Goal: Task Accomplishment & Management: Use online tool/utility

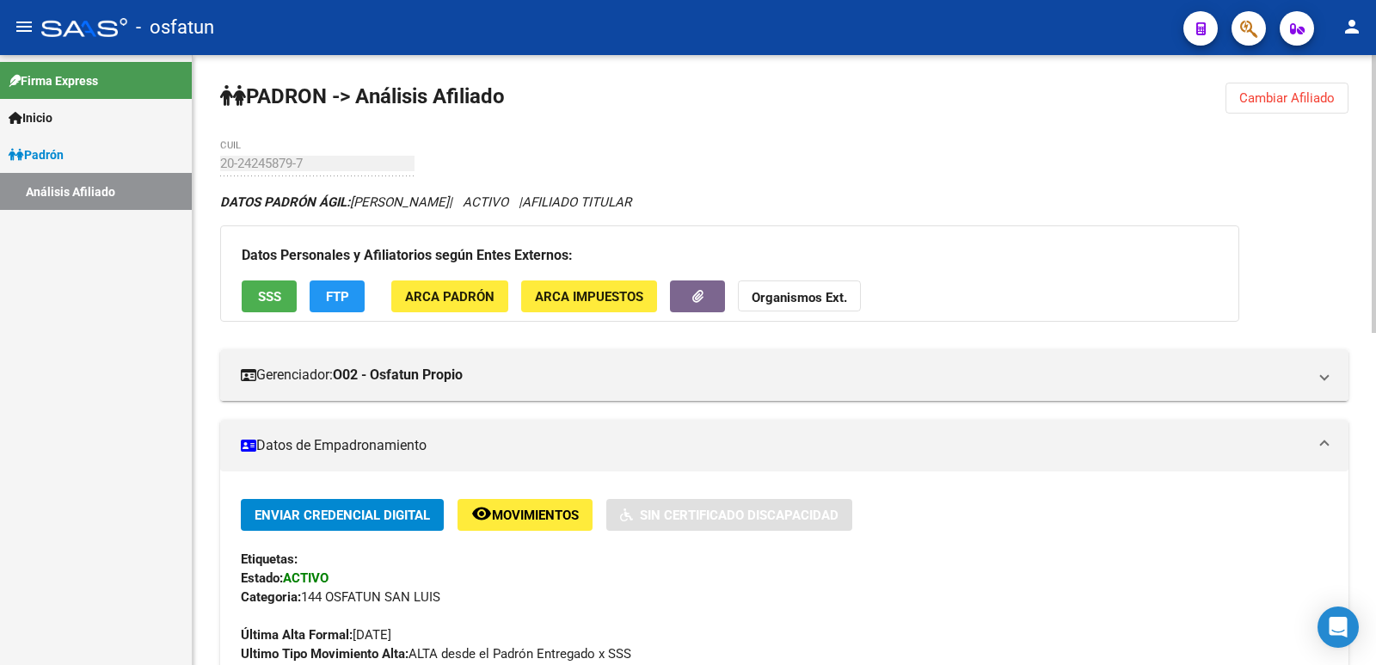
drag, startPoint x: 1311, startPoint y: 110, endPoint x: 1236, endPoint y: 114, distance: 75.8
click at [1311, 108] on button "Cambiar Afiliado" at bounding box center [1286, 98] width 123 height 31
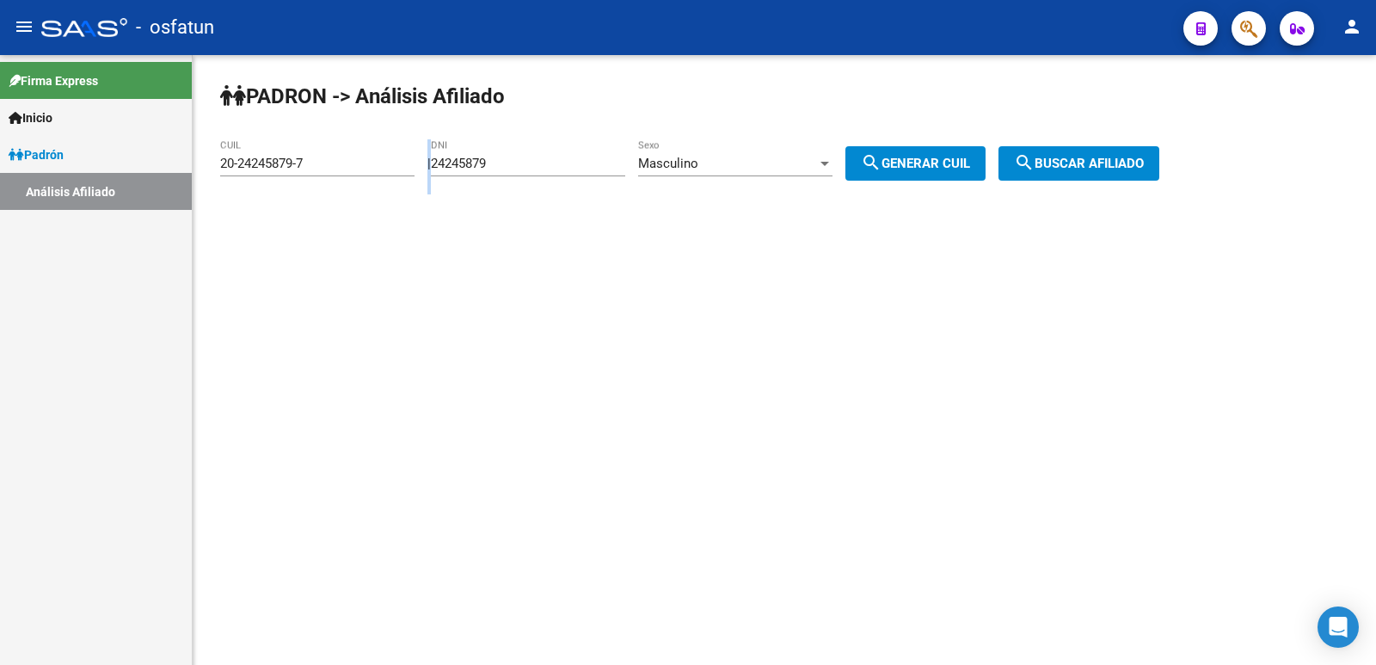
drag, startPoint x: 580, startPoint y: 173, endPoint x: 543, endPoint y: 169, distance: 38.0
click at [370, 171] on app-analisis-afiliado "PADRON -> Análisis Afiliado 20-24245879-7 CUIL | 24245879 DNI Masculino Sexo se…" at bounding box center [696, 163] width 952 height 15
click at [543, 169] on input "24245879" at bounding box center [528, 163] width 194 height 15
drag, startPoint x: 552, startPoint y: 168, endPoint x: 361, endPoint y: 171, distance: 190.9
click at [361, 171] on app-analisis-afiliado "PADRON -> Análisis Afiliado 20-24245879-7 CUIL | 24245879 DNI Masculino Sexo se…" at bounding box center [696, 163] width 952 height 15
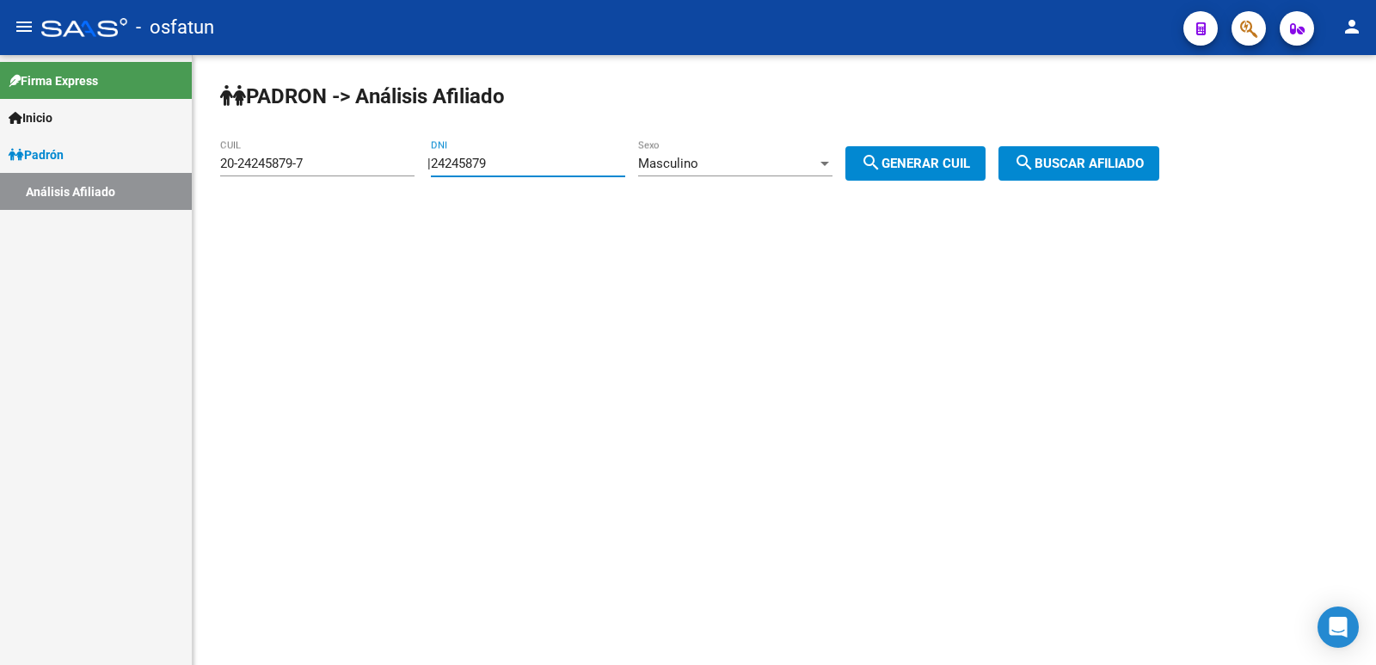
paste input "3395830"
type input "33958309"
drag, startPoint x: 745, startPoint y: 155, endPoint x: 760, endPoint y: 162, distance: 16.9
click at [760, 162] on div "Masculino Sexo" at bounding box center [735, 157] width 194 height 37
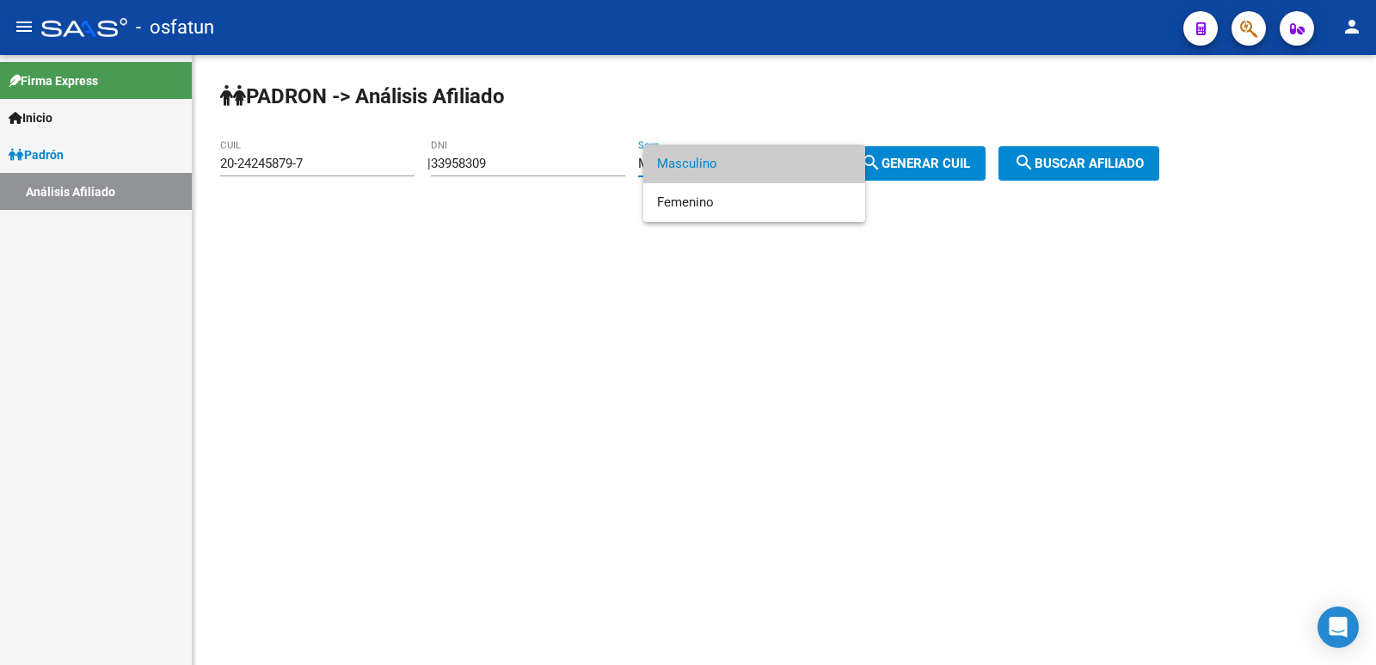
drag, startPoint x: 819, startPoint y: 179, endPoint x: 921, endPoint y: 168, distance: 102.9
click at [819, 178] on span "Masculino" at bounding box center [754, 163] width 194 height 39
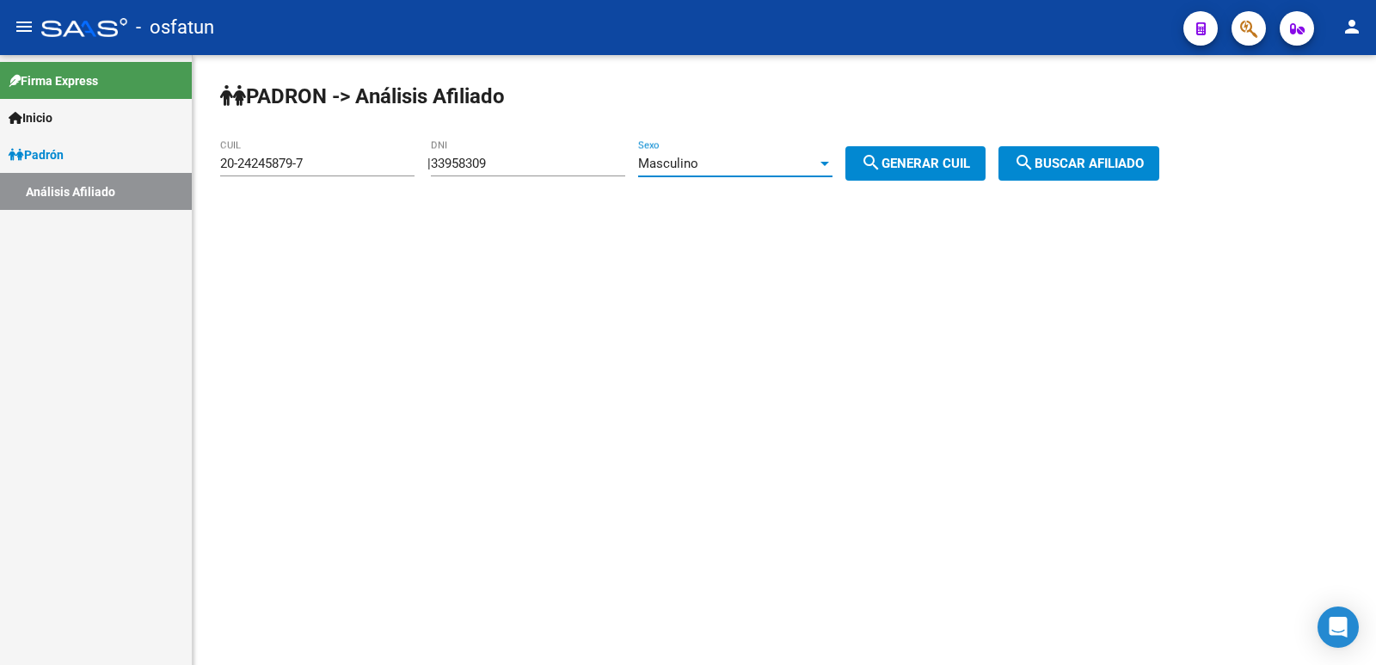
drag, startPoint x: 921, startPoint y: 168, endPoint x: 1090, endPoint y: 167, distance: 168.6
click at [923, 168] on span "search Generar CUIL" at bounding box center [915, 163] width 109 height 15
click at [1095, 167] on span "search Buscar afiliado" at bounding box center [1079, 163] width 130 height 15
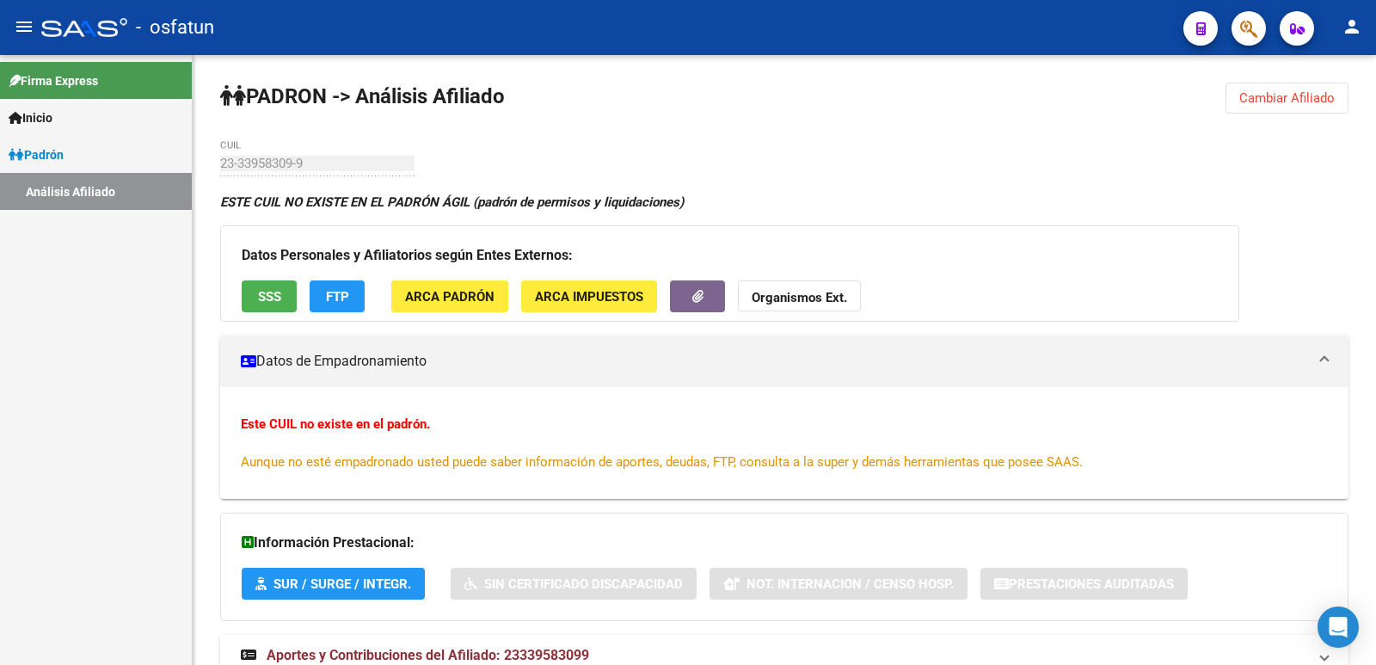
drag, startPoint x: 1252, startPoint y: 117, endPoint x: 1245, endPoint y: 107, distance: 12.4
click at [1252, 116] on div "PADRON -> Análisis Afiliado Cambiar Afiliado 23-33958309-9 CUIL ESTE CUIL NO EX…" at bounding box center [784, 395] width 1183 height 681
click at [1245, 106] on button "Cambiar Afiliado" at bounding box center [1286, 98] width 123 height 31
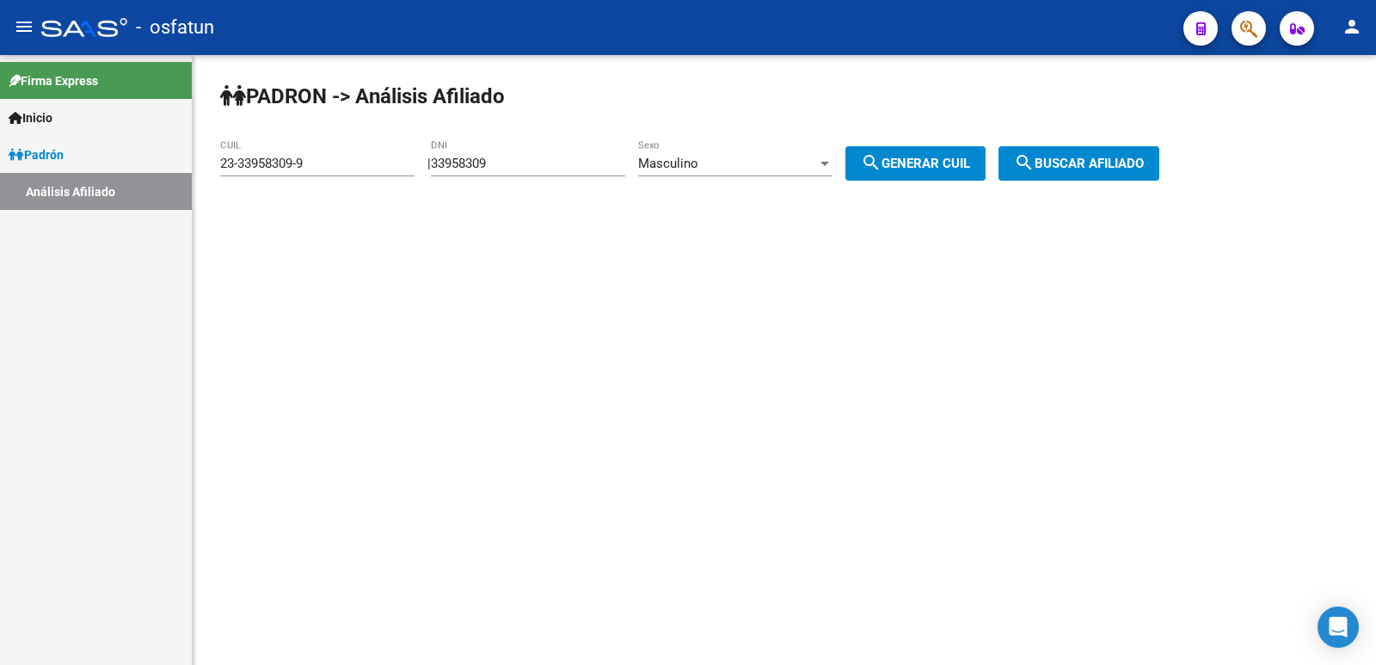
click at [676, 159] on span "Masculino" at bounding box center [668, 163] width 60 height 15
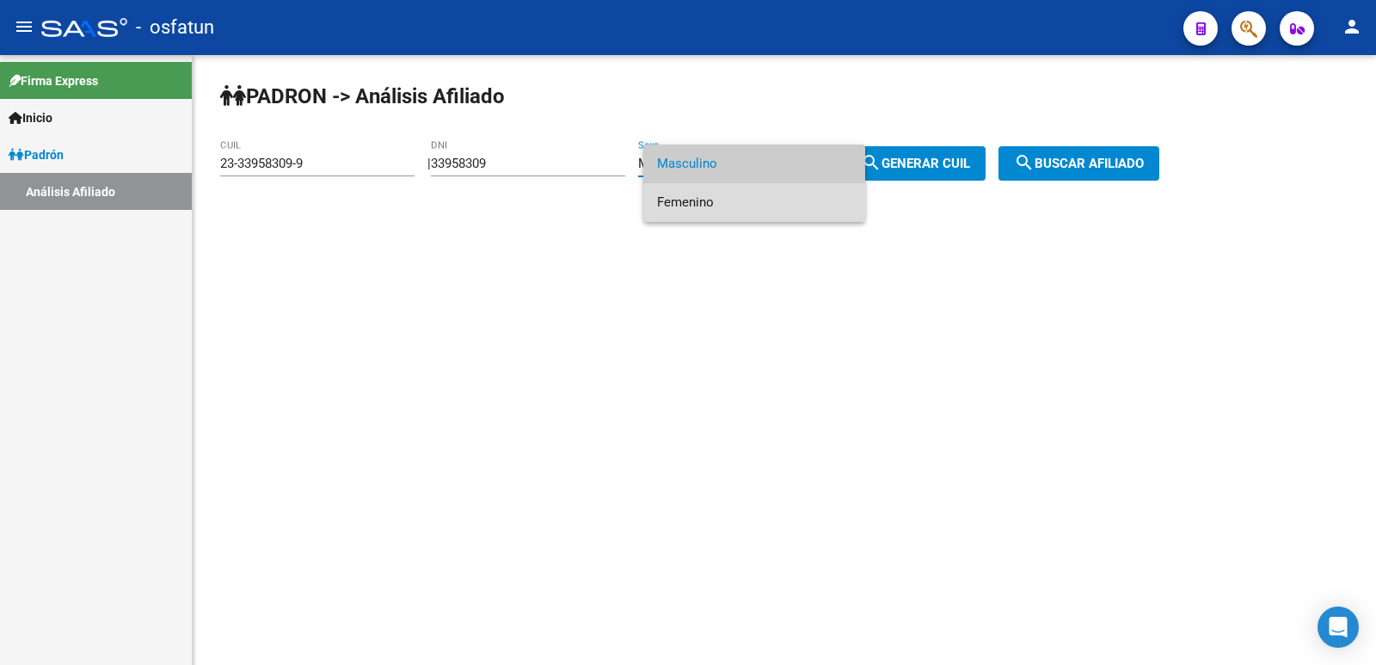
click at [697, 196] on span "Femenino" at bounding box center [754, 202] width 194 height 39
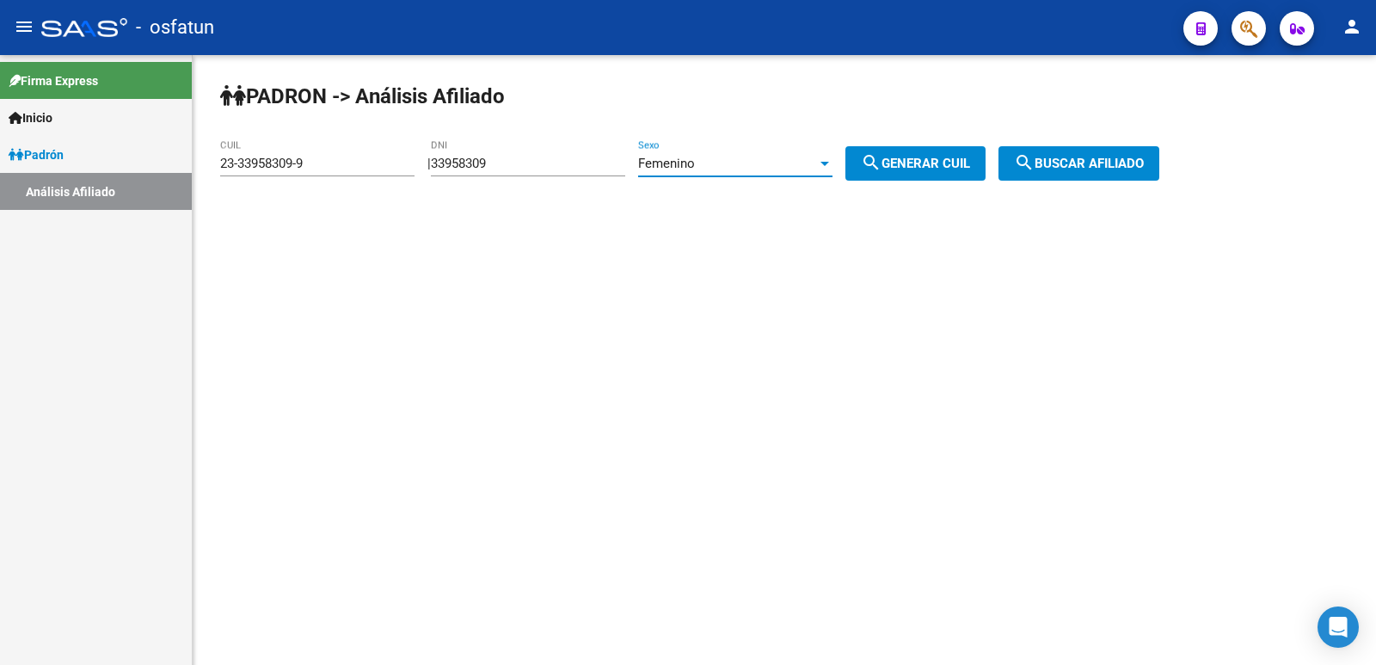
drag, startPoint x: 924, startPoint y: 160, endPoint x: 933, endPoint y: 158, distance: 9.6
click at [933, 158] on span "search Generar CUIL" at bounding box center [915, 163] width 109 height 15
type input "27-33958309-4"
click at [1058, 158] on span "search Buscar afiliado" at bounding box center [1079, 163] width 130 height 15
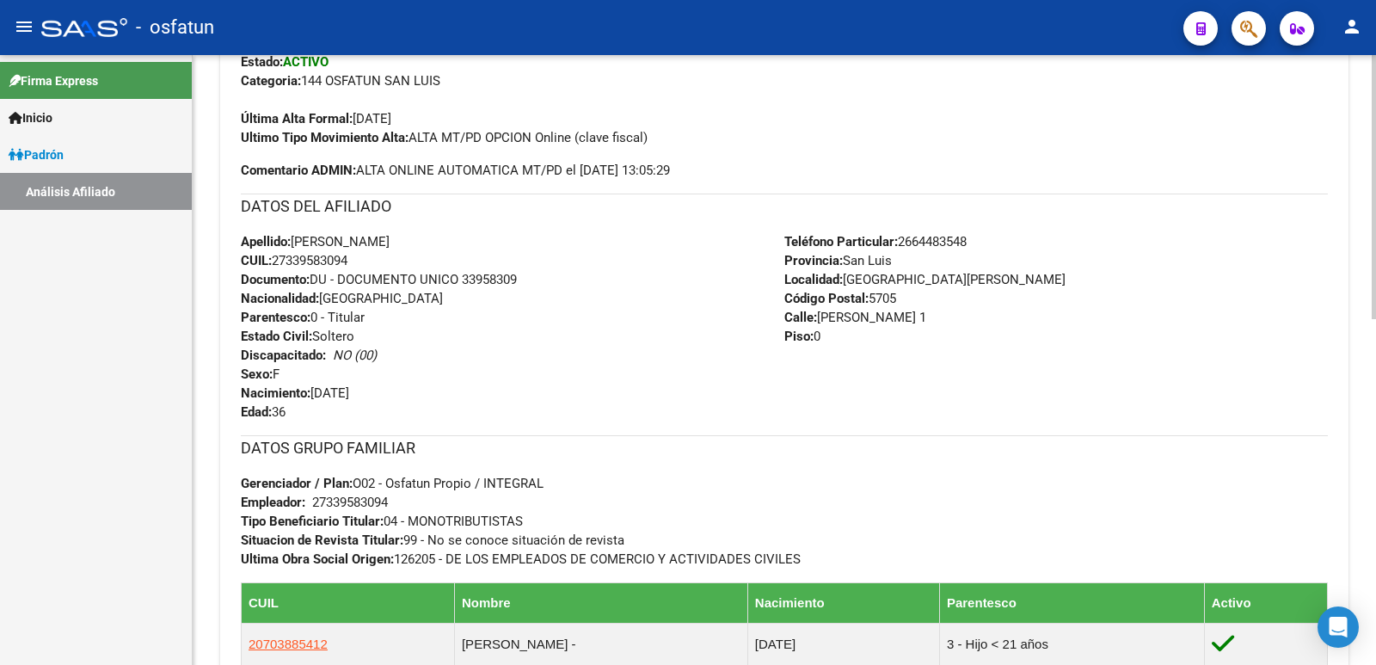
scroll to position [796, 0]
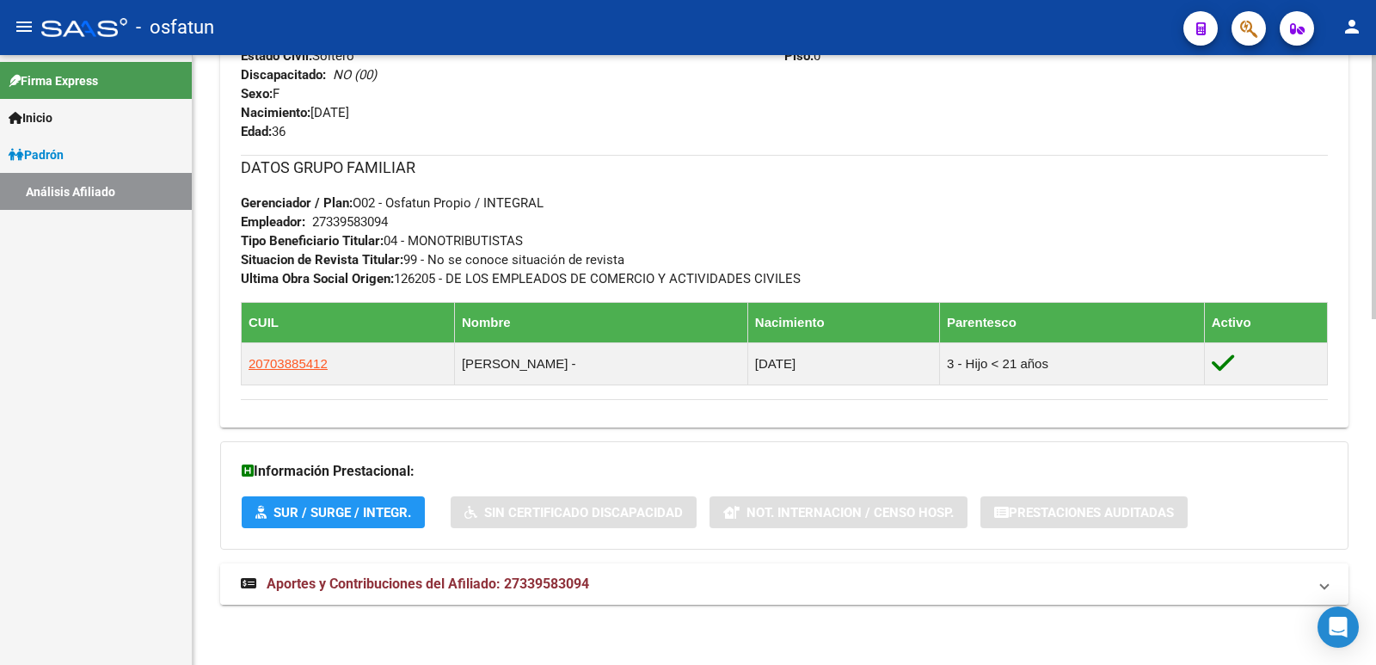
click at [576, 587] on span "Aportes y Contribuciones del Afiliado: 27339583094" at bounding box center [428, 583] width 322 height 16
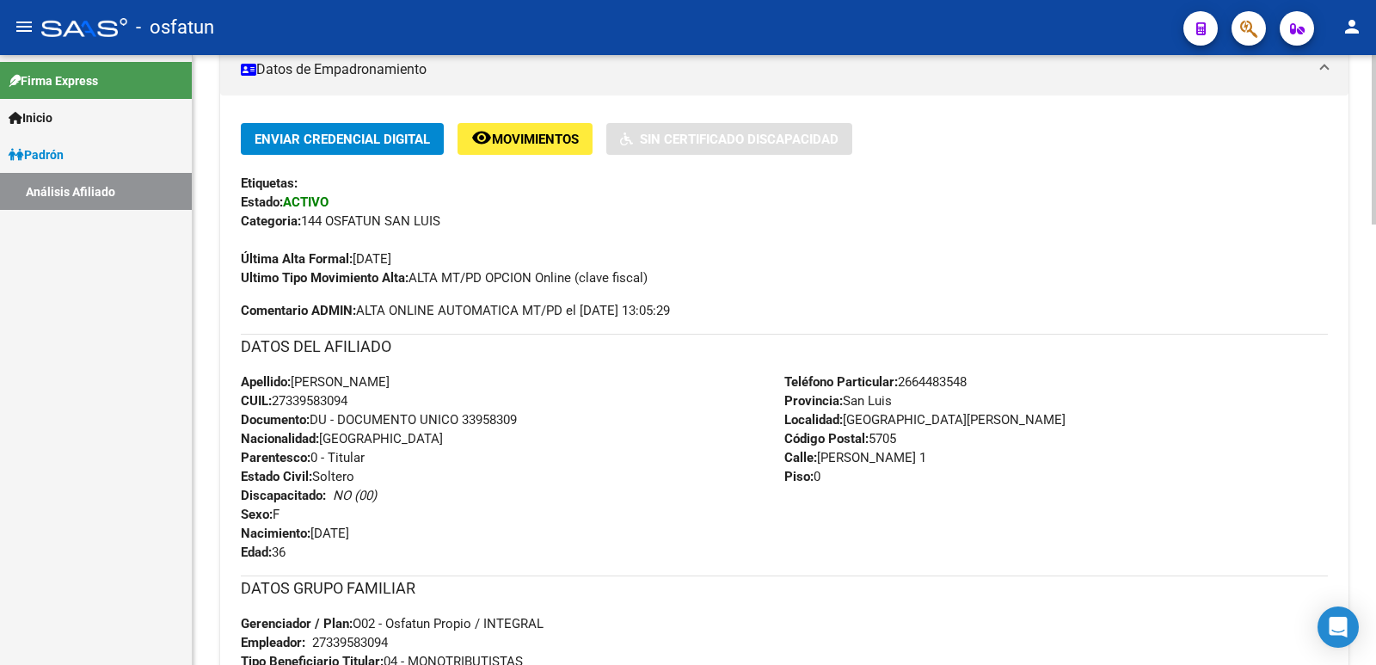
scroll to position [0, 0]
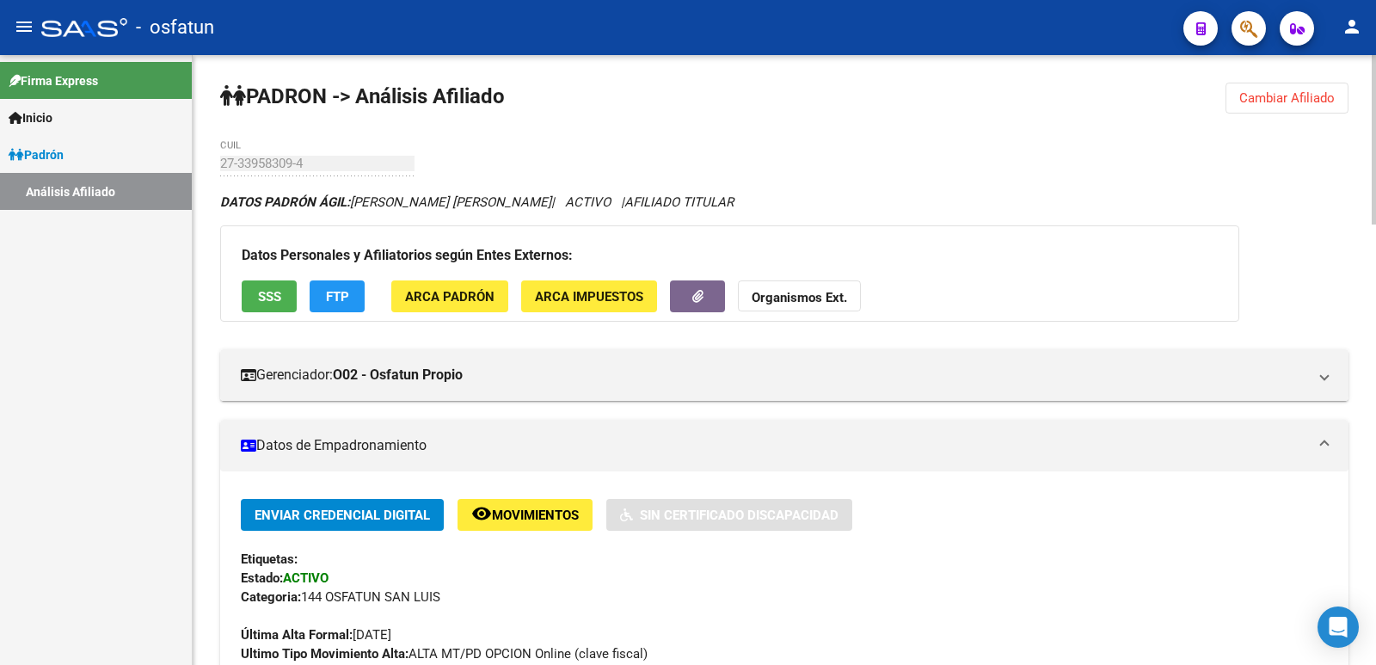
click at [1304, 99] on span "Cambiar Afiliado" at bounding box center [1286, 97] width 95 height 15
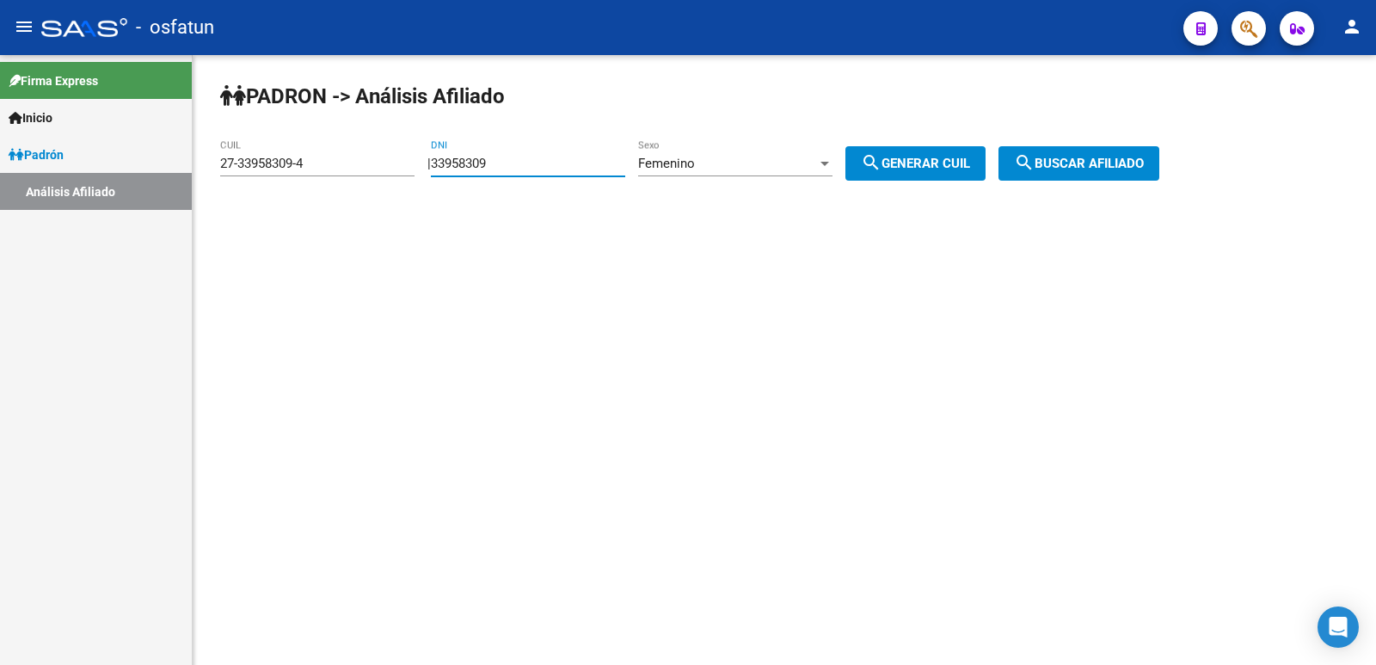
drag, startPoint x: 531, startPoint y: 163, endPoint x: 351, endPoint y: 194, distance: 183.2
click at [351, 194] on div "PADRON -> Análisis Afiliado 27-33958309-4 CUIL | 33958309 DNI Femenino Sexo sea…" at bounding box center [784, 145] width 1183 height 181
drag, startPoint x: 915, startPoint y: 159, endPoint x: 1164, endPoint y: 160, distance: 249.4
click at [916, 158] on span "search Generar CUIL" at bounding box center [915, 163] width 109 height 15
click at [1096, 160] on span "search Buscar afiliado" at bounding box center [1079, 163] width 130 height 15
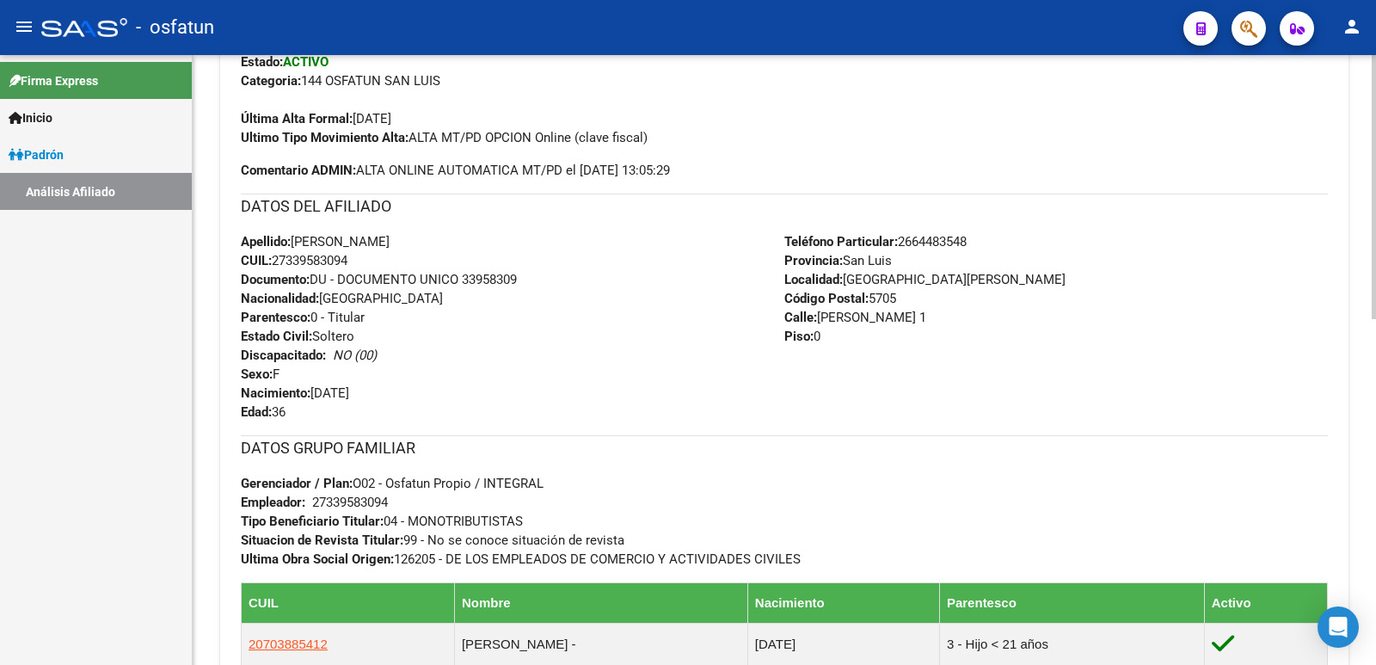
scroll to position [796, 0]
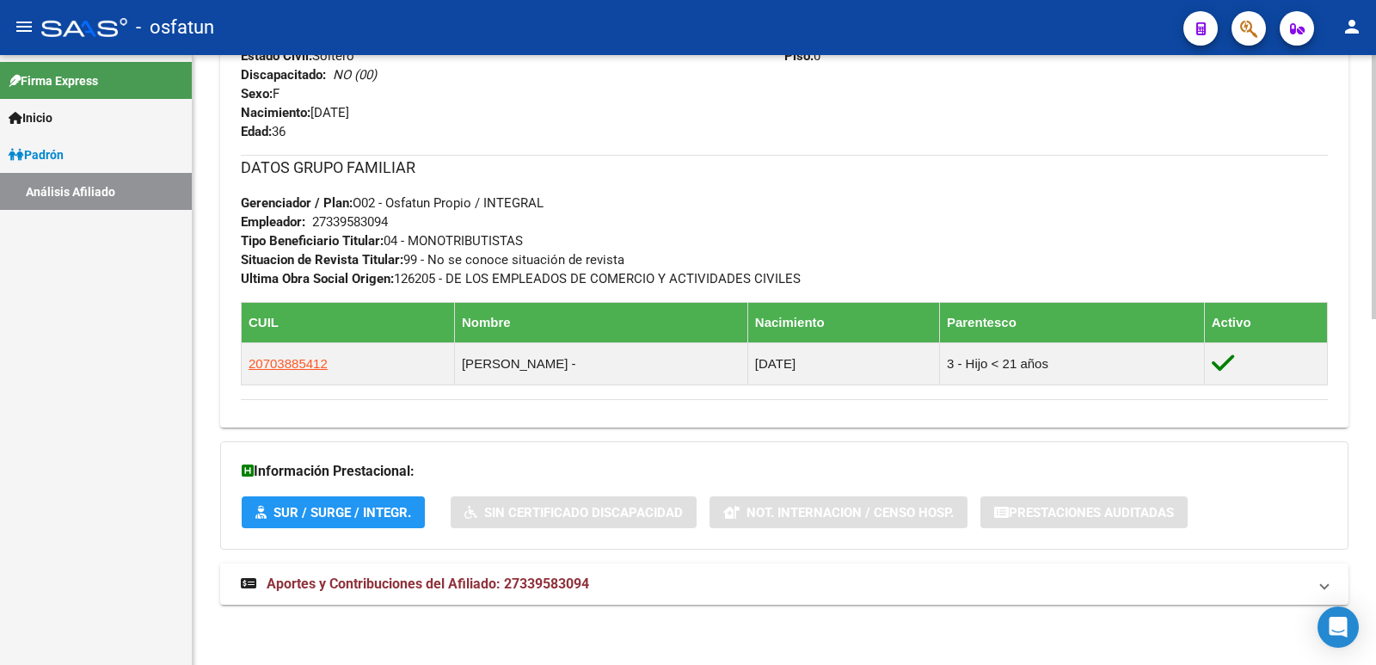
drag, startPoint x: 571, startPoint y: 585, endPoint x: 633, endPoint y: 658, distance: 95.8
click at [571, 584] on span "Aportes y Contribuciones del Afiliado: 27339583094" at bounding box center [428, 583] width 322 height 16
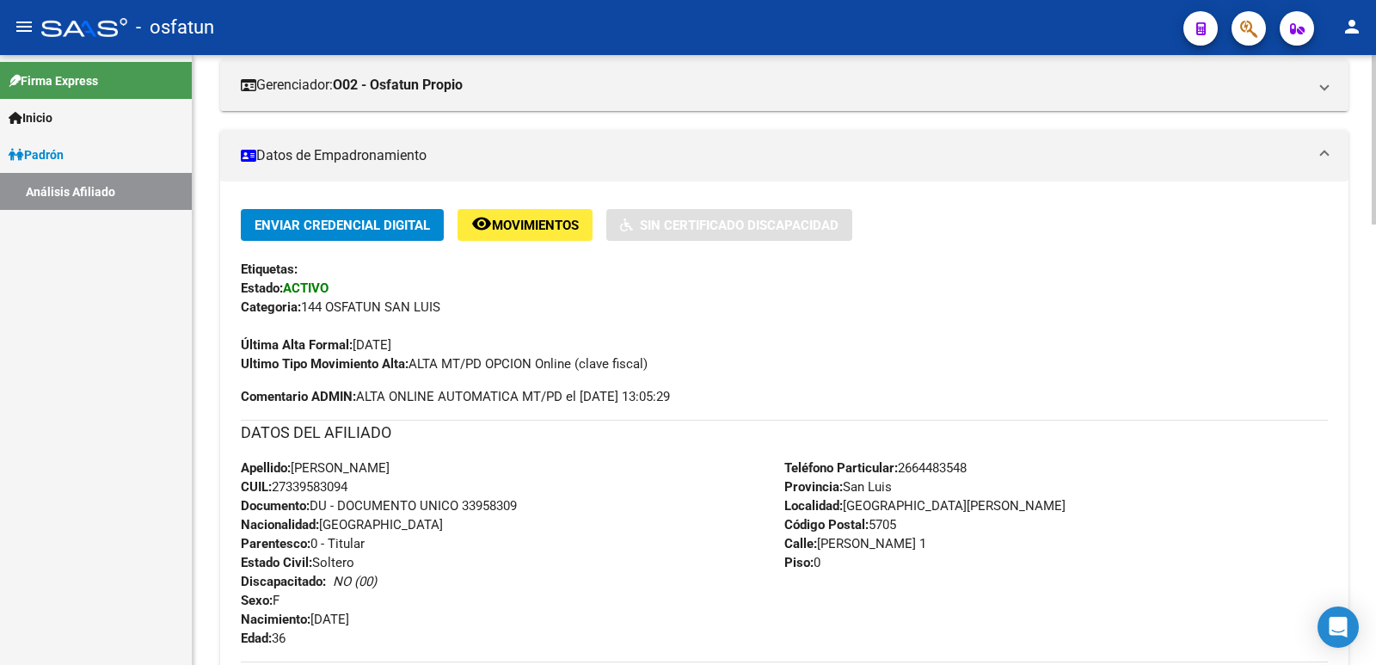
scroll to position [0, 0]
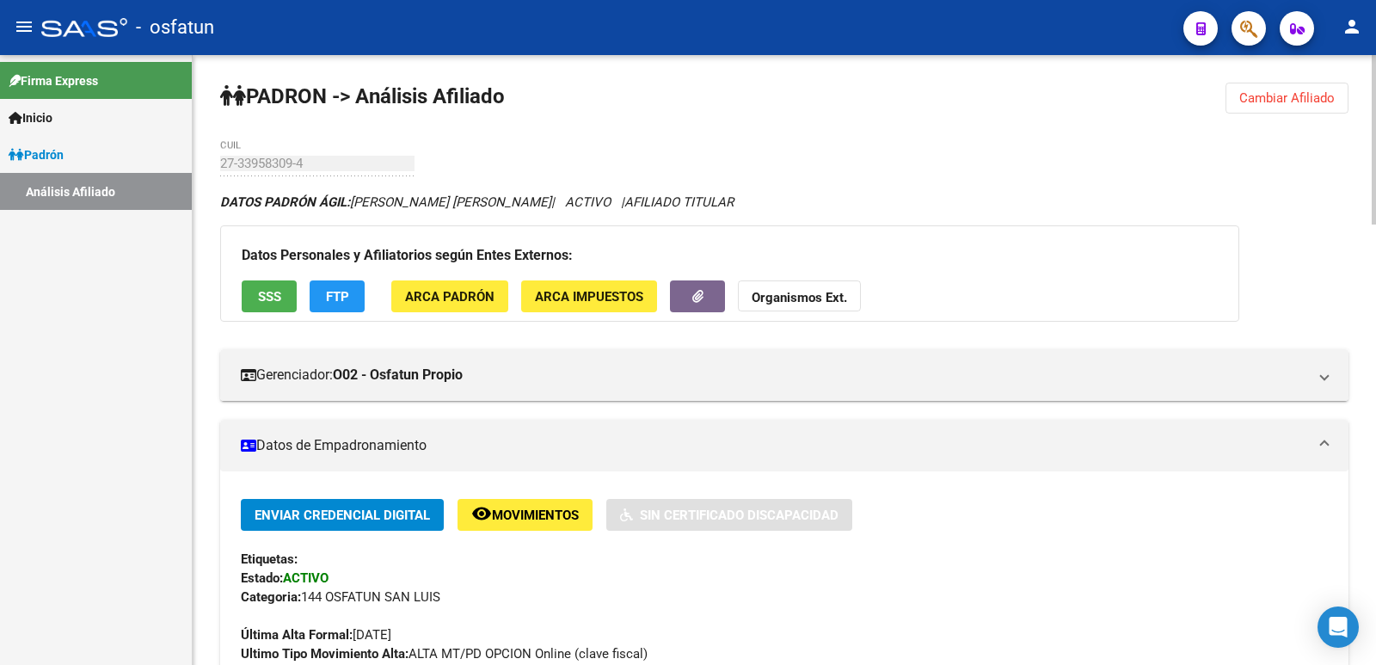
click at [1292, 96] on span "Cambiar Afiliado" at bounding box center [1286, 97] width 95 height 15
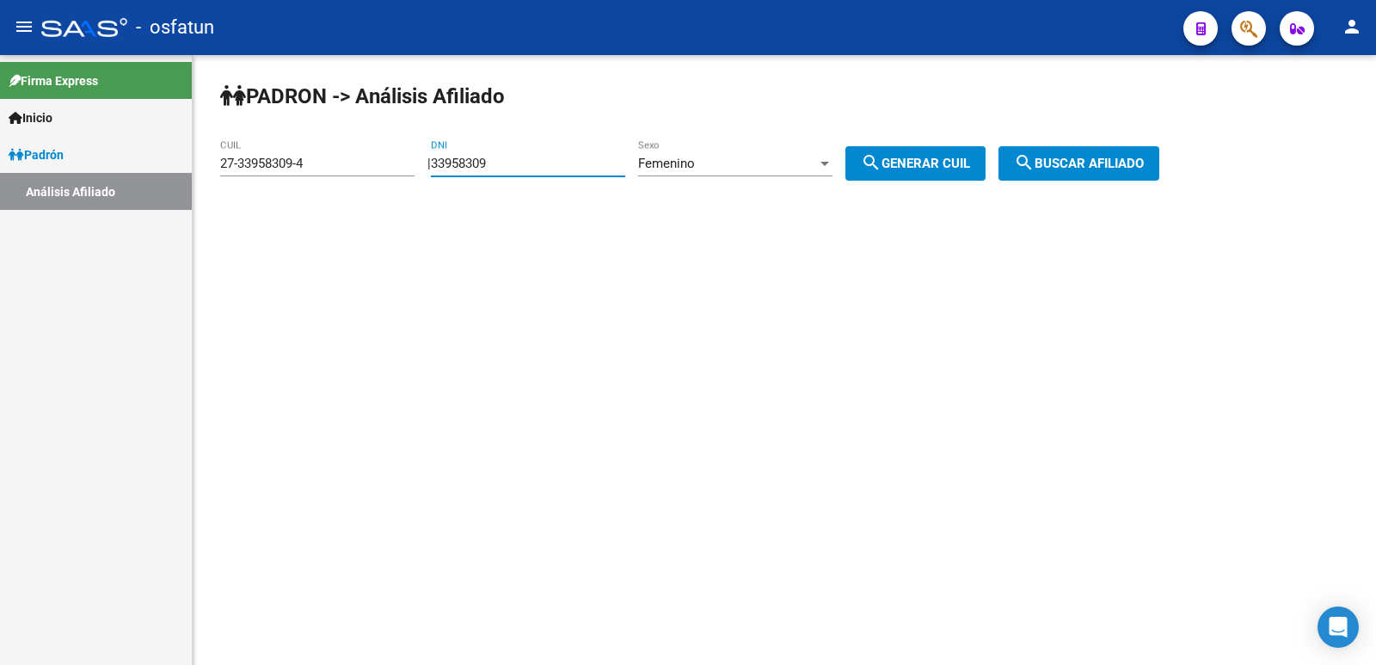
drag, startPoint x: 507, startPoint y: 167, endPoint x: 383, endPoint y: 176, distance: 124.2
click at [383, 171] on app-analisis-afiliado "PADRON -> Análisis Afiliado 27-33958309-4 CUIL | 33958309 DNI Femenino Sexo sea…" at bounding box center [696, 163] width 952 height 15
paste input "4609650"
type input "34609650"
click at [766, 174] on div "Femenino Sexo" at bounding box center [735, 157] width 194 height 37
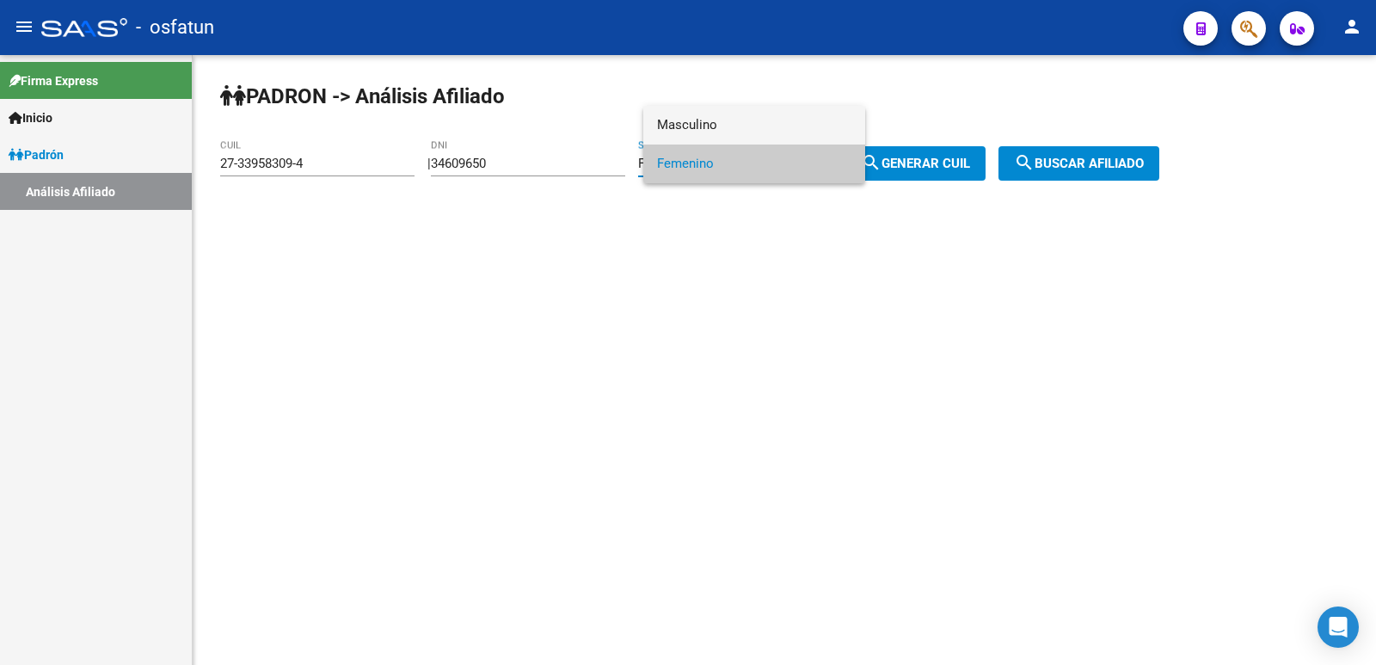
drag, startPoint x: 727, startPoint y: 120, endPoint x: 931, endPoint y: 145, distance: 206.2
click at [729, 120] on span "Masculino" at bounding box center [754, 125] width 194 height 39
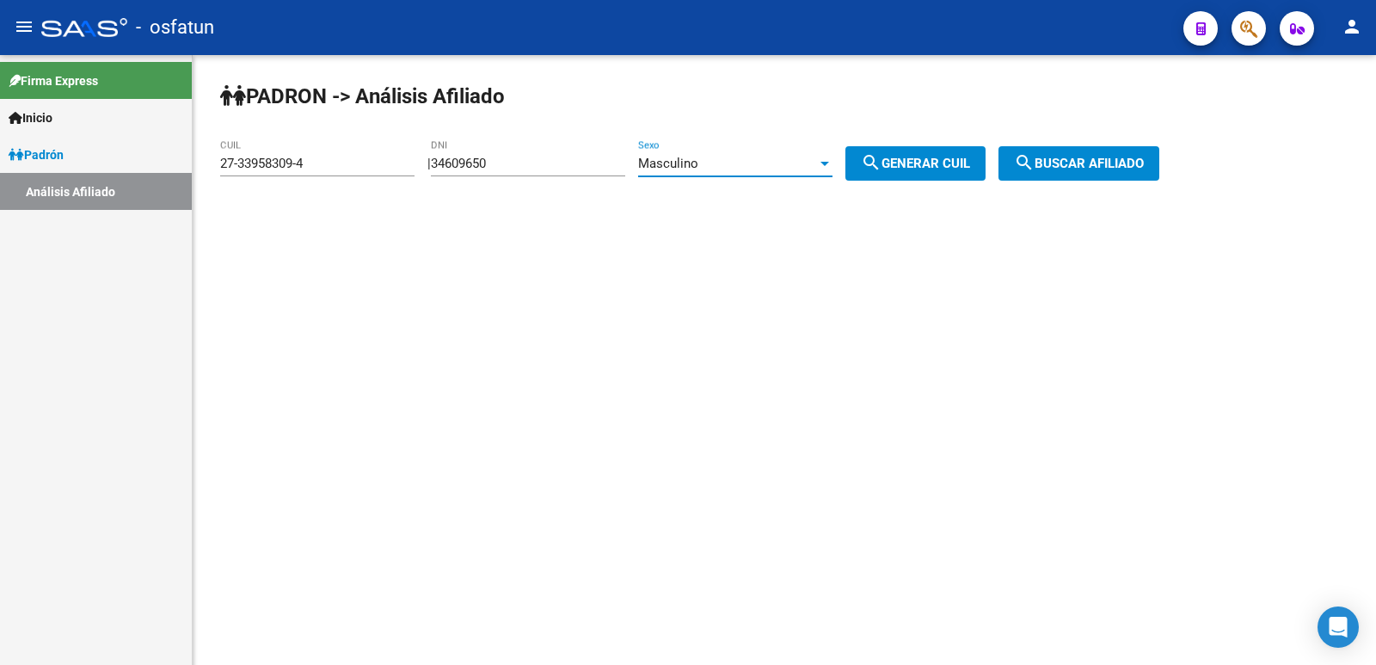
drag, startPoint x: 943, startPoint y: 168, endPoint x: 956, endPoint y: 169, distance: 13.0
click at [946, 169] on span "search Generar CUIL" at bounding box center [915, 163] width 109 height 15
type input "20-34609650-1"
click at [1090, 169] on span "search Buscar afiliado" at bounding box center [1079, 163] width 130 height 15
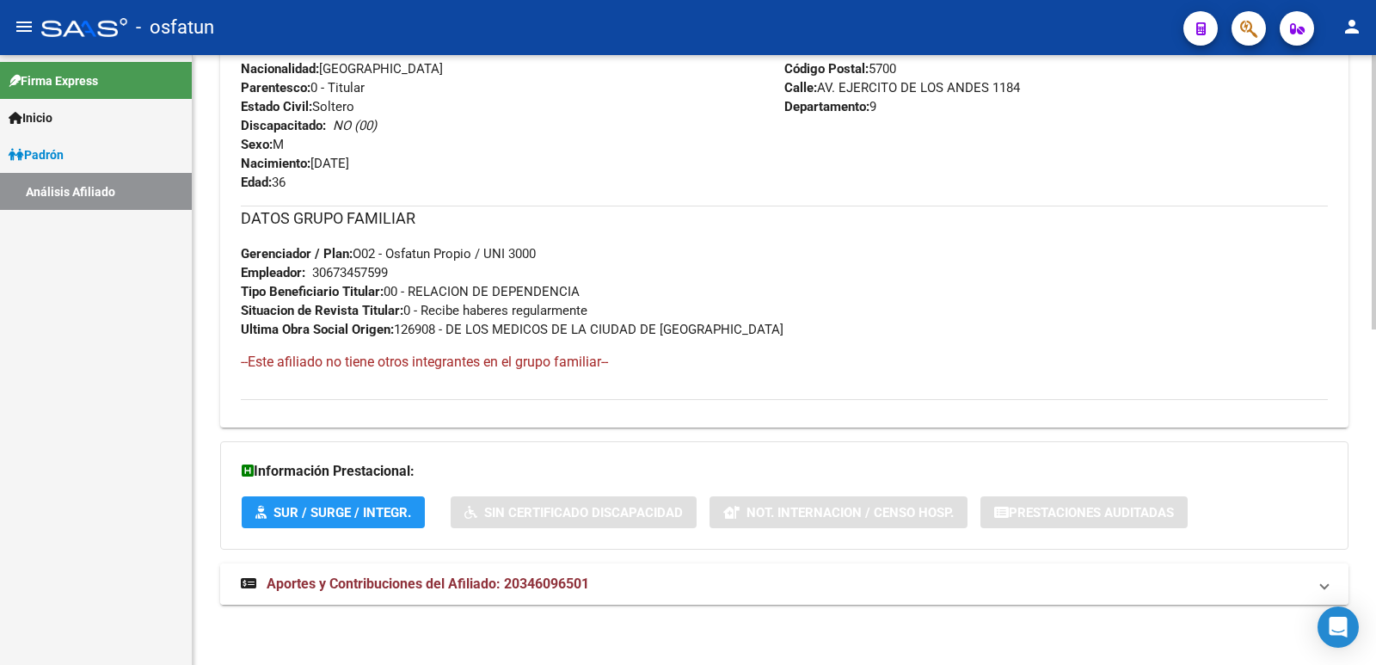
drag, startPoint x: 529, startPoint y: 597, endPoint x: 504, endPoint y: 506, distance: 94.5
click at [529, 596] on mat-expansion-panel-header "Aportes y Contribuciones del Afiliado: 20346096501" at bounding box center [784, 583] width 1128 height 41
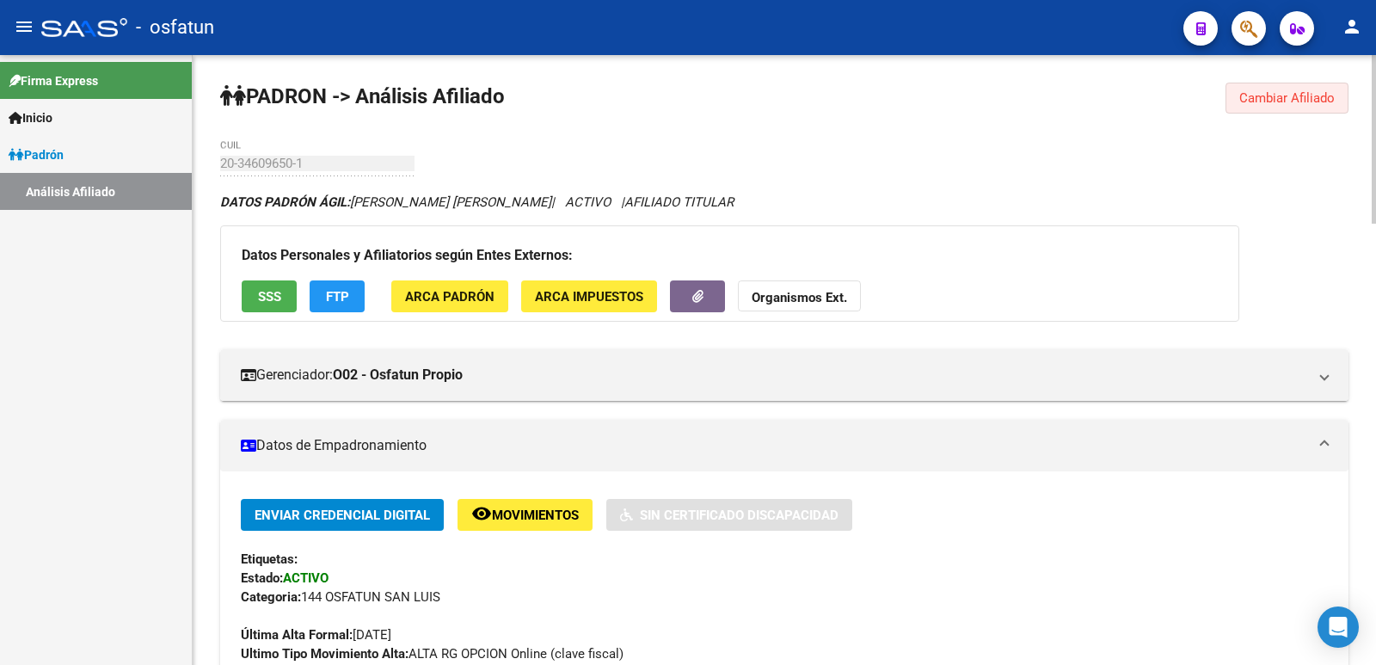
drag, startPoint x: 1279, startPoint y: 107, endPoint x: 908, endPoint y: 115, distance: 370.7
click at [1277, 107] on button "Cambiar Afiliado" at bounding box center [1286, 98] width 123 height 31
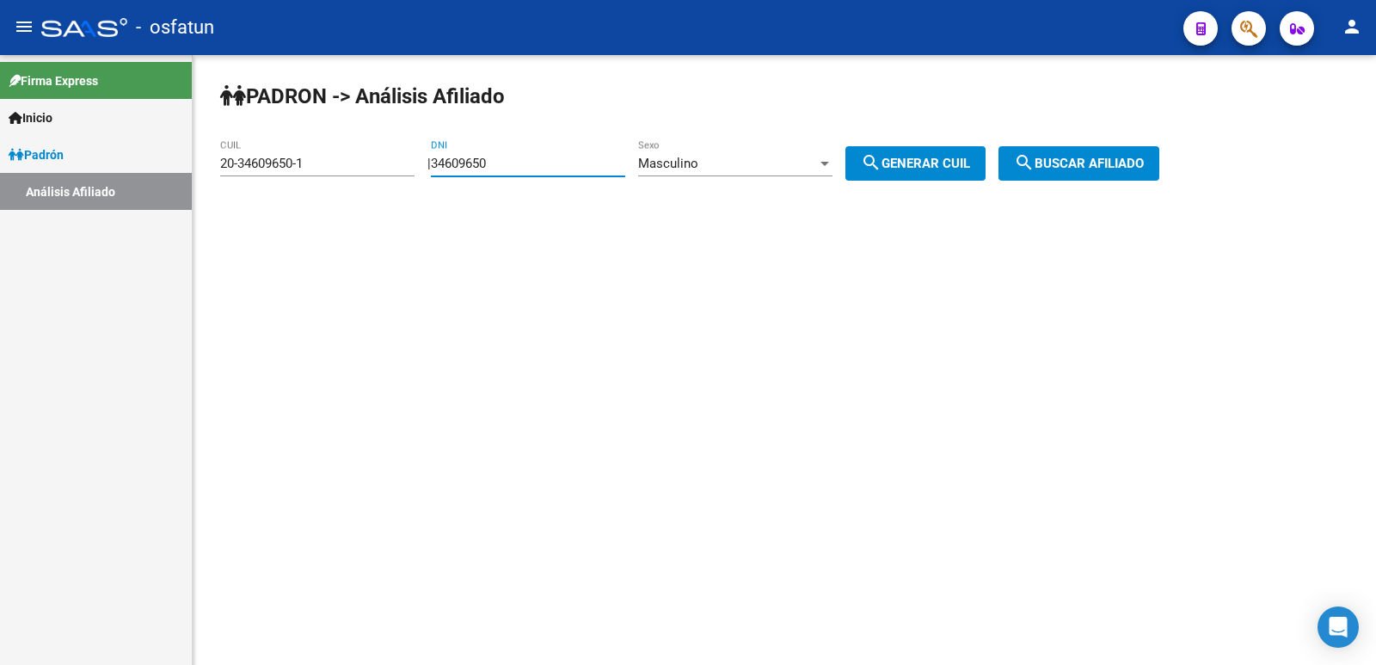
drag, startPoint x: 580, startPoint y: 169, endPoint x: 344, endPoint y: 203, distance: 238.1
click at [344, 203] on div "PADRON -> Análisis Afiliado 20-34609650-1 CUIL | 34609650 DNI Masculino Sexo se…" at bounding box center [784, 145] width 1183 height 181
paste input "9395286"
type input "39395286"
click at [985, 150] on button "search Generar CUIL" at bounding box center [915, 163] width 140 height 34
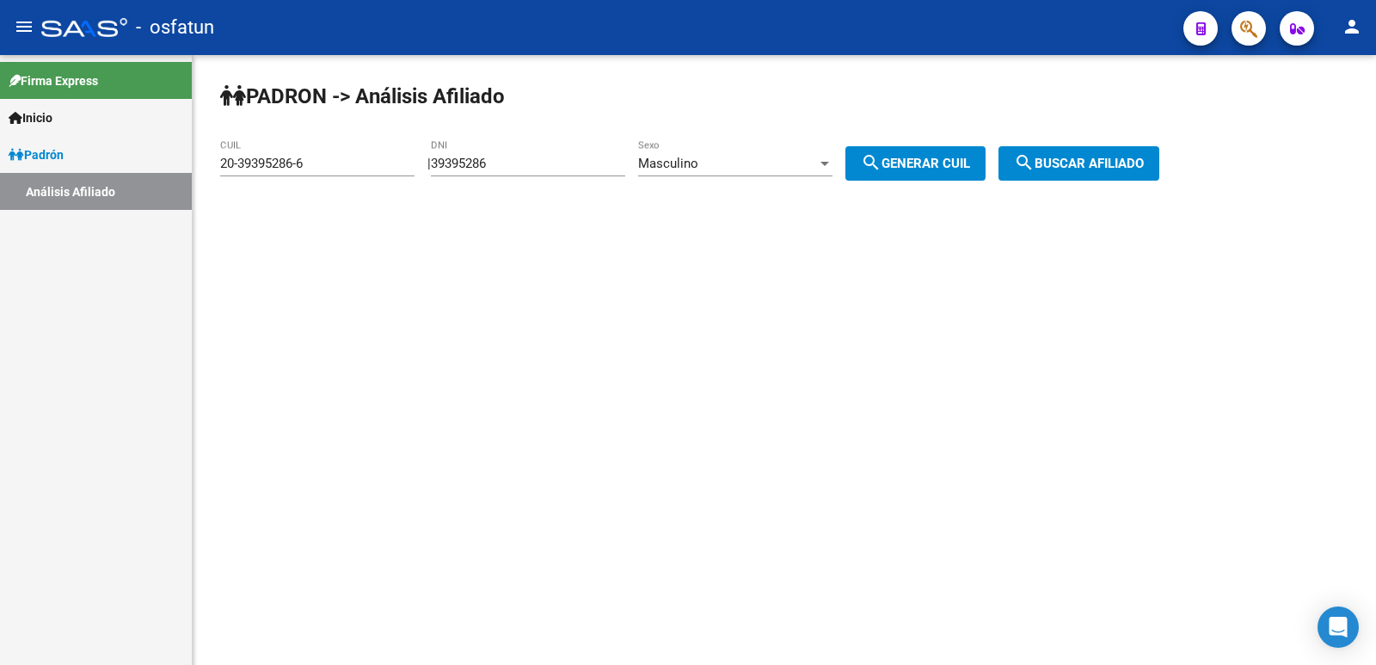
click at [1071, 156] on span "search Buscar afiliado" at bounding box center [1079, 163] width 130 height 15
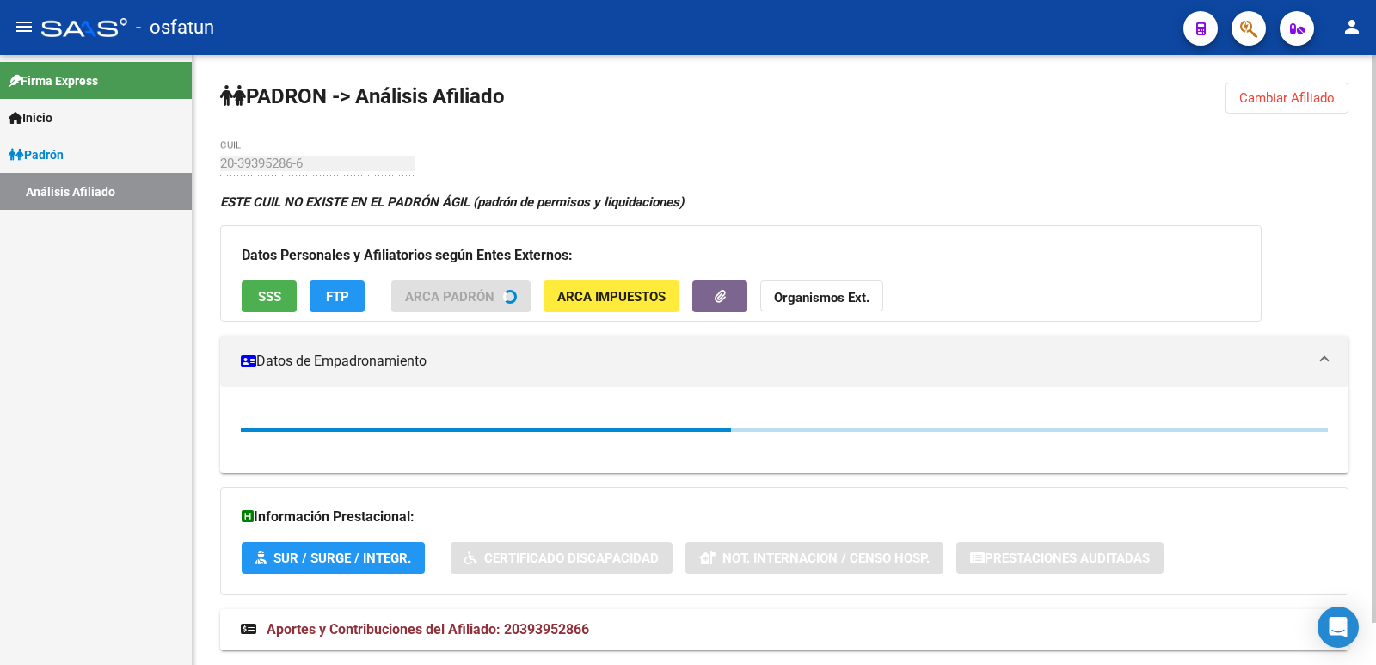
drag, startPoint x: 1306, startPoint y: 90, endPoint x: 728, endPoint y: 137, distance: 579.7
click at [1292, 93] on span "Cambiar Afiliado" at bounding box center [1286, 97] width 95 height 15
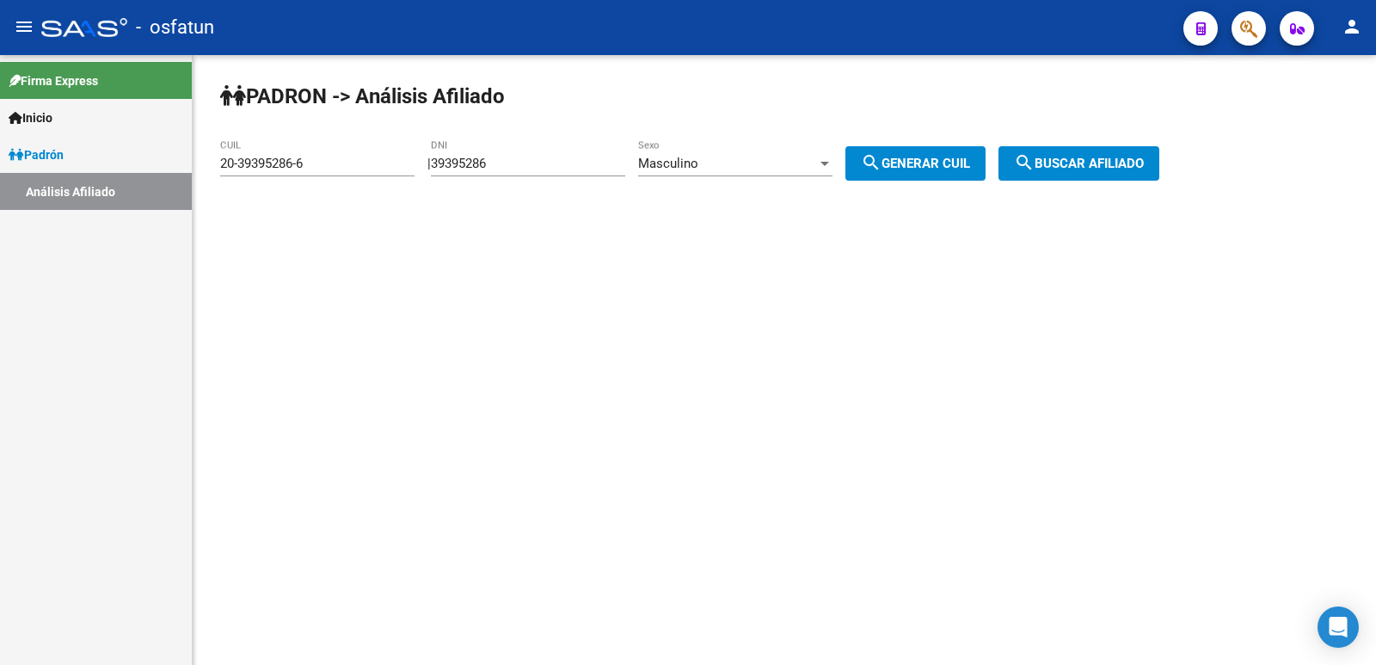
click at [746, 170] on div "Masculino" at bounding box center [727, 163] width 179 height 15
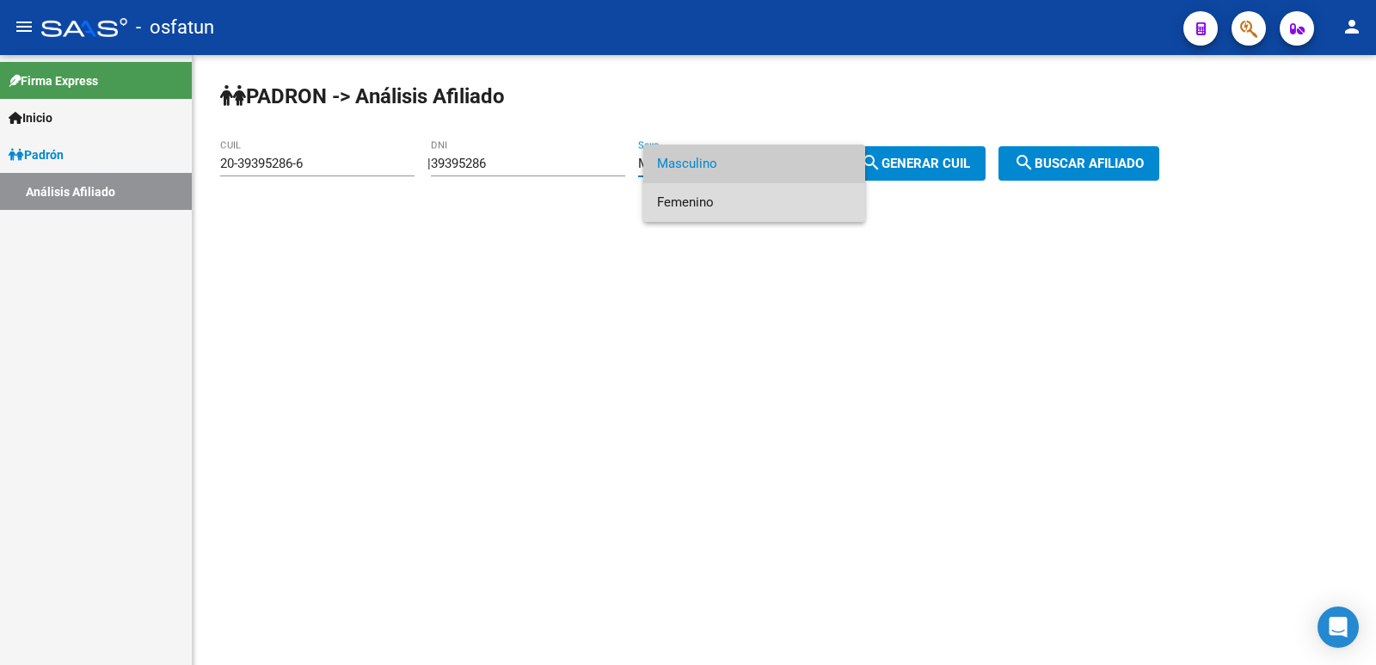
click at [716, 198] on span "Femenino" at bounding box center [754, 202] width 194 height 39
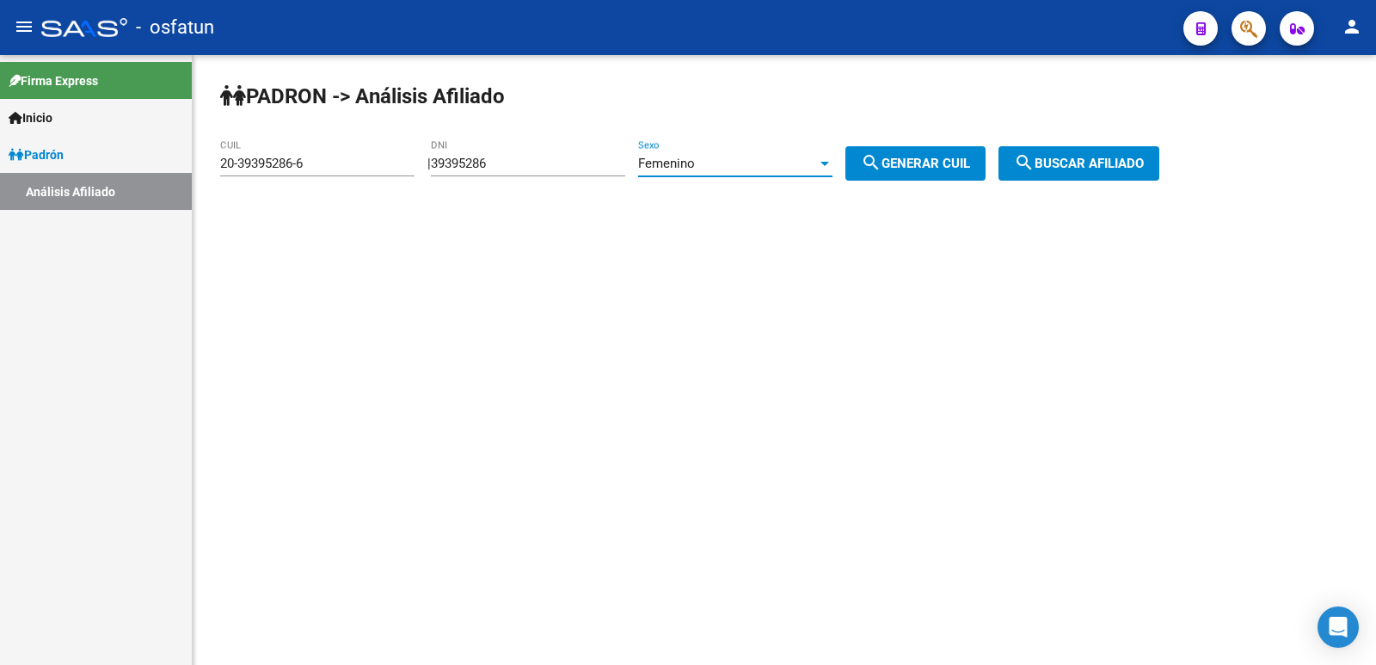
click at [970, 164] on span "search Generar CUIL" at bounding box center [915, 163] width 109 height 15
type input "27-39395286-0"
click at [1096, 166] on span "search Buscar afiliado" at bounding box center [1079, 163] width 130 height 15
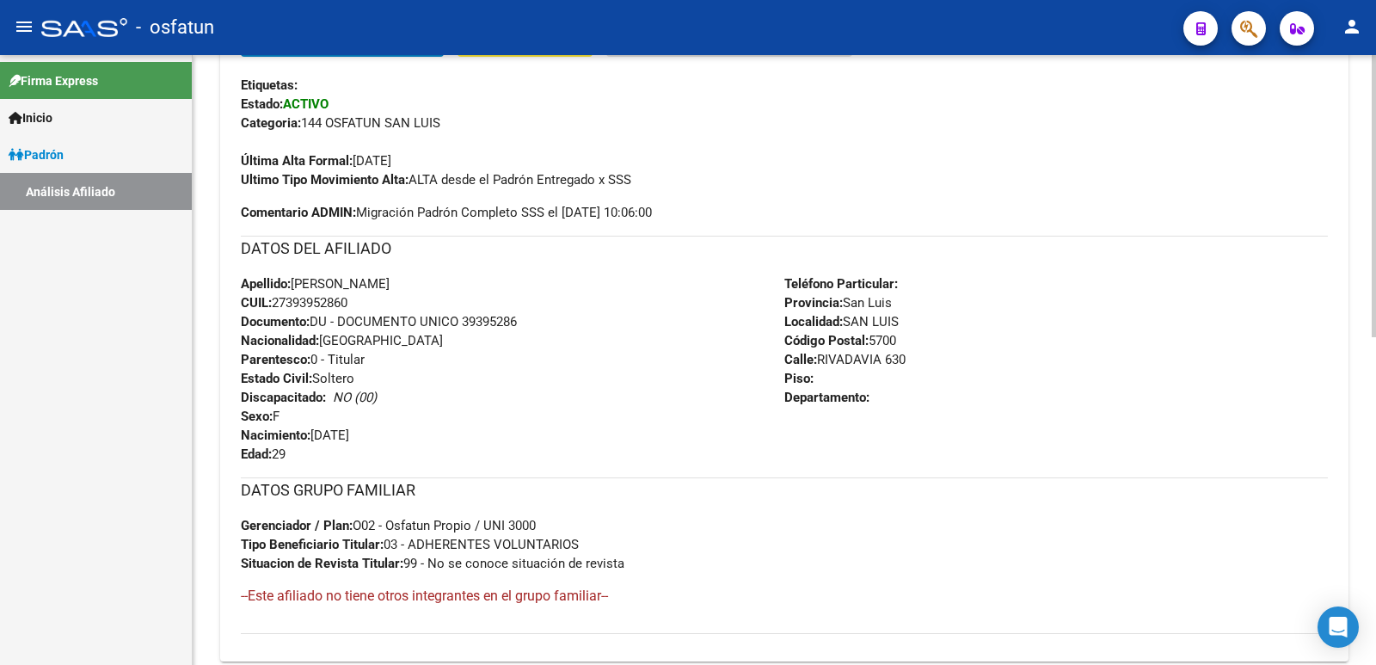
scroll to position [708, 0]
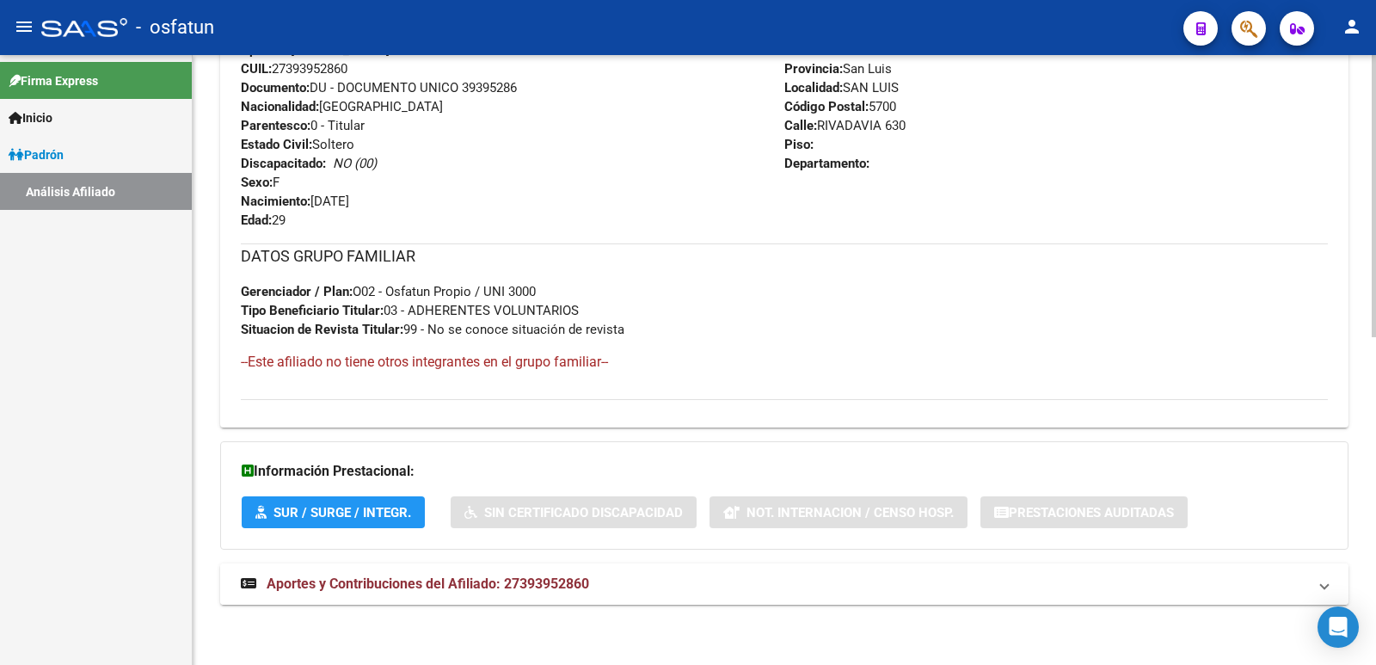
click at [454, 581] on span "Aportes y Contribuciones del Afiliado: 27393952860" at bounding box center [428, 583] width 322 height 16
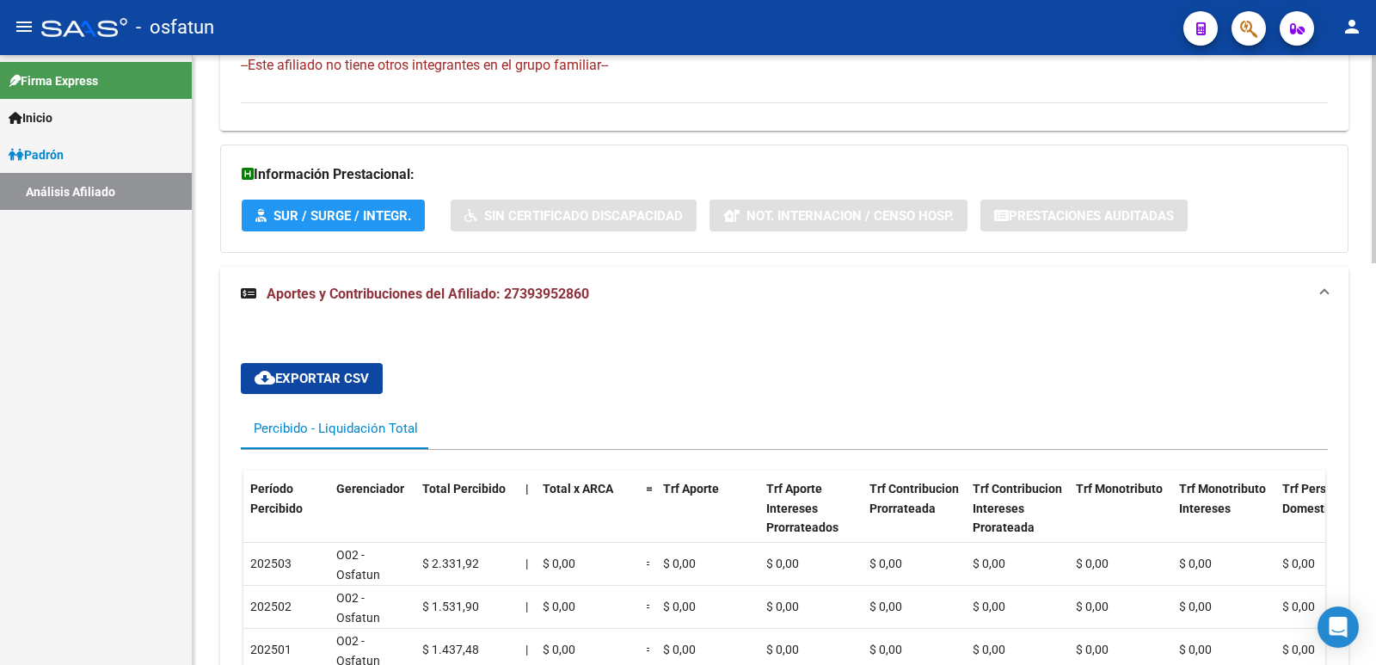
scroll to position [1175, 0]
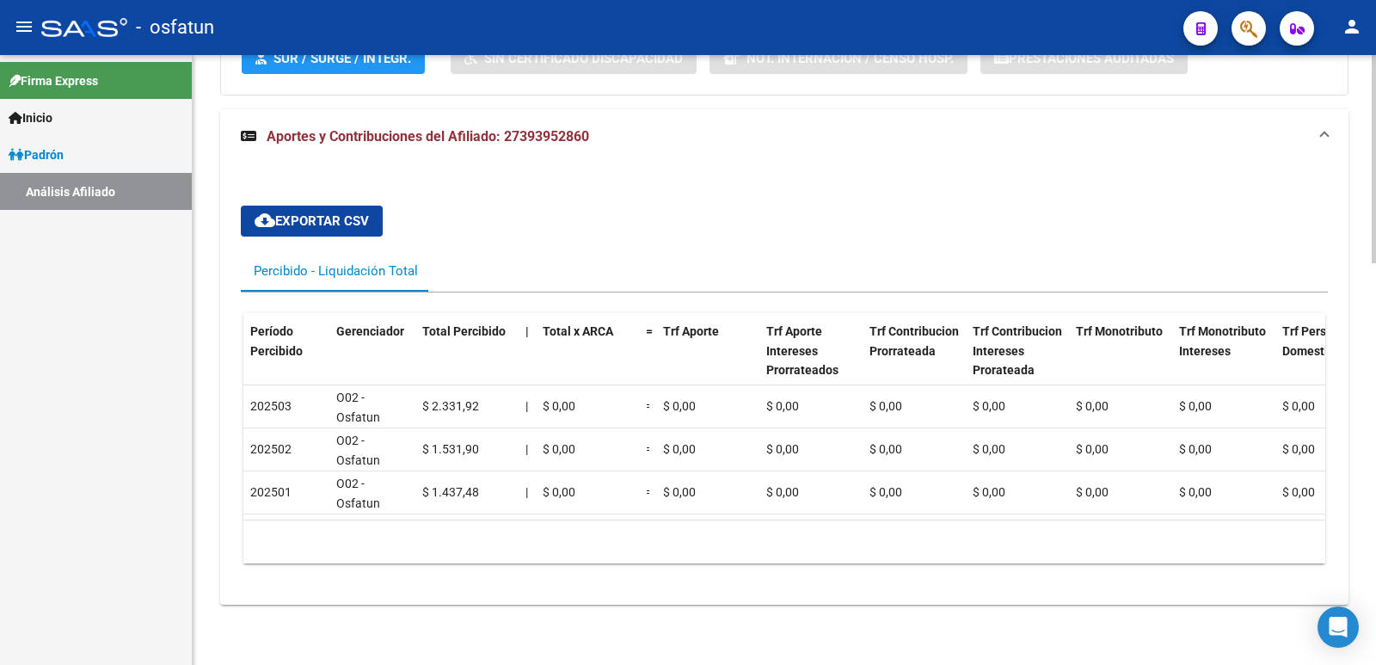
click at [1089, 127] on mat-panel-title "Aportes y Contribuciones del Afiliado: 27393952860" at bounding box center [774, 136] width 1066 height 19
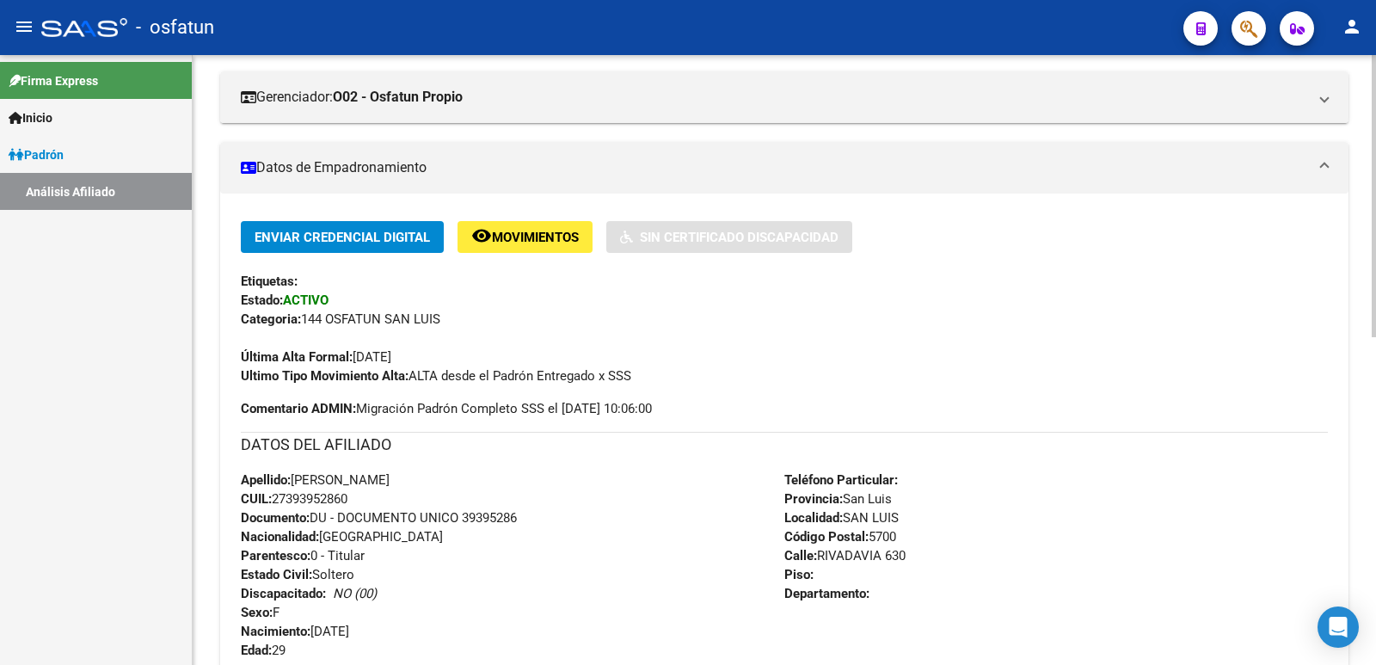
scroll to position [0, 0]
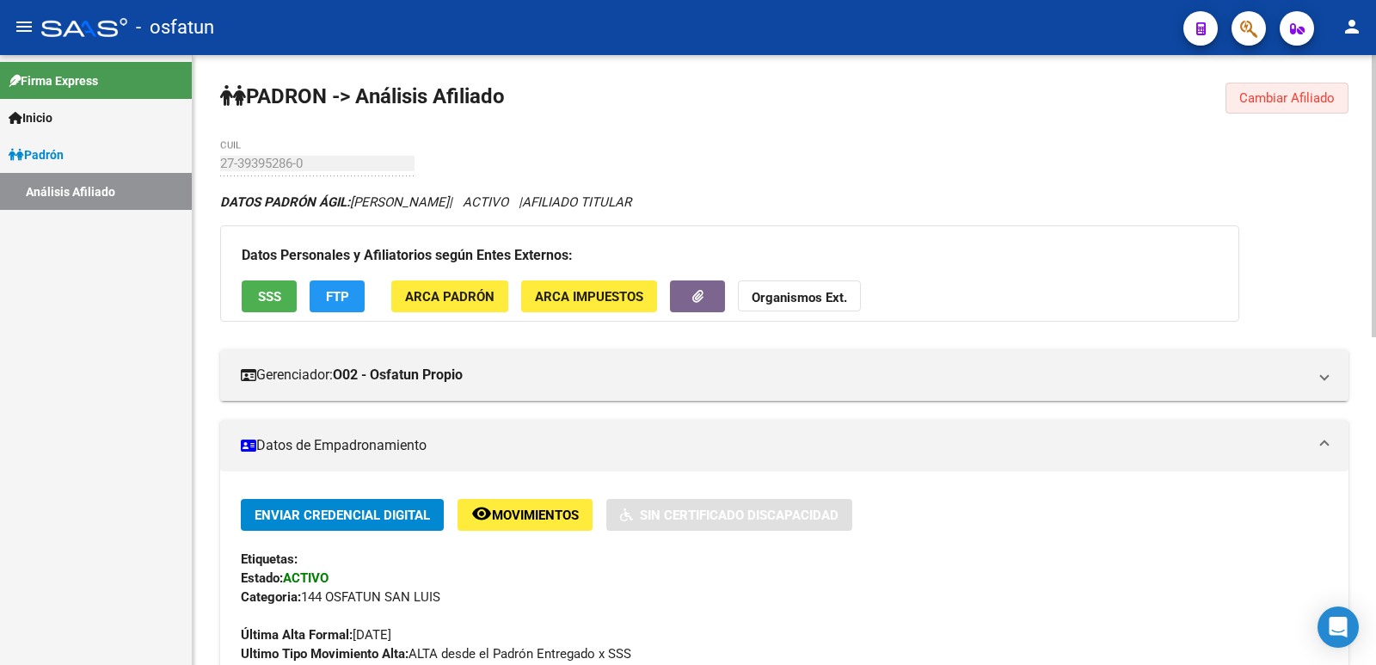
click at [1310, 107] on button "Cambiar Afiliado" at bounding box center [1286, 98] width 123 height 31
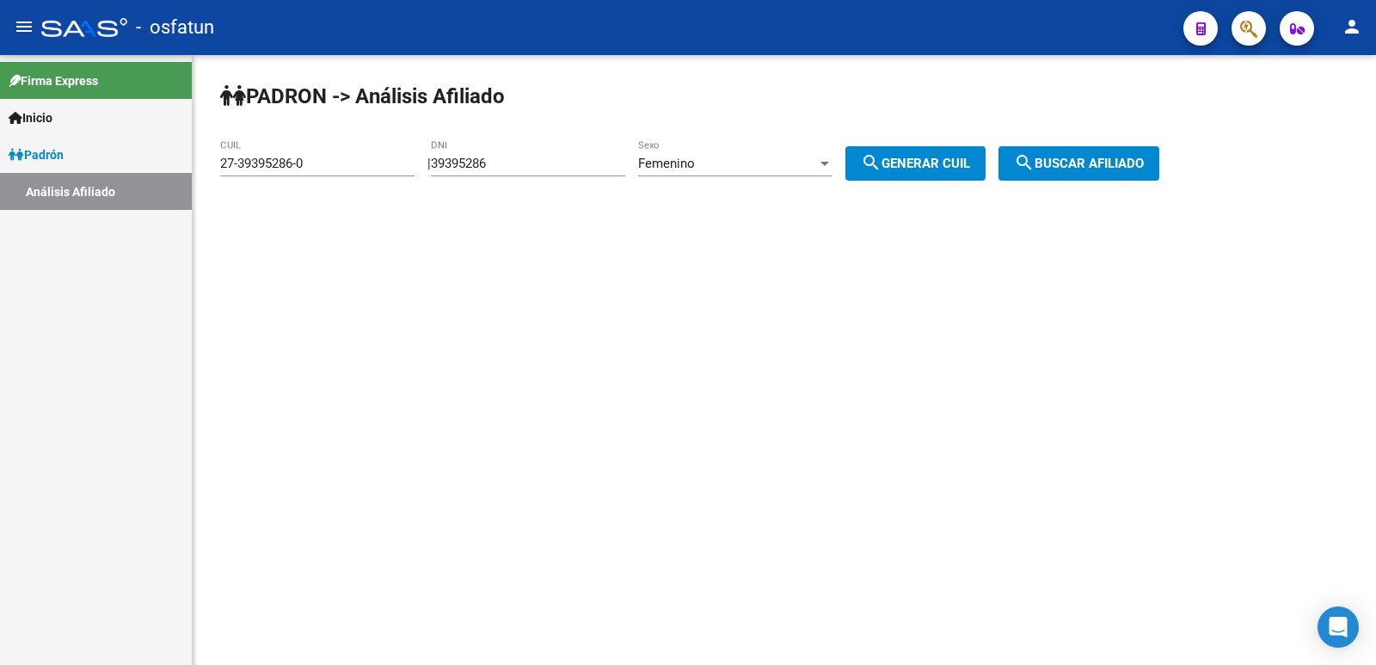
drag, startPoint x: 526, startPoint y: 172, endPoint x: 494, endPoint y: 168, distance: 32.1
click at [445, 180] on div "PADRON -> Análisis Afiliado 27-39395286-0 CUIL | 39395286 DNI Femenino Sexo sea…" at bounding box center [784, 145] width 1183 height 181
click at [542, 158] on input "39395286" at bounding box center [528, 163] width 194 height 15
drag, startPoint x: 542, startPoint y: 158, endPoint x: 252, endPoint y: 193, distance: 291.8
click at [252, 193] on div "PADRON -> Análisis Afiliado 27-39395286-0 CUIL | 39395286 DNI Femenino Sexo sea…" at bounding box center [784, 145] width 1183 height 181
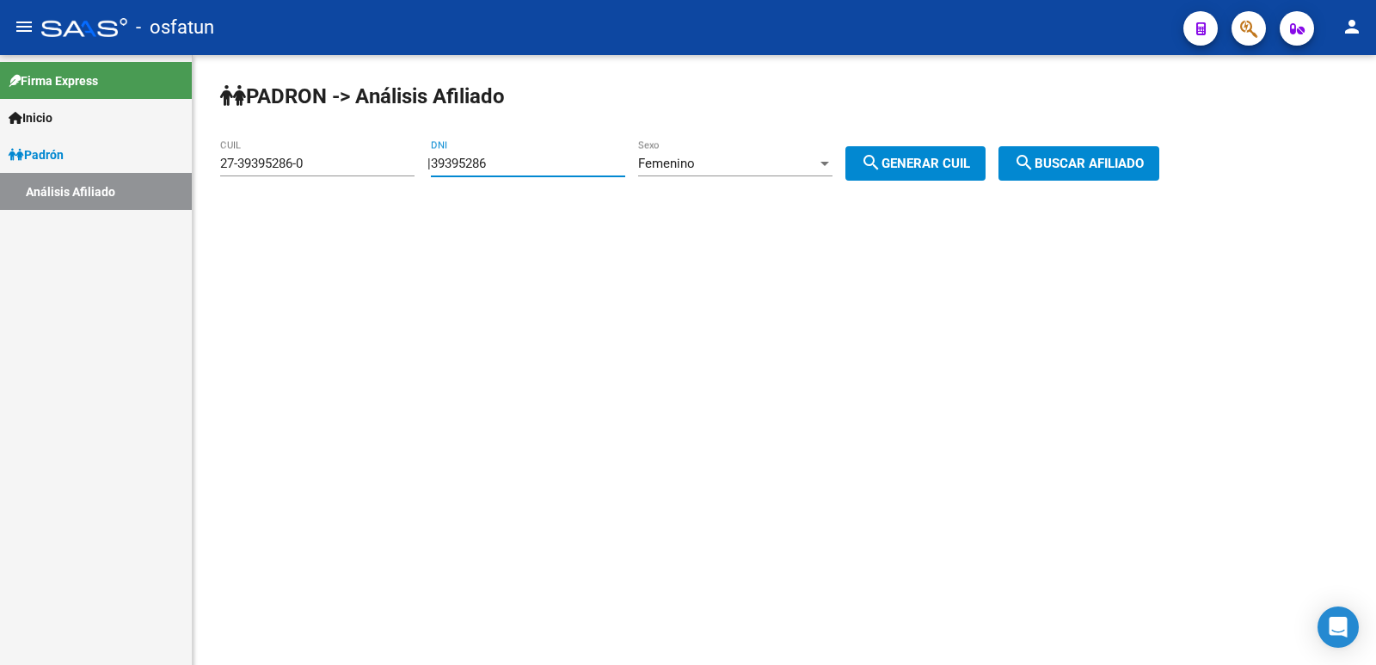
paste input "3801600"
type input "33801600"
click at [881, 170] on mat-icon "search" at bounding box center [871, 162] width 21 height 21
type input "27-33801600-5"
click at [998, 169] on div "| 33801600 DNI Femenino Sexo search Generar CUIL" at bounding box center [712, 163] width 571 height 15
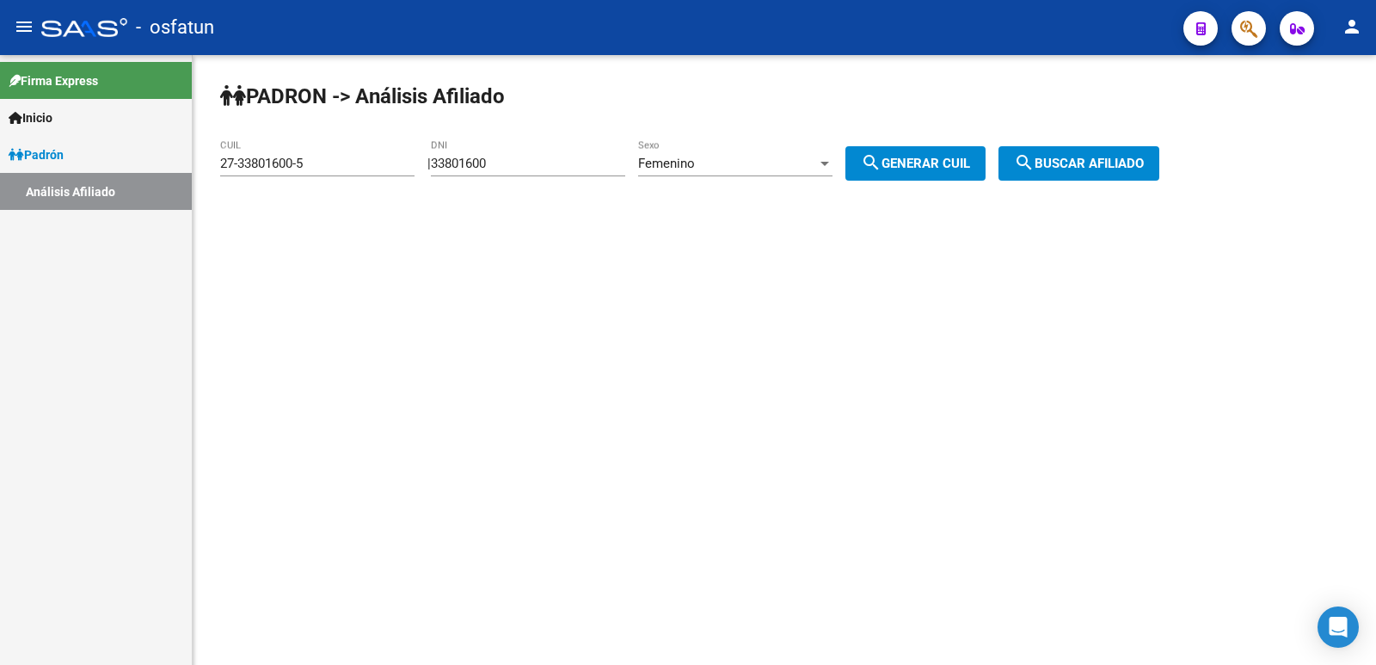
click at [1043, 175] on button "search Buscar afiliado" at bounding box center [1078, 163] width 161 height 34
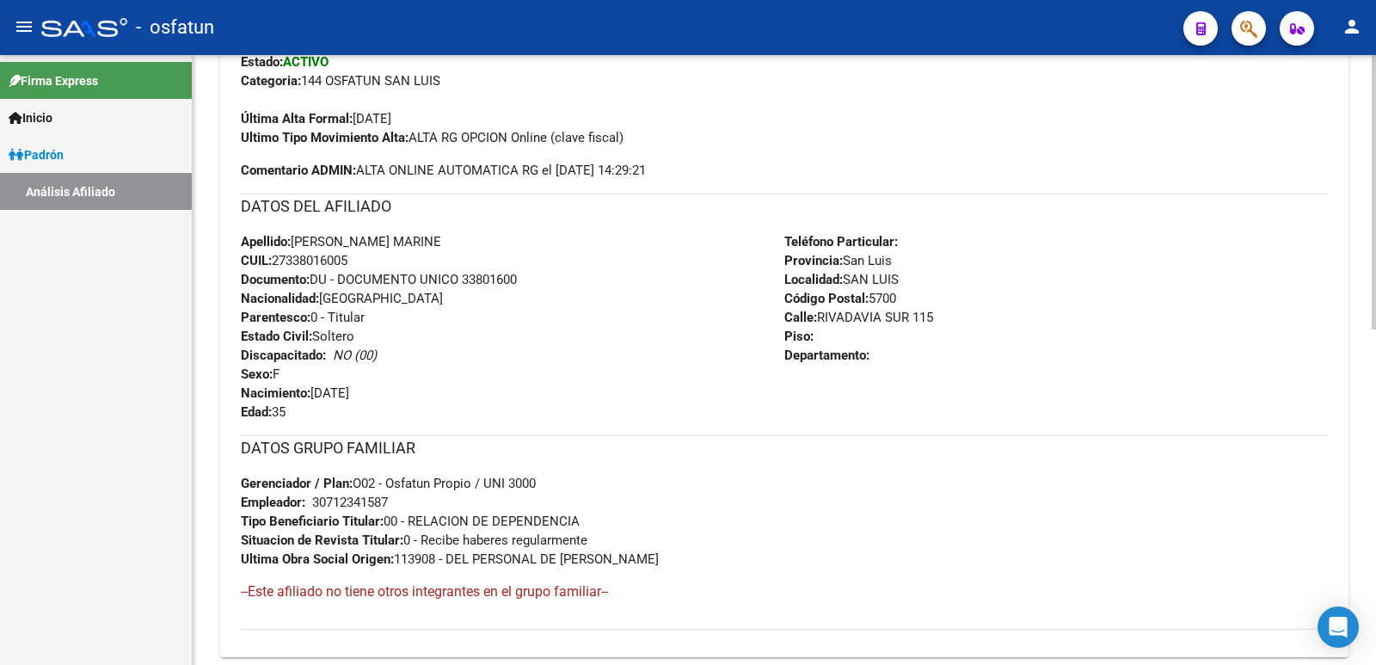
scroll to position [746, 0]
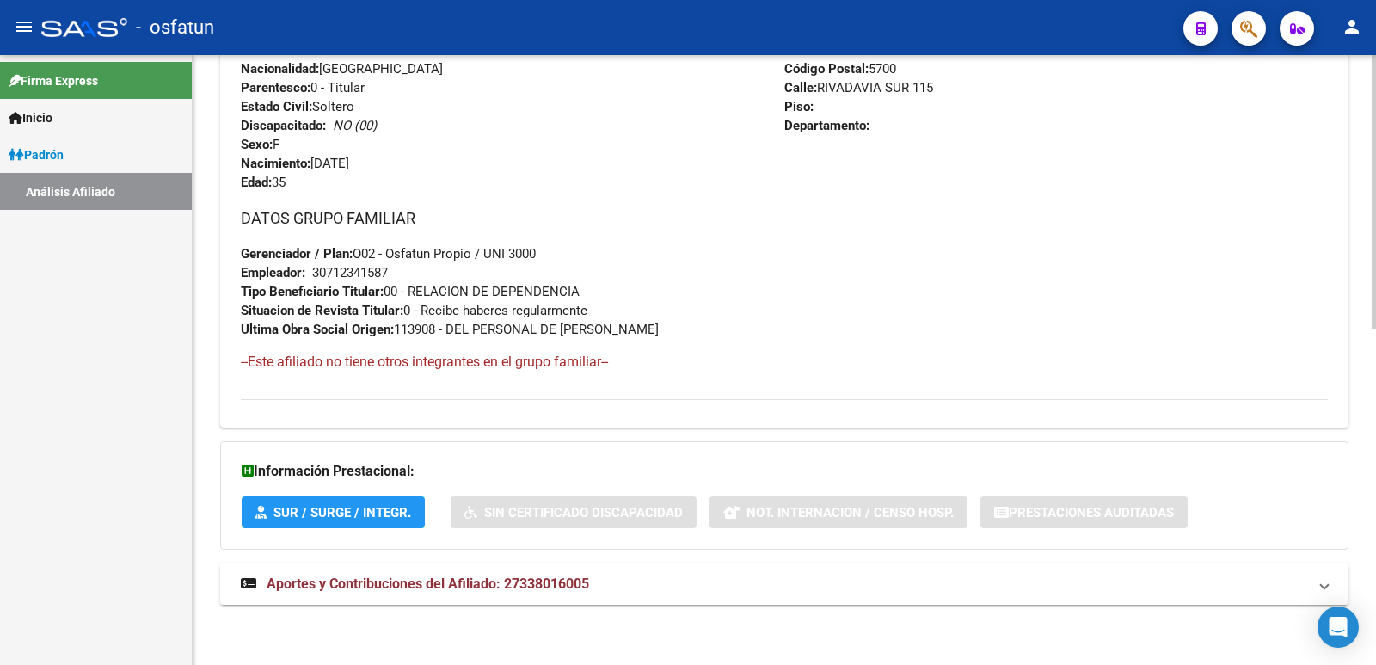
click at [455, 591] on span "Aportes y Contribuciones del Afiliado: 27338016005" at bounding box center [428, 583] width 322 height 16
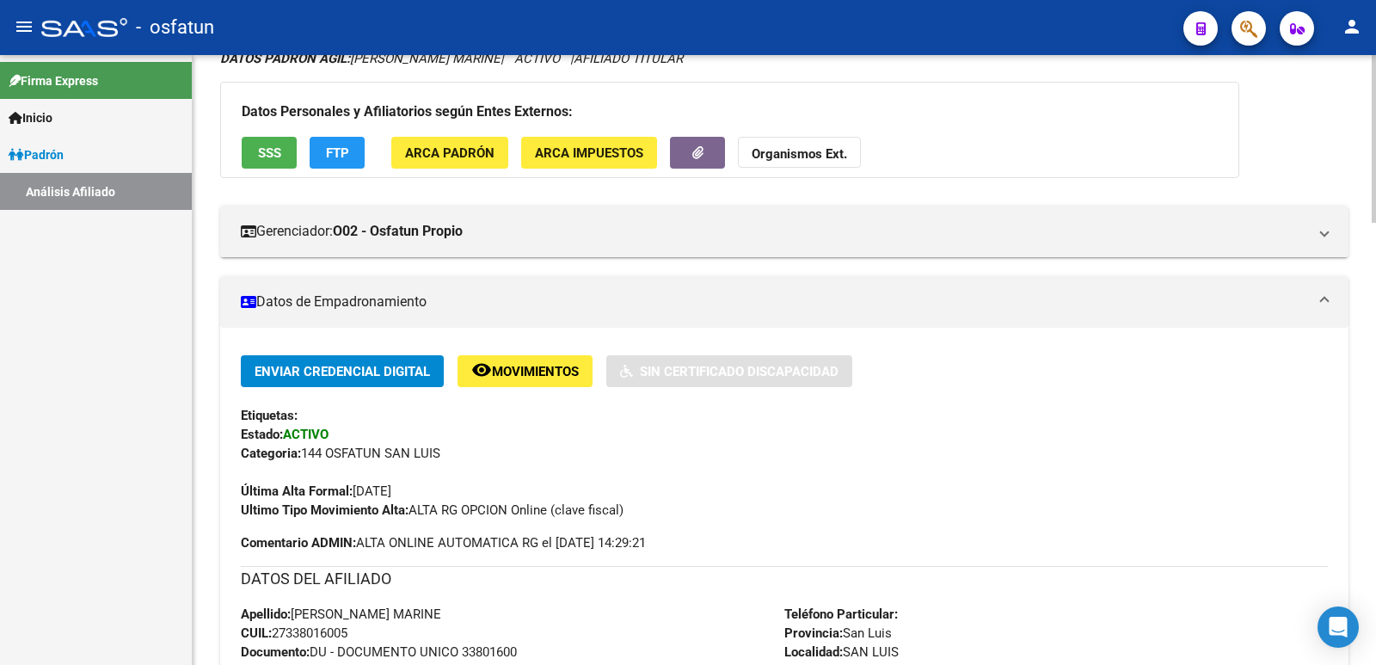
scroll to position [0, 0]
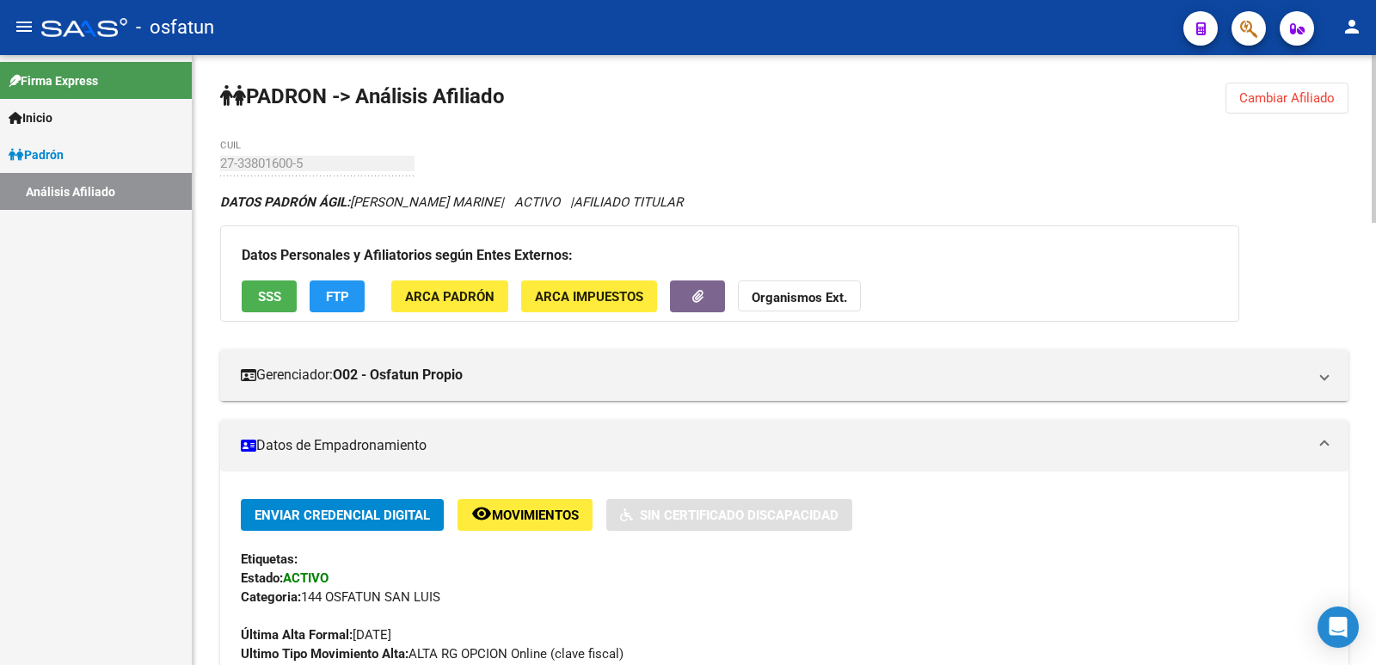
click at [1318, 100] on span "Cambiar Afiliado" at bounding box center [1286, 97] width 95 height 15
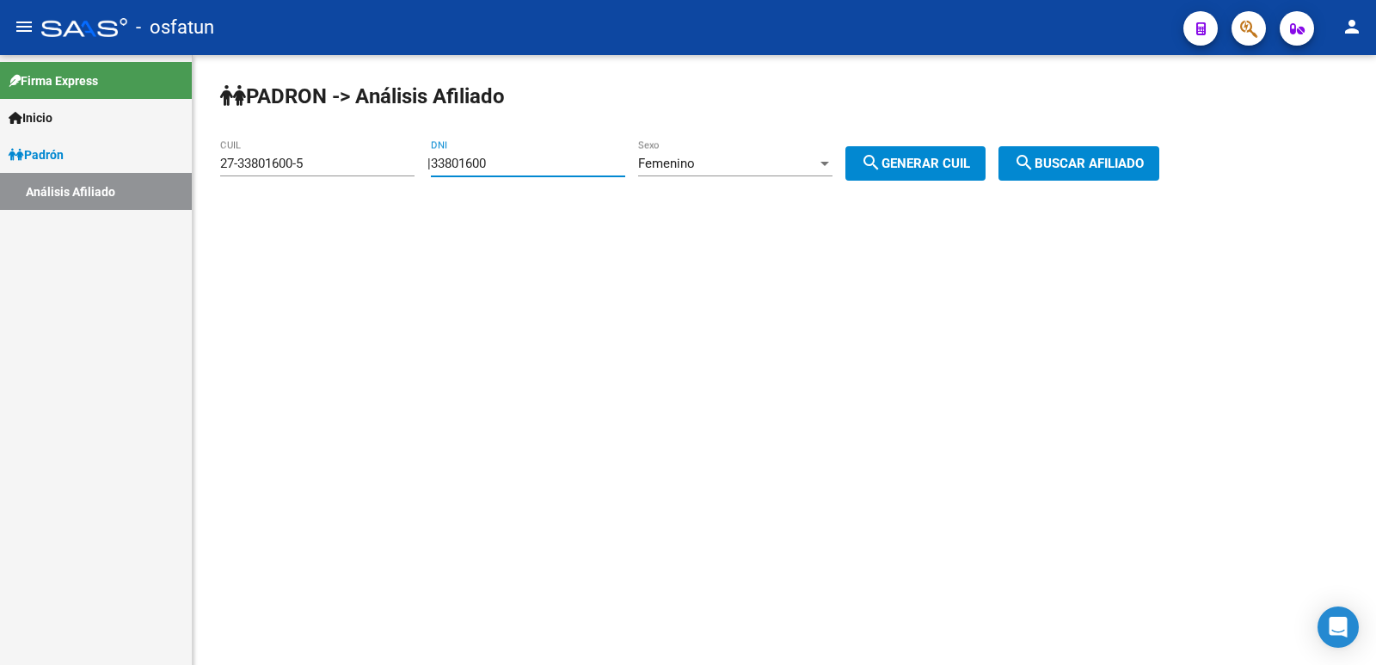
drag, startPoint x: 522, startPoint y: 158, endPoint x: 338, endPoint y: 190, distance: 186.8
click at [338, 171] on app-analisis-afiliado "PADRON -> Análisis Afiliado 27-33801600-5 CUIL | 33801600 DNI Femenino Sexo sea…" at bounding box center [696, 163] width 952 height 15
paste input "25086742"
type input "25086742"
click at [726, 159] on div "Femenino Sexo" at bounding box center [735, 157] width 194 height 37
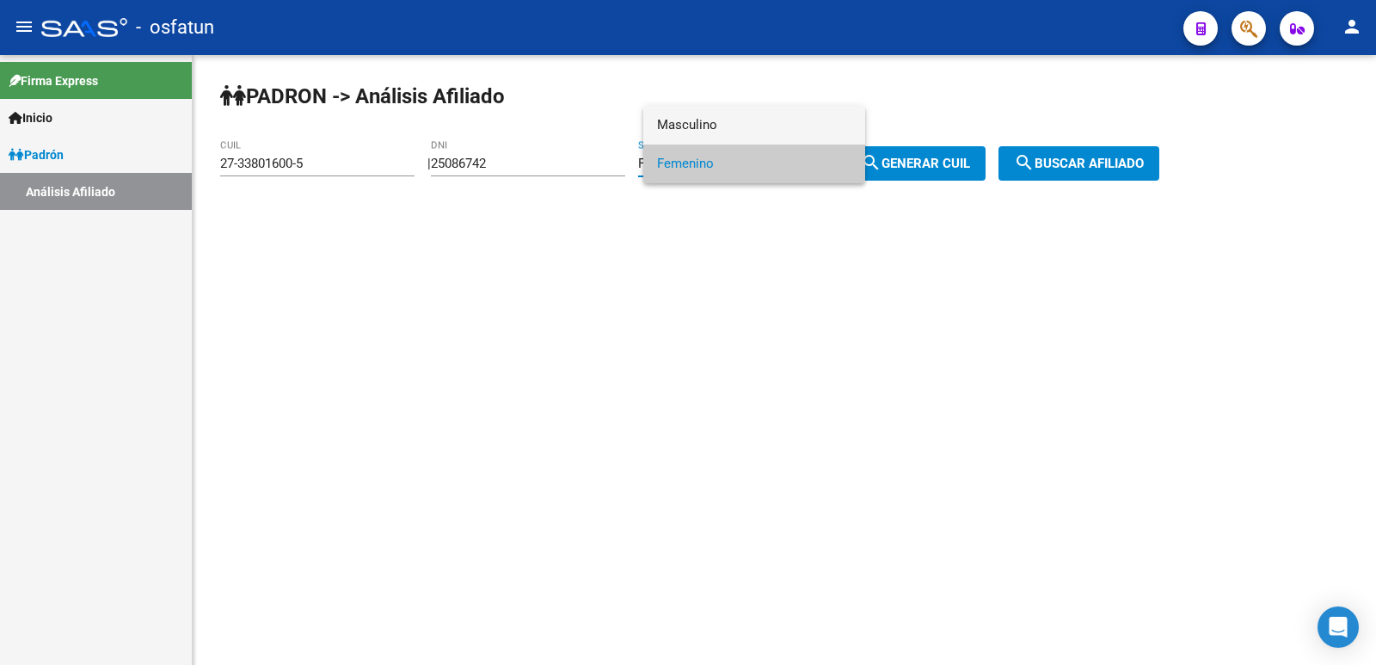
click at [732, 107] on span "Masculino" at bounding box center [754, 125] width 194 height 39
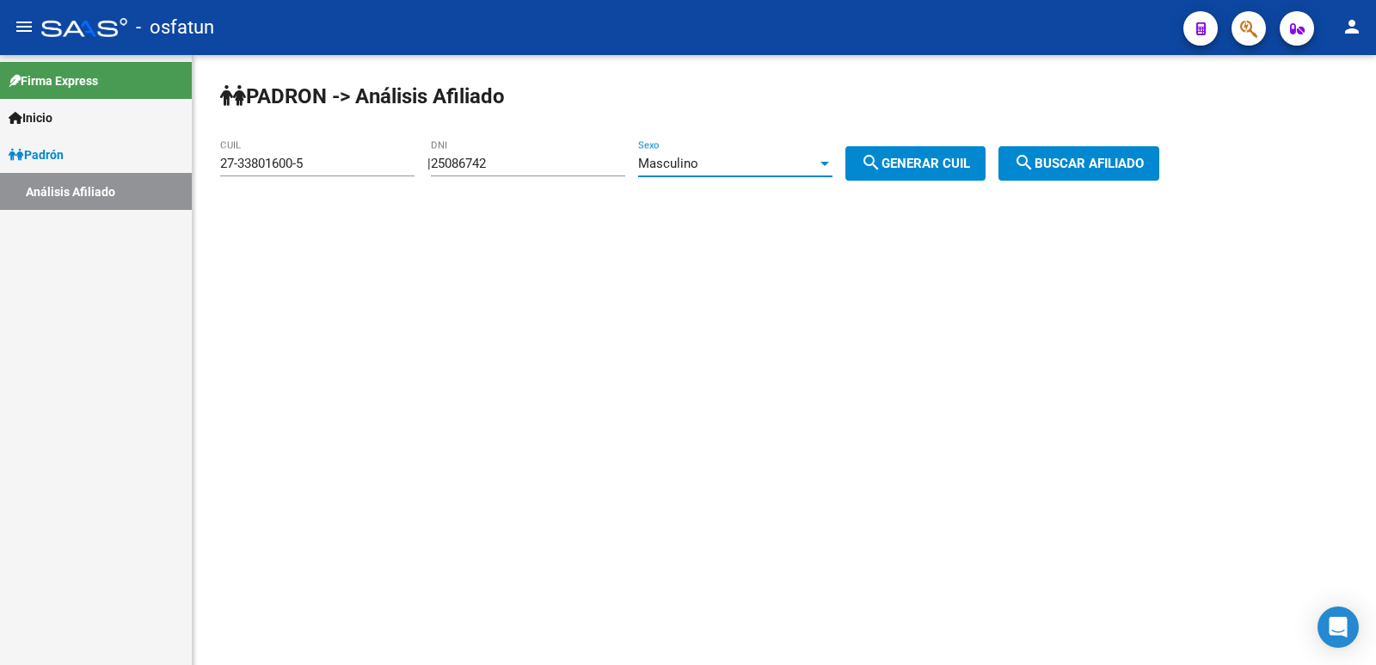
drag, startPoint x: 957, startPoint y: 167, endPoint x: 1031, endPoint y: 169, distance: 74.0
click at [960, 167] on span "search Generar CUIL" at bounding box center [915, 163] width 109 height 15
type input "20-25086742-6"
click at [1035, 166] on mat-icon "search" at bounding box center [1024, 162] width 21 height 21
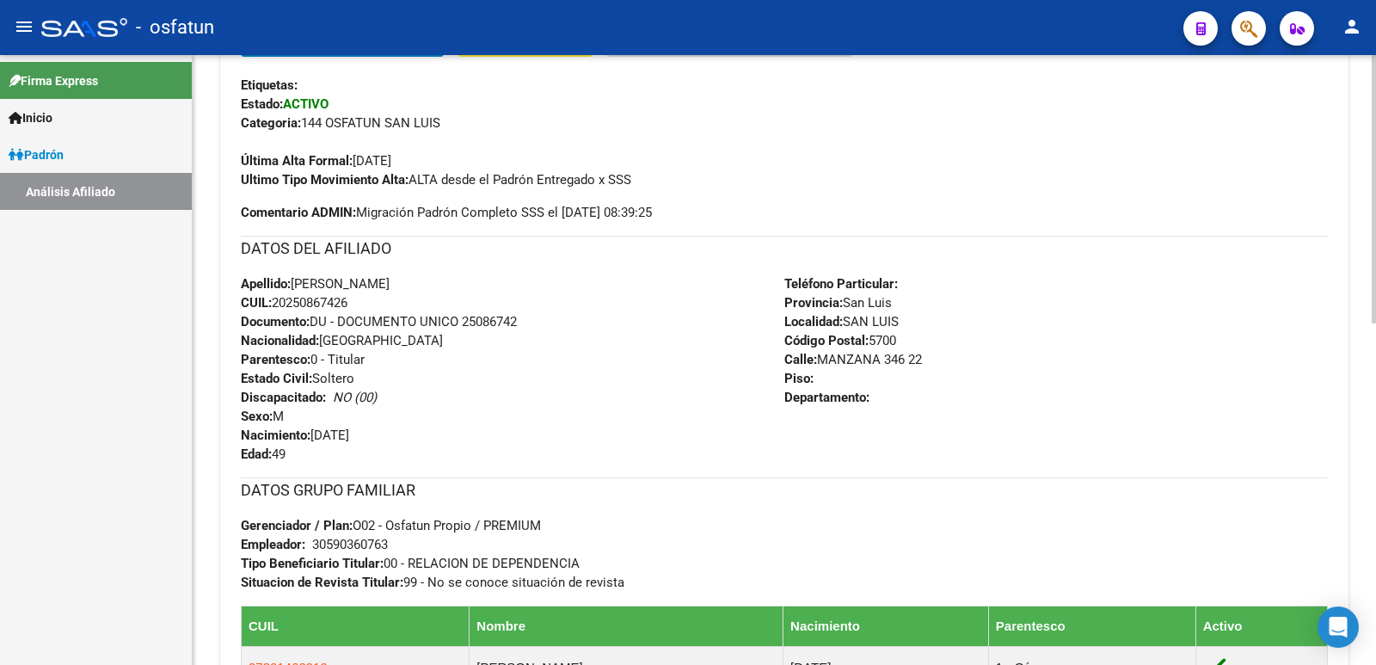
scroll to position [777, 0]
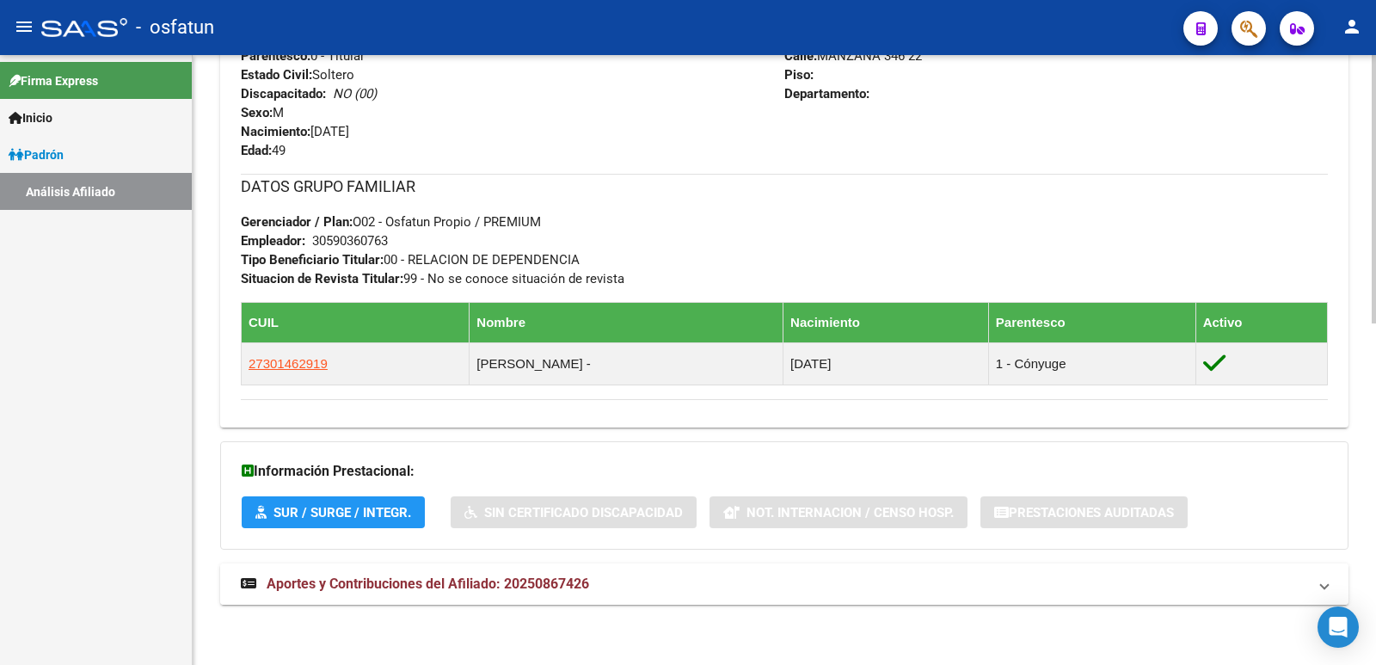
click at [514, 585] on span "Aportes y Contribuciones del Afiliado: 20250867426" at bounding box center [428, 583] width 322 height 16
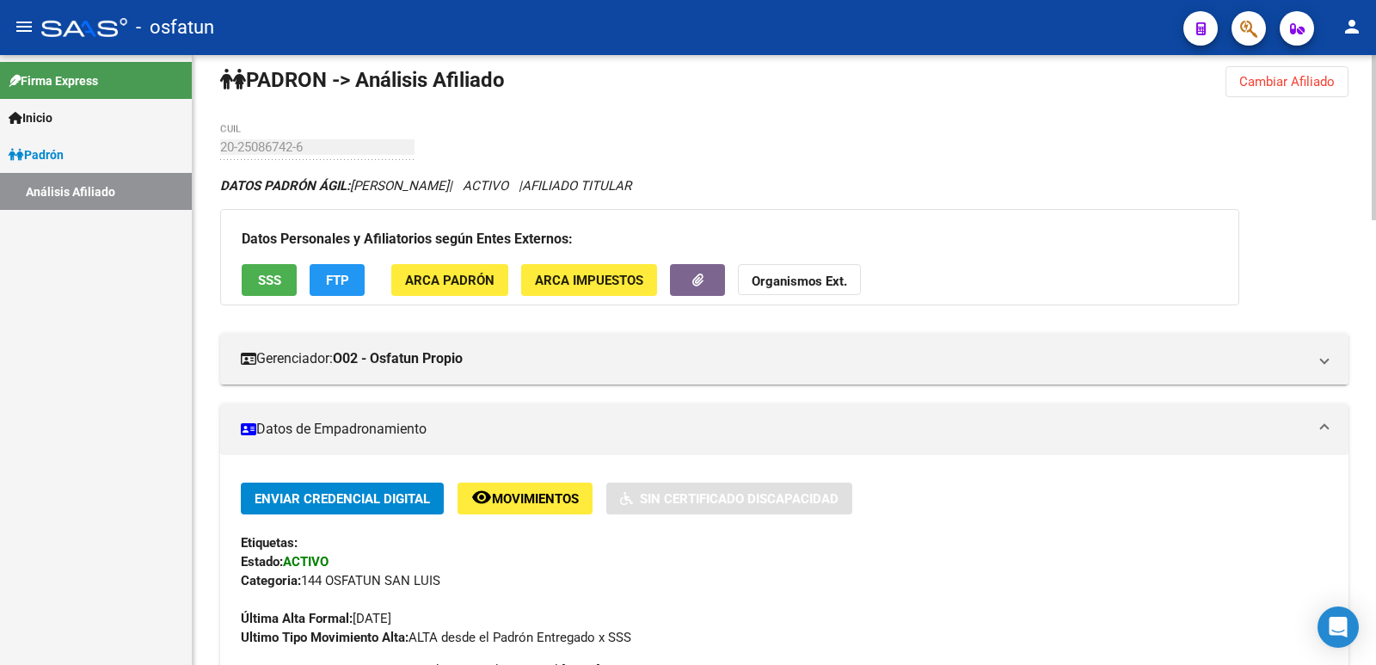
scroll to position [0, 0]
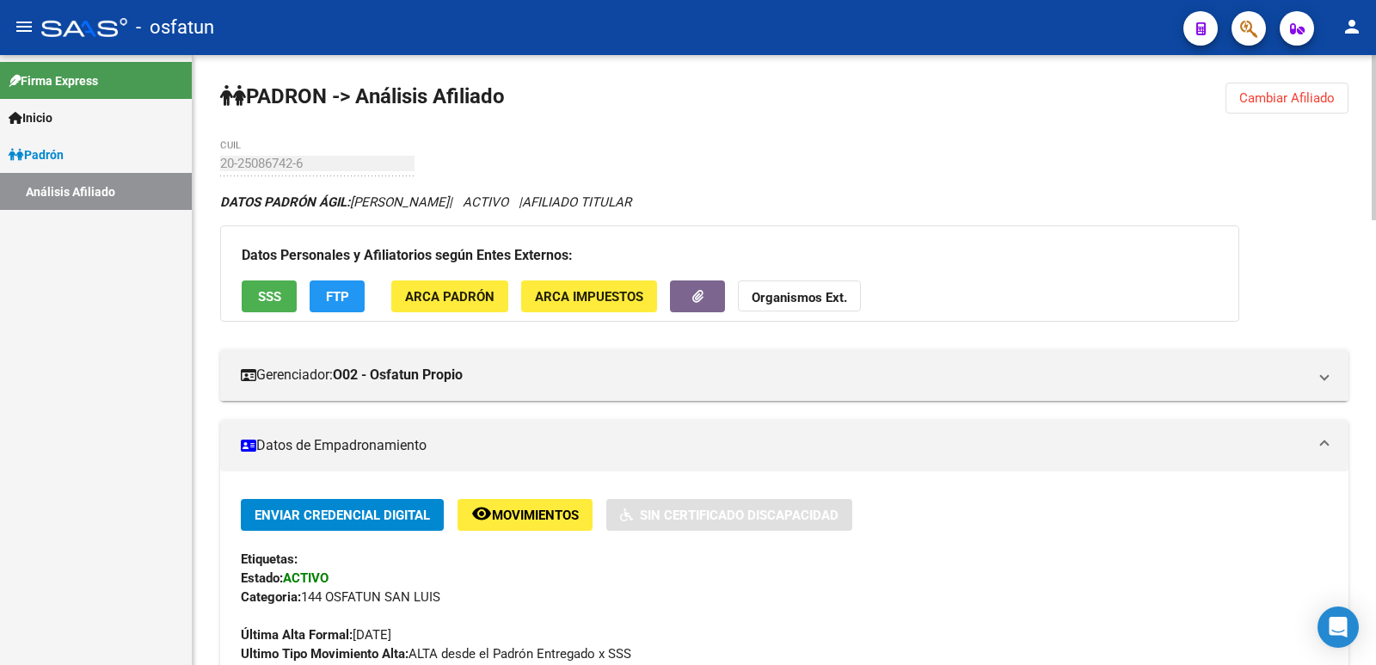
click at [1274, 96] on span "Cambiar Afiliado" at bounding box center [1286, 97] width 95 height 15
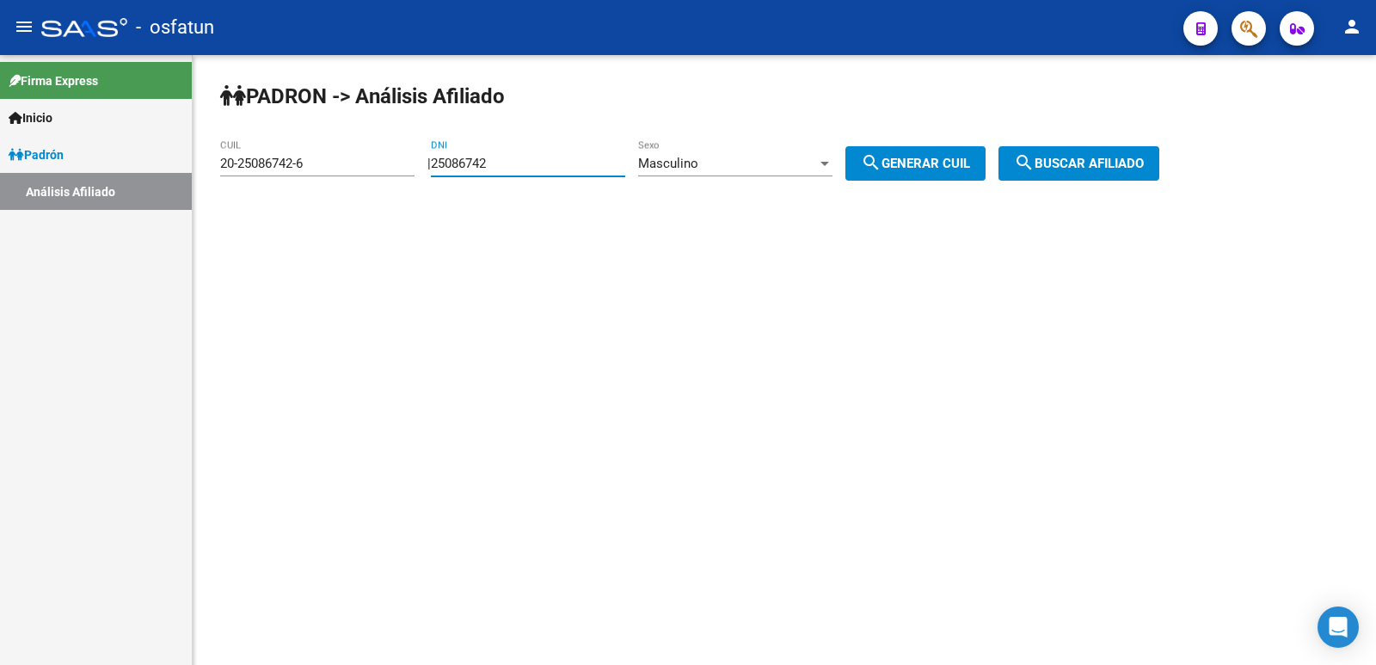
drag, startPoint x: 510, startPoint y: 165, endPoint x: 218, endPoint y: 207, distance: 295.4
click at [218, 207] on div "PADRON -> Análisis Afiliado 20-25086742-6 CUIL | 25086742 DNI Masculino Sexo se…" at bounding box center [784, 145] width 1183 height 181
paste input "34715756"
type input "34715756"
drag, startPoint x: 967, startPoint y: 163, endPoint x: 1028, endPoint y: 162, distance: 61.1
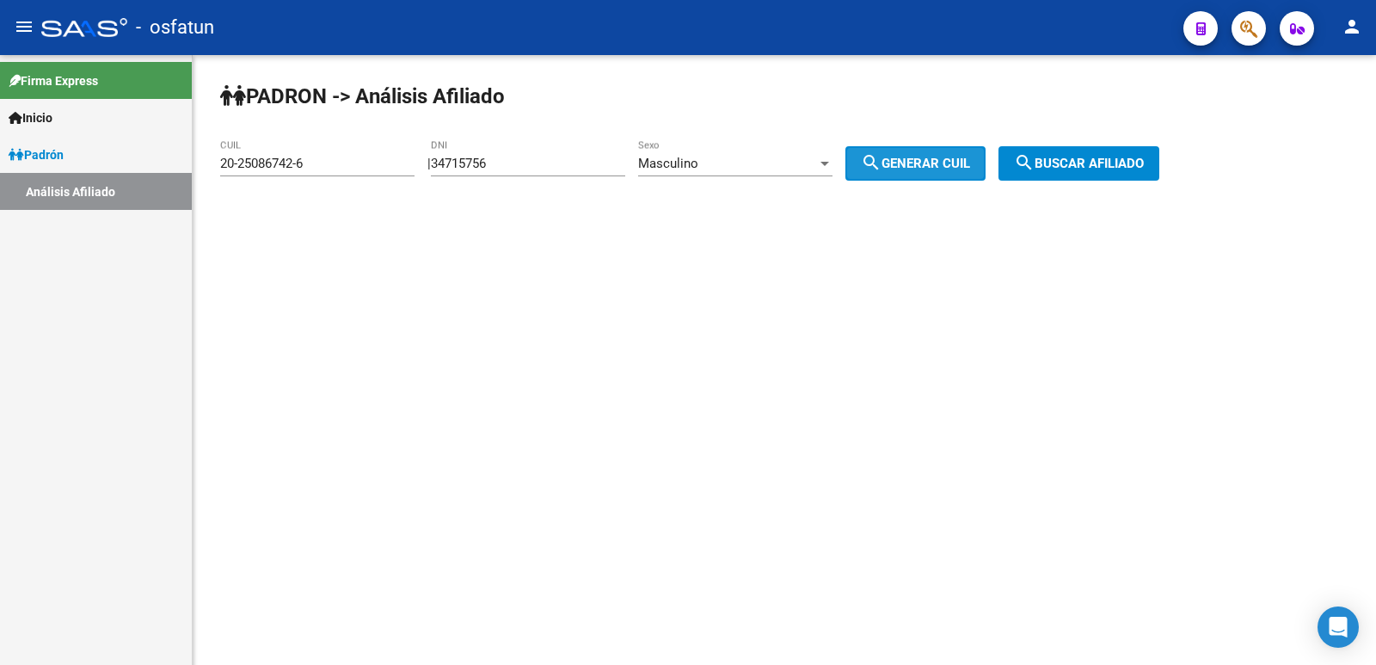
click at [998, 162] on div "| 34715756 DNI Masculino Sexo search Generar CUIL" at bounding box center [712, 163] width 571 height 15
click at [1035, 164] on mat-icon "search" at bounding box center [1024, 162] width 21 height 21
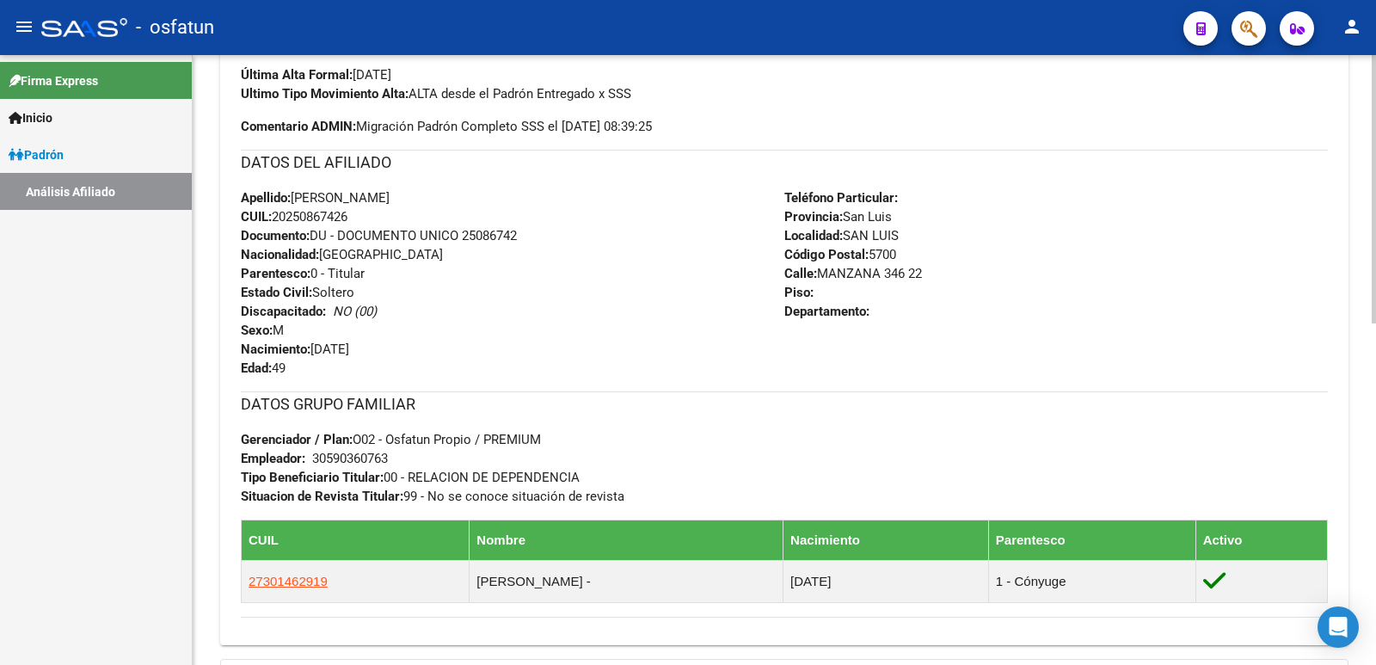
scroll to position [777, 0]
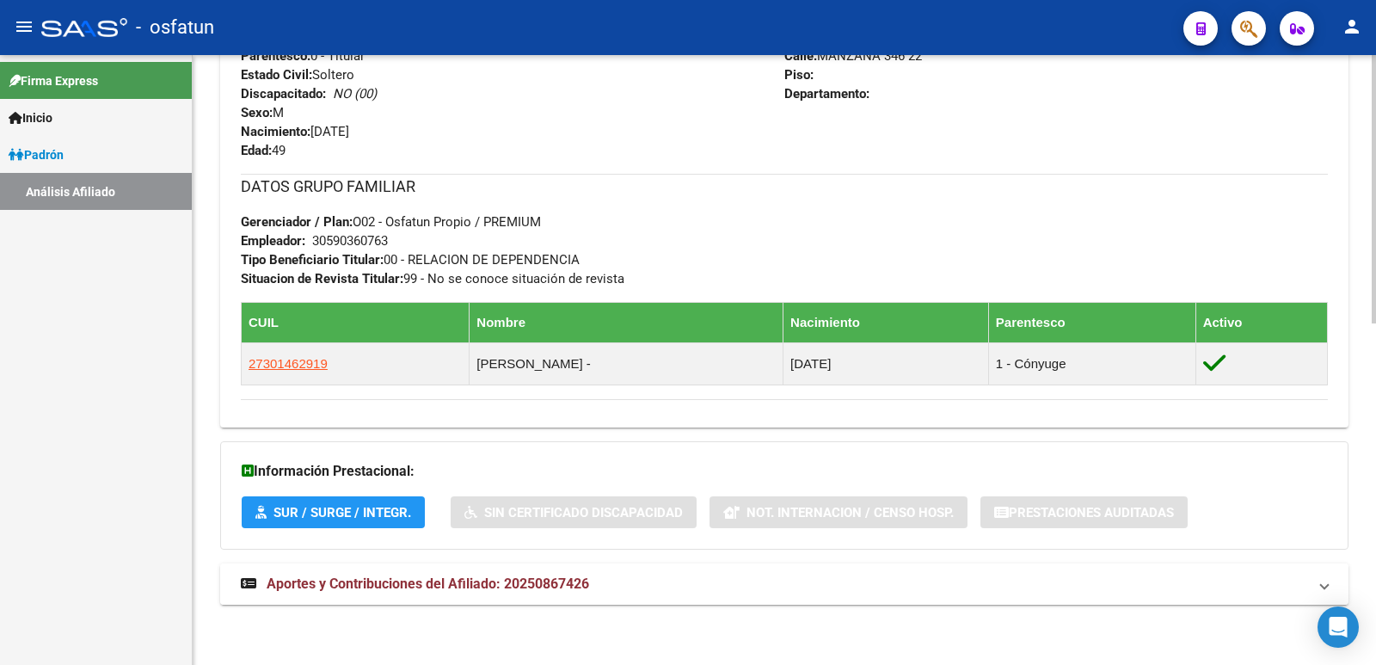
click at [483, 563] on mat-expansion-panel-header "Aportes y Contribuciones del Afiliado: 20250867426" at bounding box center [784, 583] width 1128 height 41
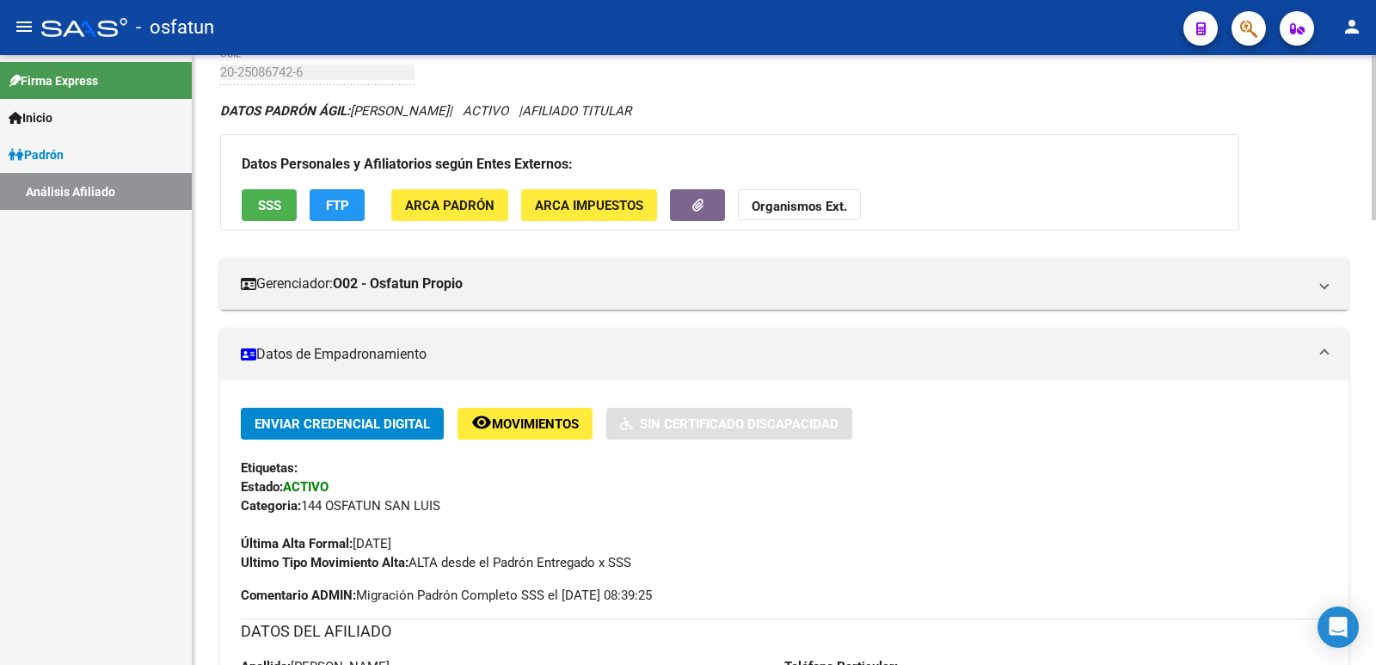
scroll to position [0, 0]
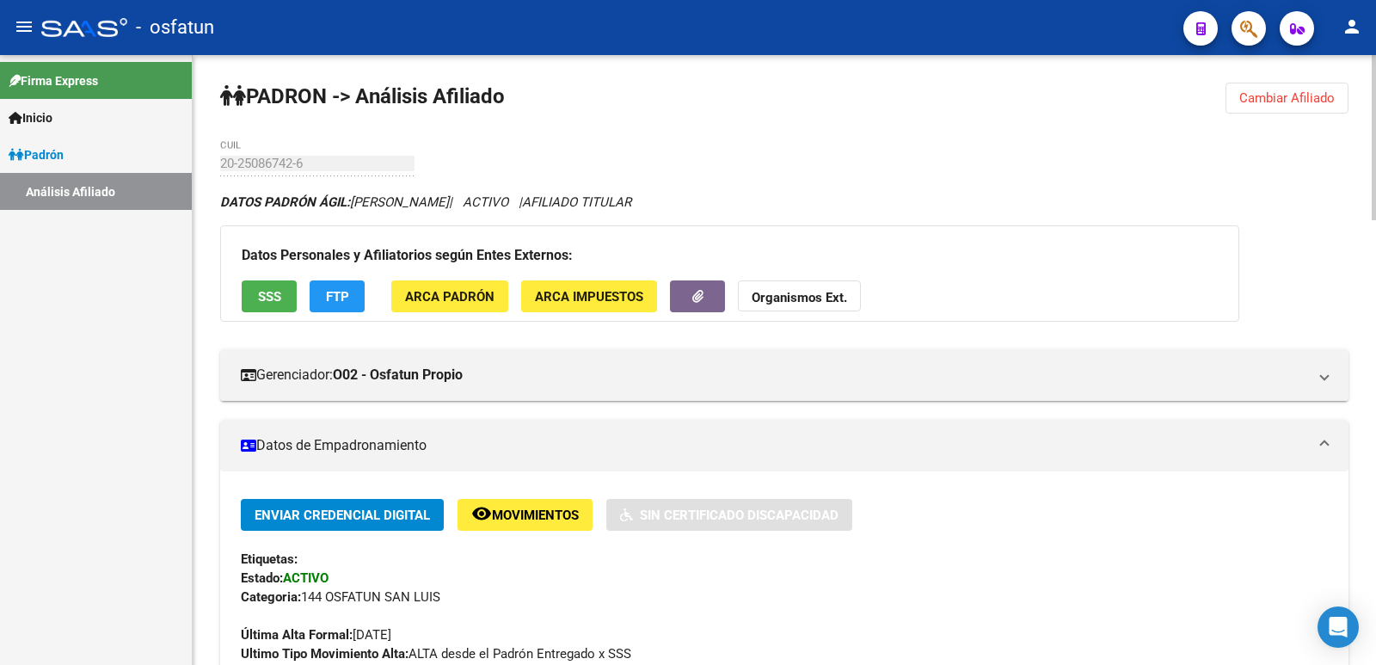
click at [1319, 104] on span "Cambiar Afiliado" at bounding box center [1286, 97] width 95 height 15
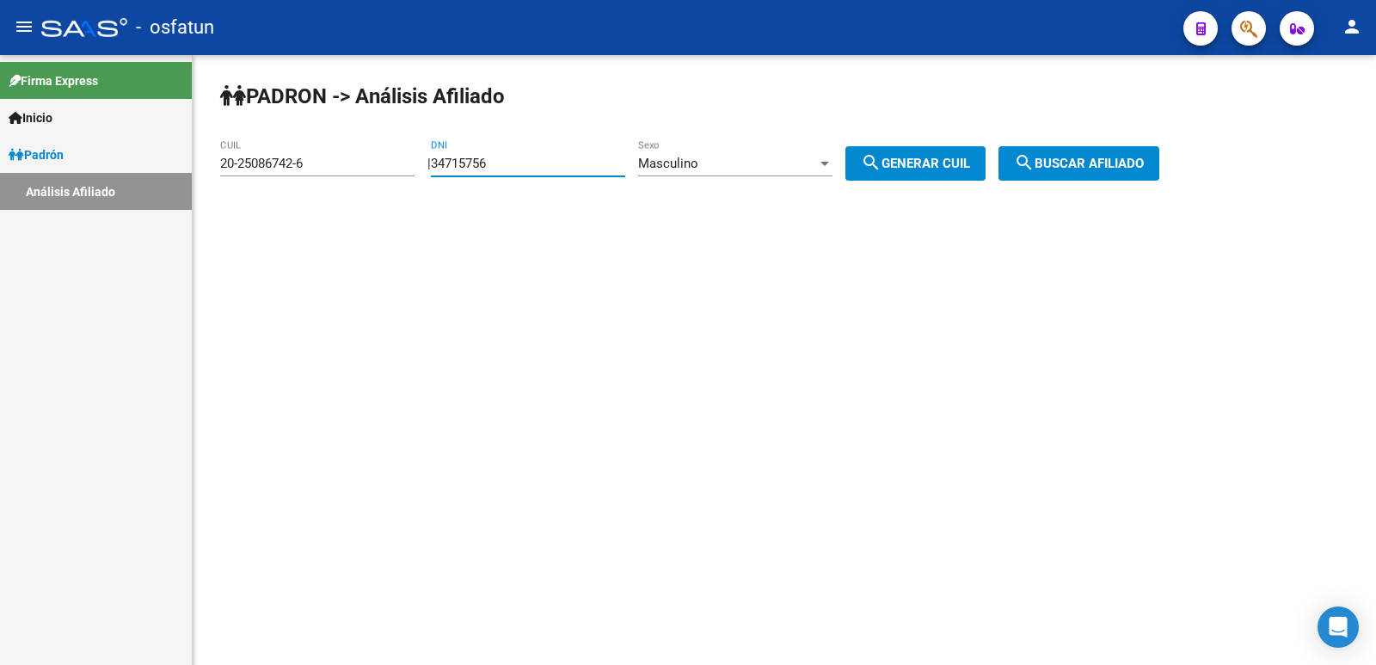
drag, startPoint x: 604, startPoint y: 169, endPoint x: 342, endPoint y: 199, distance: 263.1
click at [342, 198] on div "PADRON -> Análisis Afiliado 20-25086742-6 CUIL | 34715756 DNI Masculino Sexo se…" at bounding box center [784, 145] width 1183 height 181
paste input "21630988"
type input "21630988"
click at [733, 163] on div "Masculino" at bounding box center [727, 163] width 179 height 15
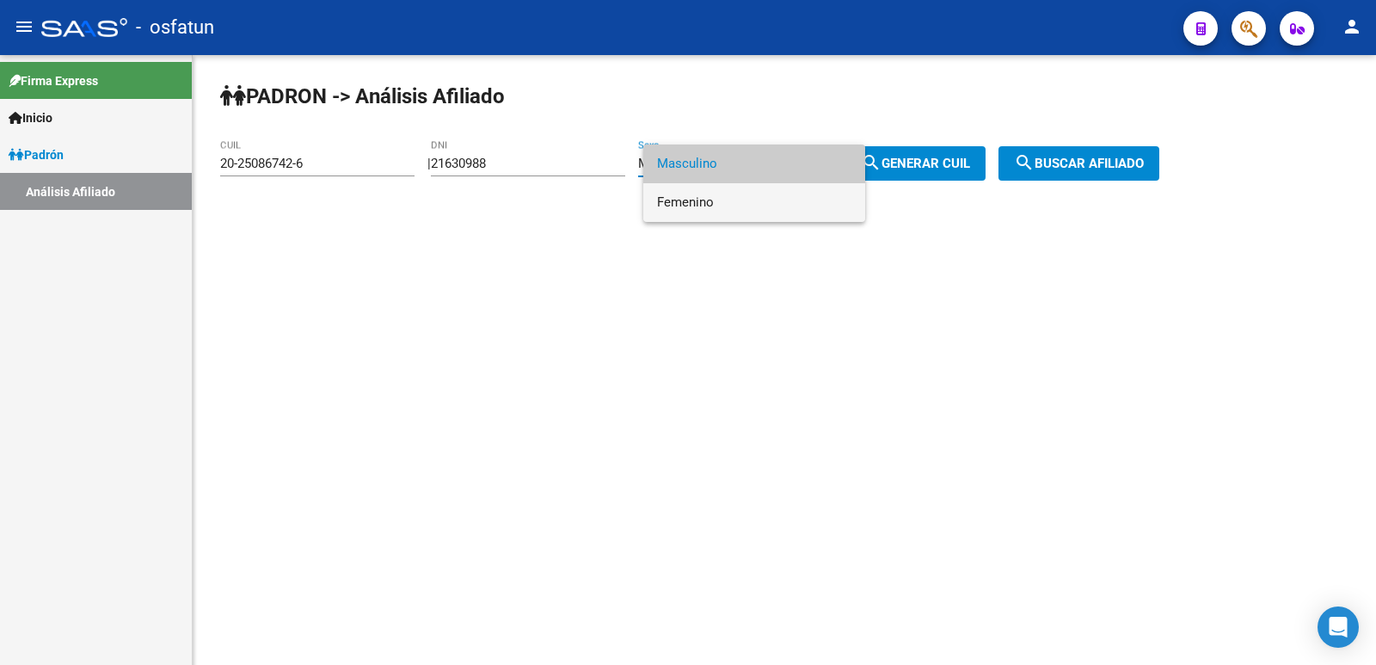
drag, startPoint x: 715, startPoint y: 195, endPoint x: 741, endPoint y: 193, distance: 25.9
click at [730, 194] on span "Femenino" at bounding box center [754, 202] width 194 height 39
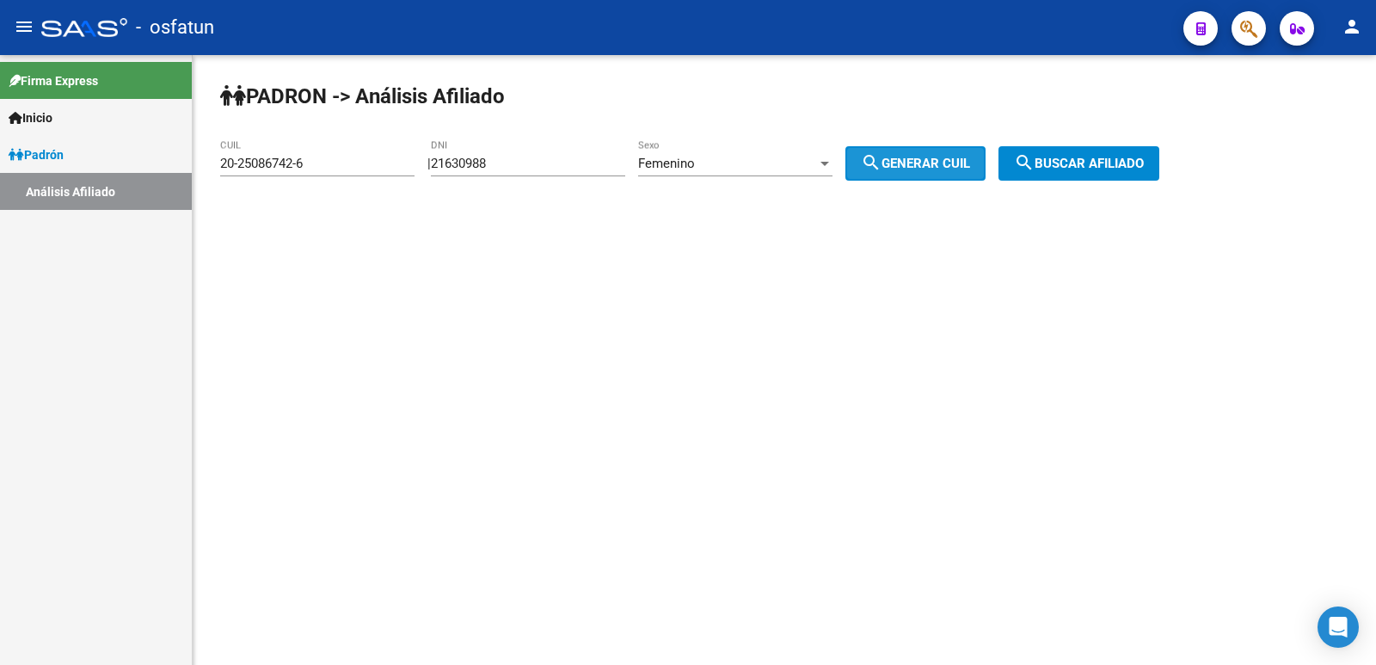
drag, startPoint x: 899, startPoint y: 159, endPoint x: 1035, endPoint y: 159, distance: 136.7
click at [934, 159] on span "search Generar CUIL" at bounding box center [915, 163] width 109 height 15
type input "27-21630988-5"
click at [1035, 159] on mat-icon "search" at bounding box center [1024, 162] width 21 height 21
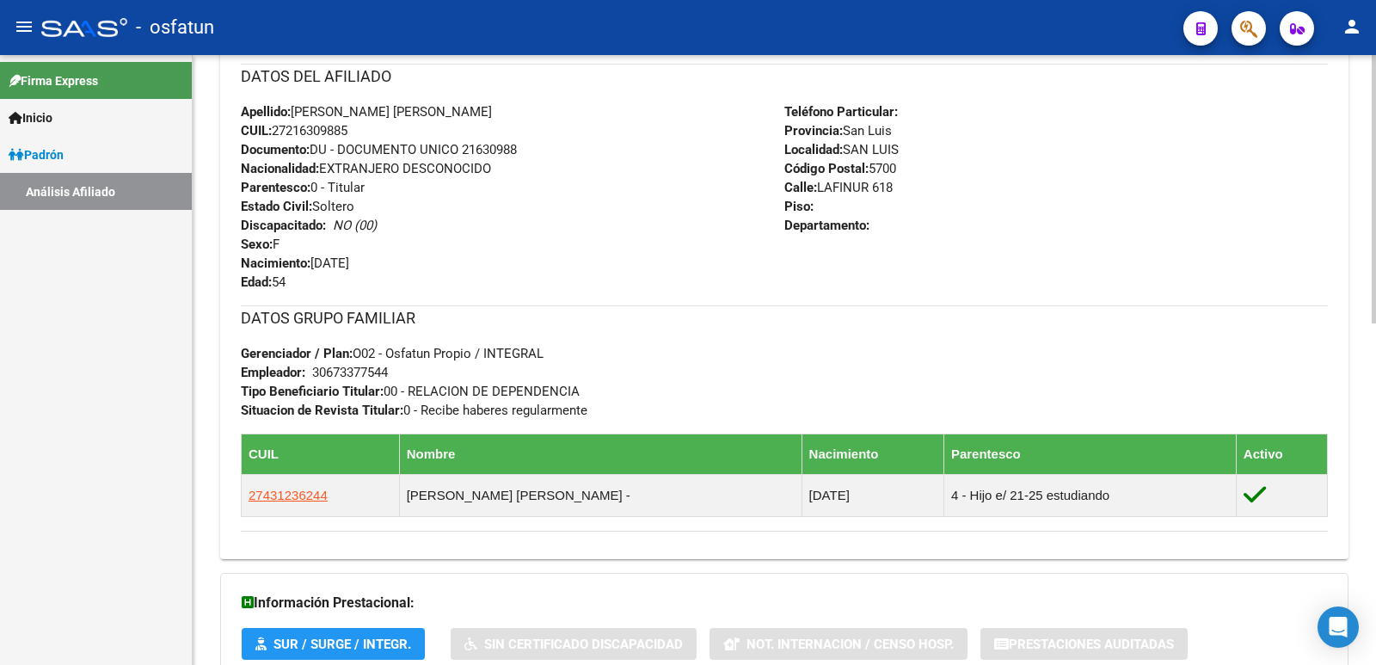
scroll to position [777, 0]
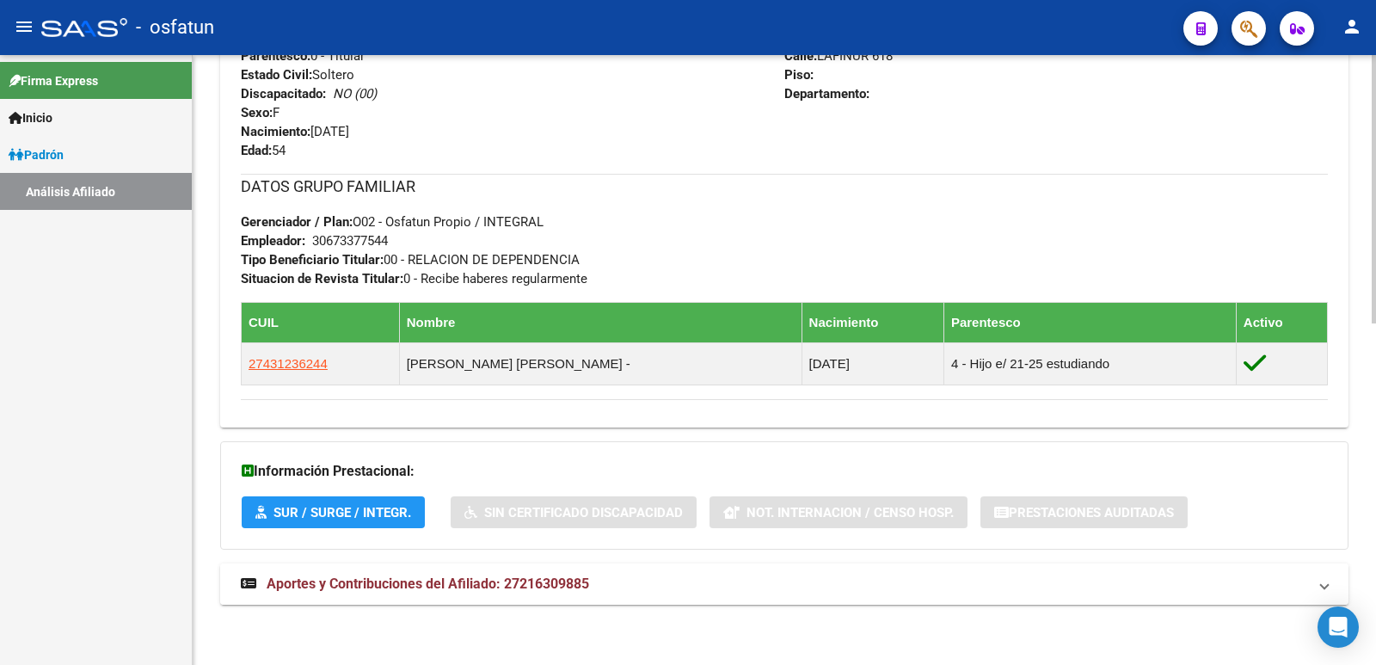
click at [490, 577] on span "Aportes y Contribuciones del Afiliado: 27216309885" at bounding box center [428, 583] width 322 height 16
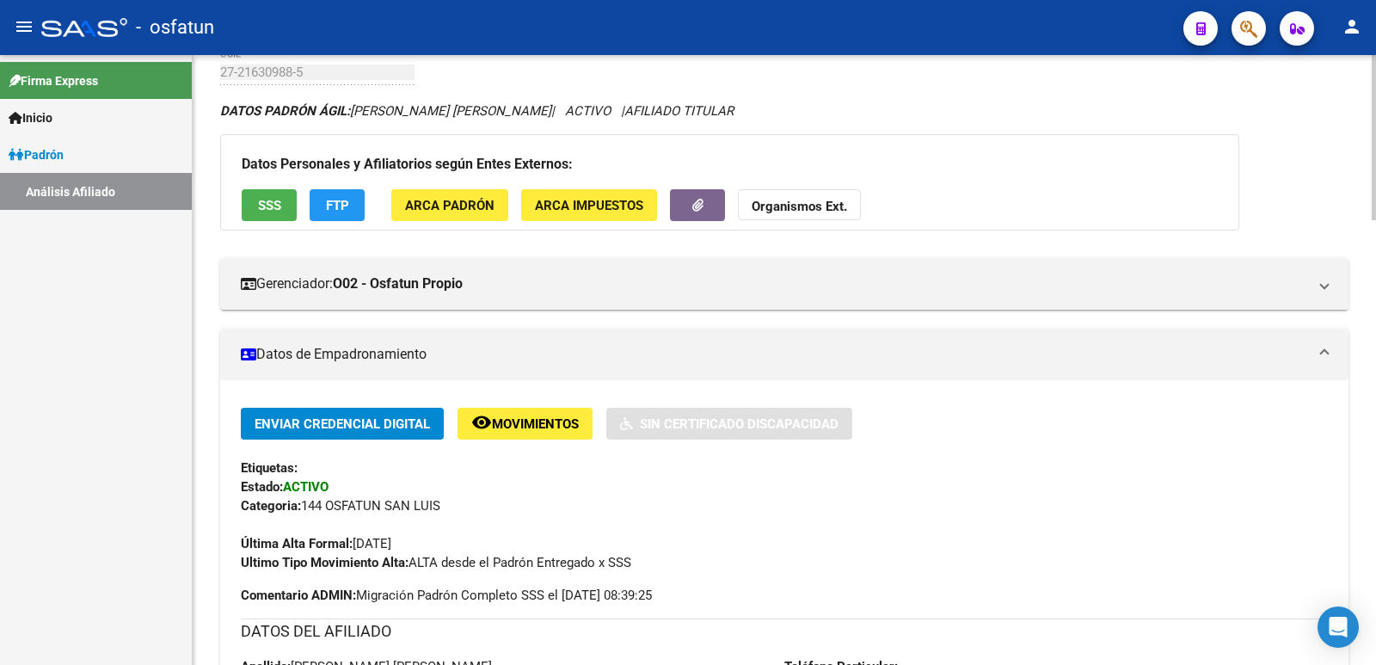
scroll to position [0, 0]
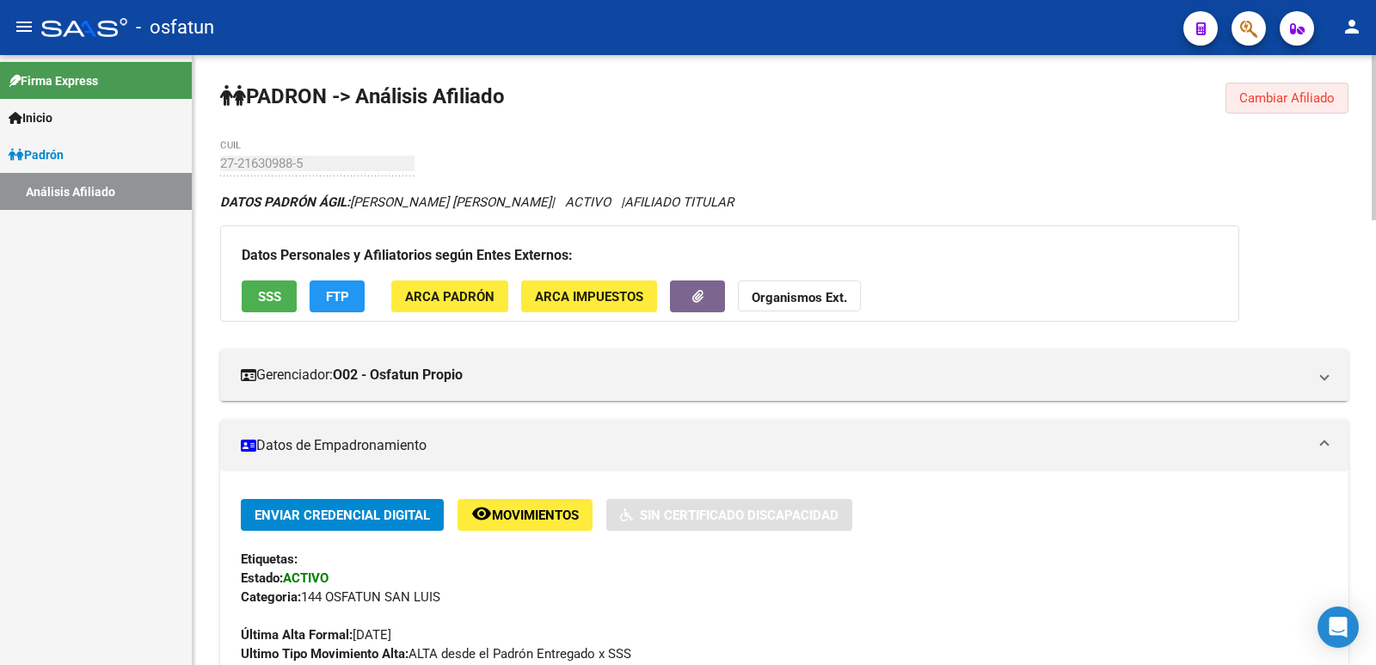
click at [1270, 103] on span "Cambiar Afiliado" at bounding box center [1286, 97] width 95 height 15
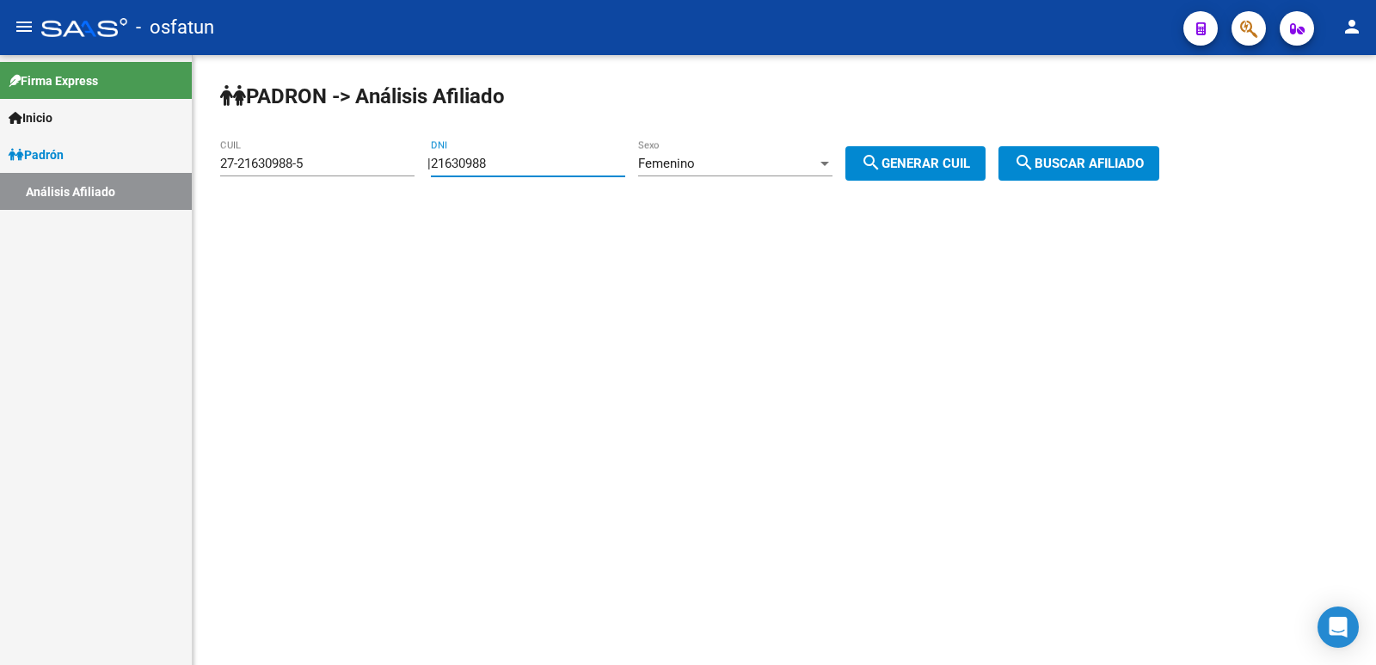
drag, startPoint x: 566, startPoint y: 159, endPoint x: 274, endPoint y: 210, distance: 295.9
click at [274, 210] on div "PADRON -> Análisis Afiliado 27-21630988-5 CUIL | 21630988 DNI Femenino Sexo sea…" at bounding box center [784, 145] width 1183 height 181
type input "41919728"
drag, startPoint x: 911, startPoint y: 154, endPoint x: 1104, endPoint y: 163, distance: 193.7
click at [915, 154] on button "search Generar CUIL" at bounding box center [915, 163] width 140 height 34
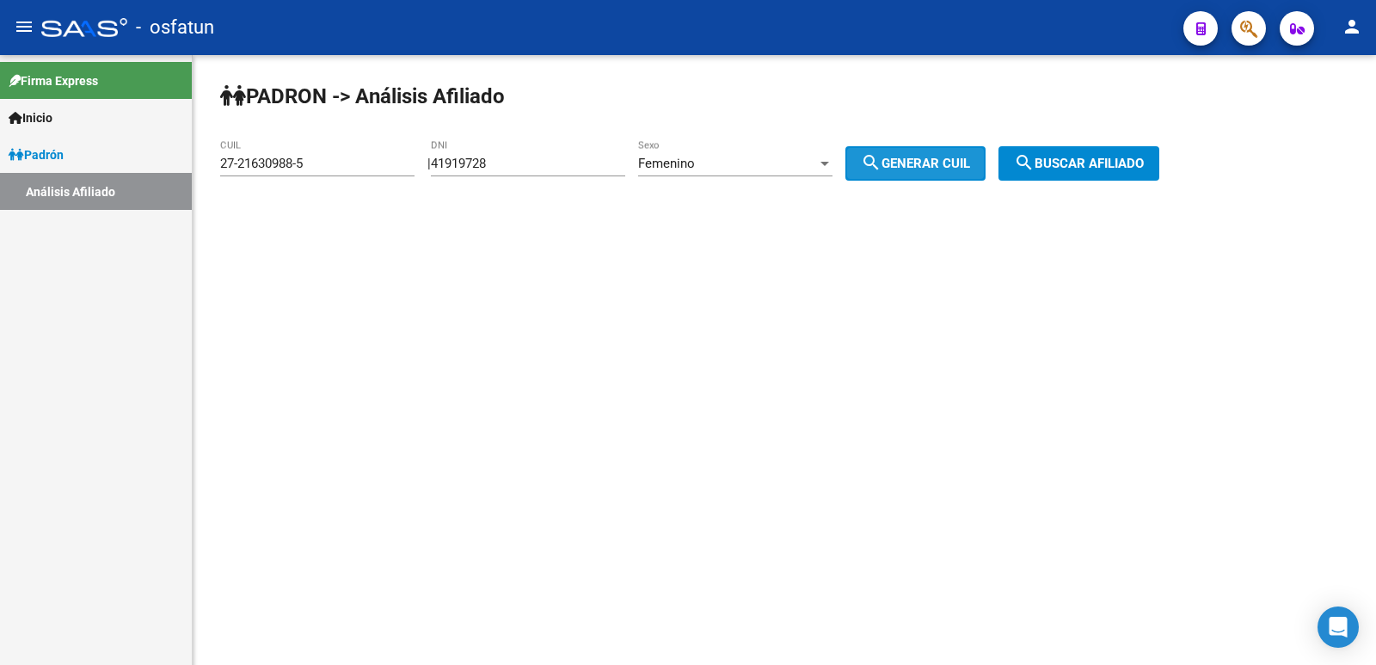
type input "27-41919728-4"
click at [1107, 163] on span "search Buscar afiliado" at bounding box center [1079, 163] width 130 height 15
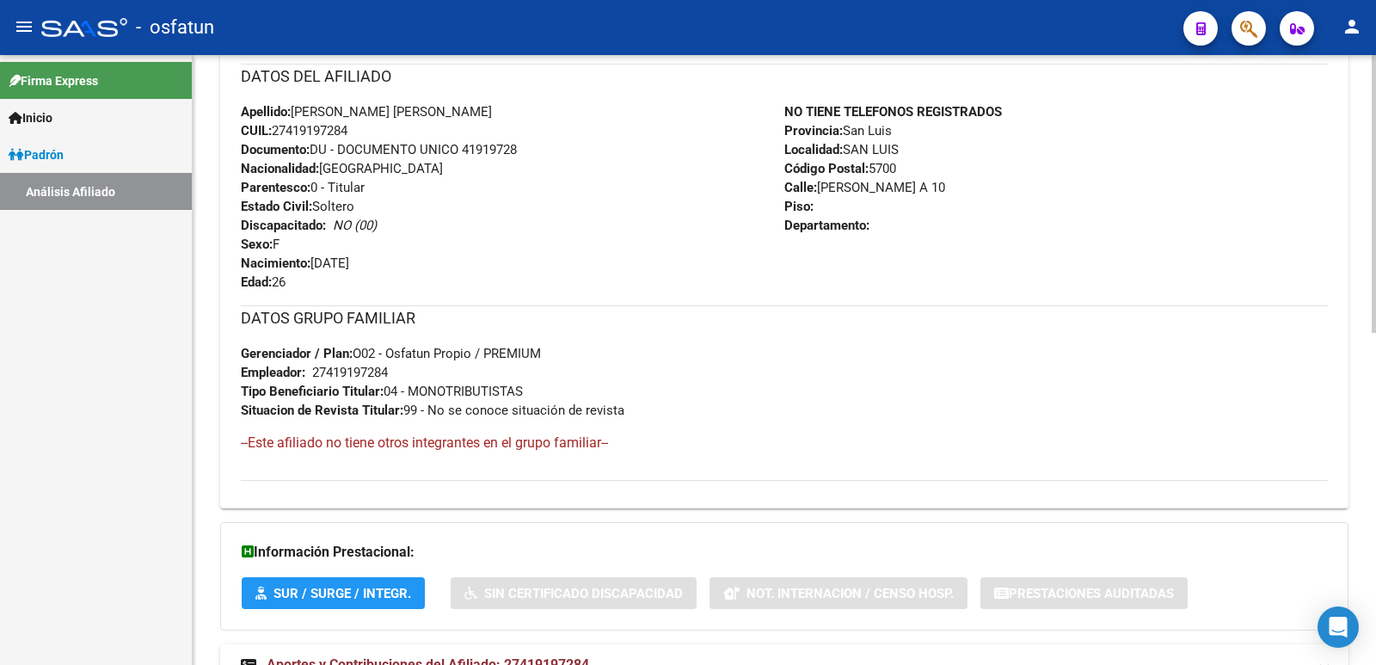
scroll to position [727, 0]
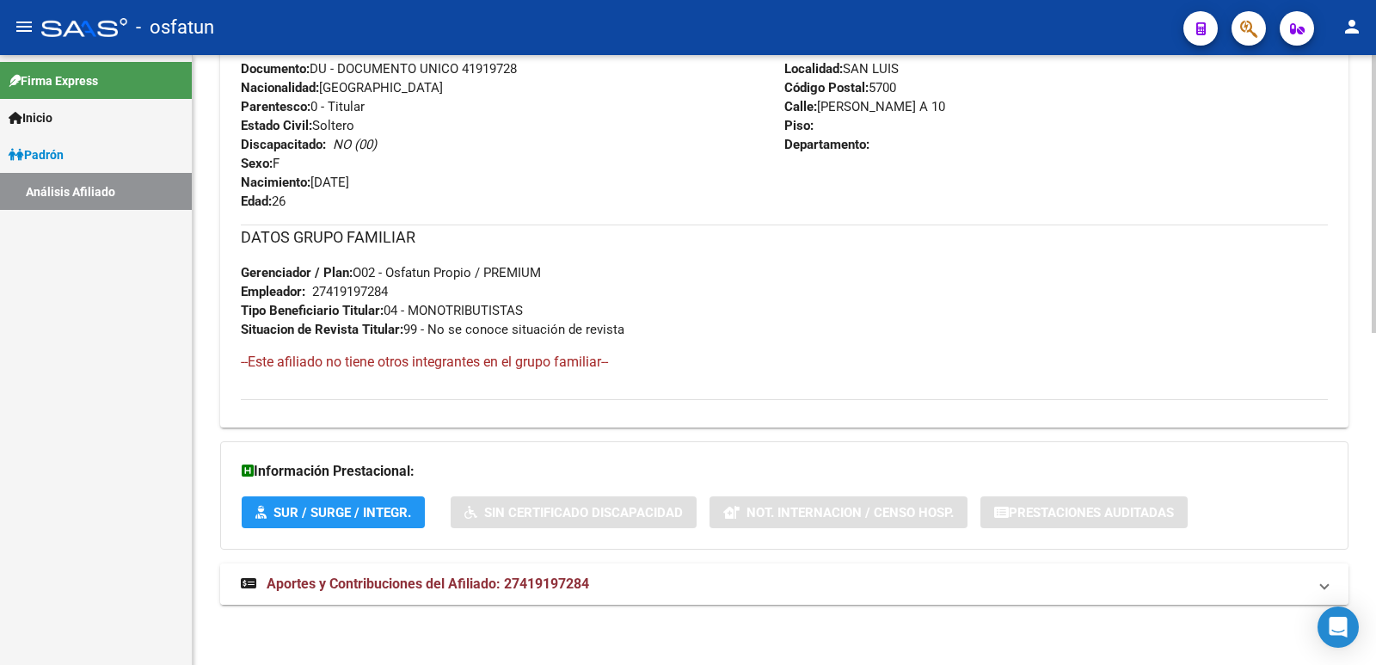
click at [625, 576] on mat-panel-title "Aportes y Contribuciones del Afiliado: 27419197284" at bounding box center [774, 583] width 1066 height 19
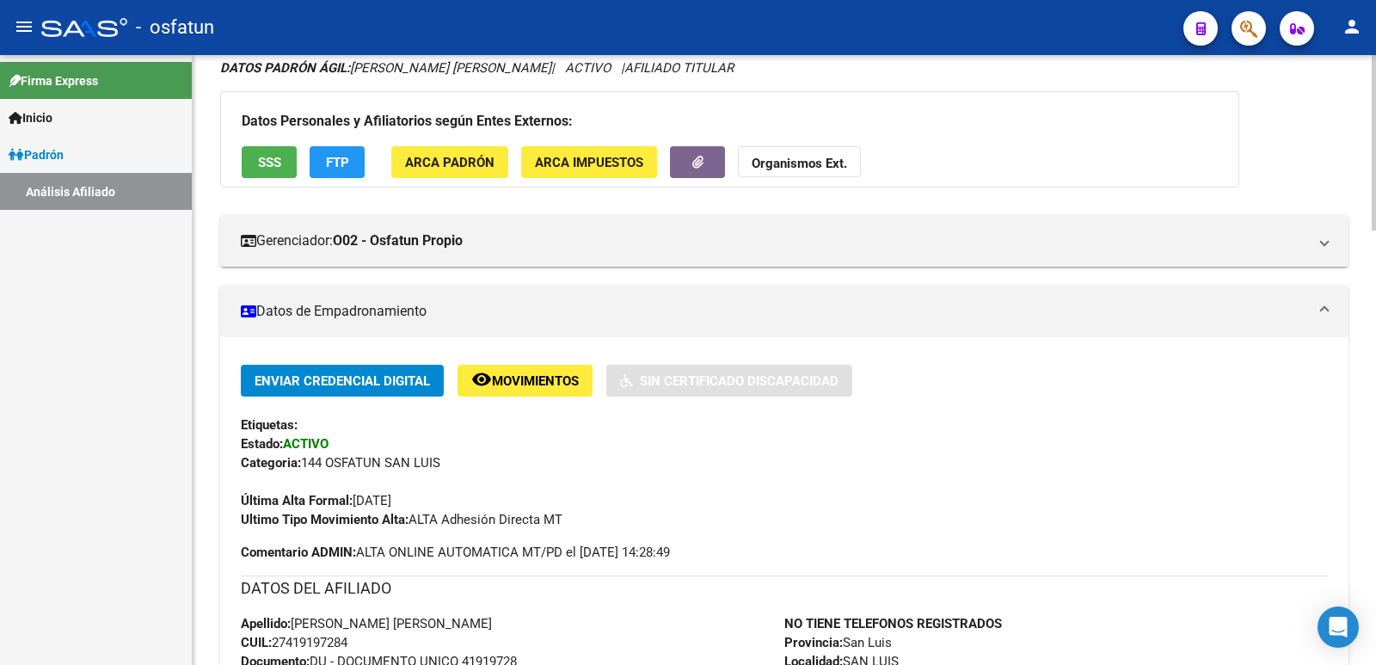
scroll to position [0, 0]
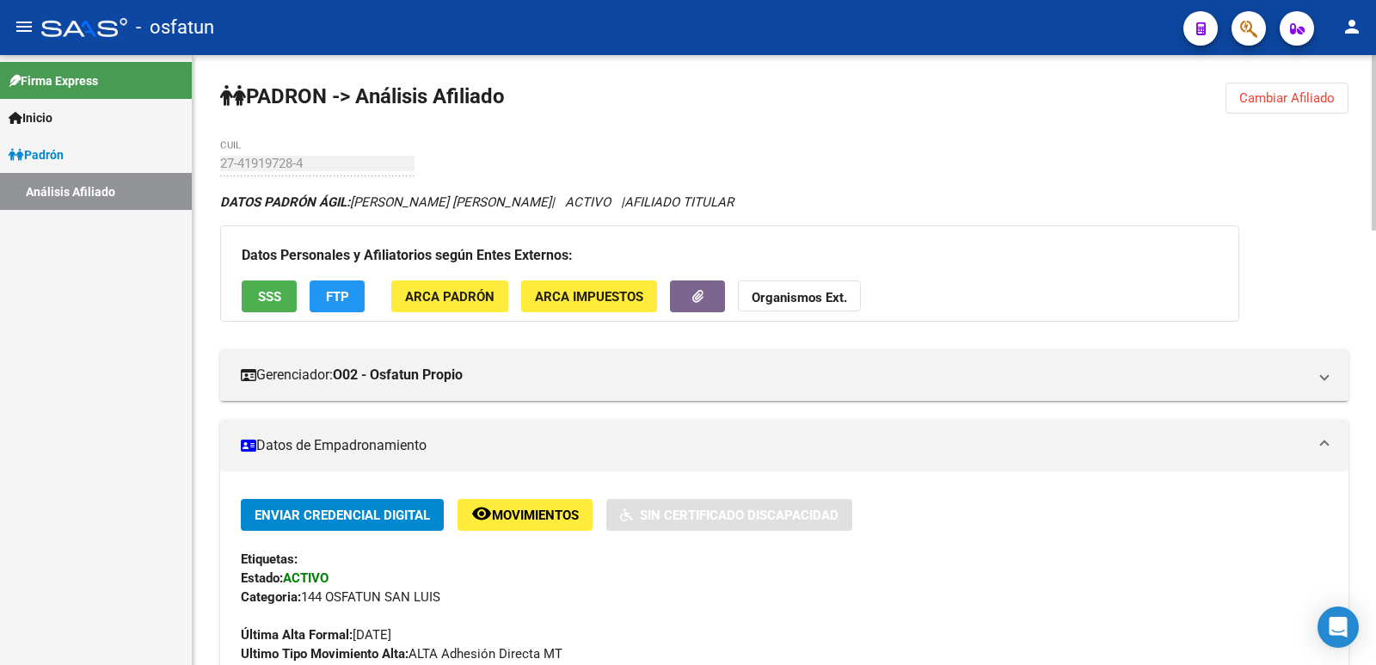
click at [1236, 107] on button "Cambiar Afiliado" at bounding box center [1286, 98] width 123 height 31
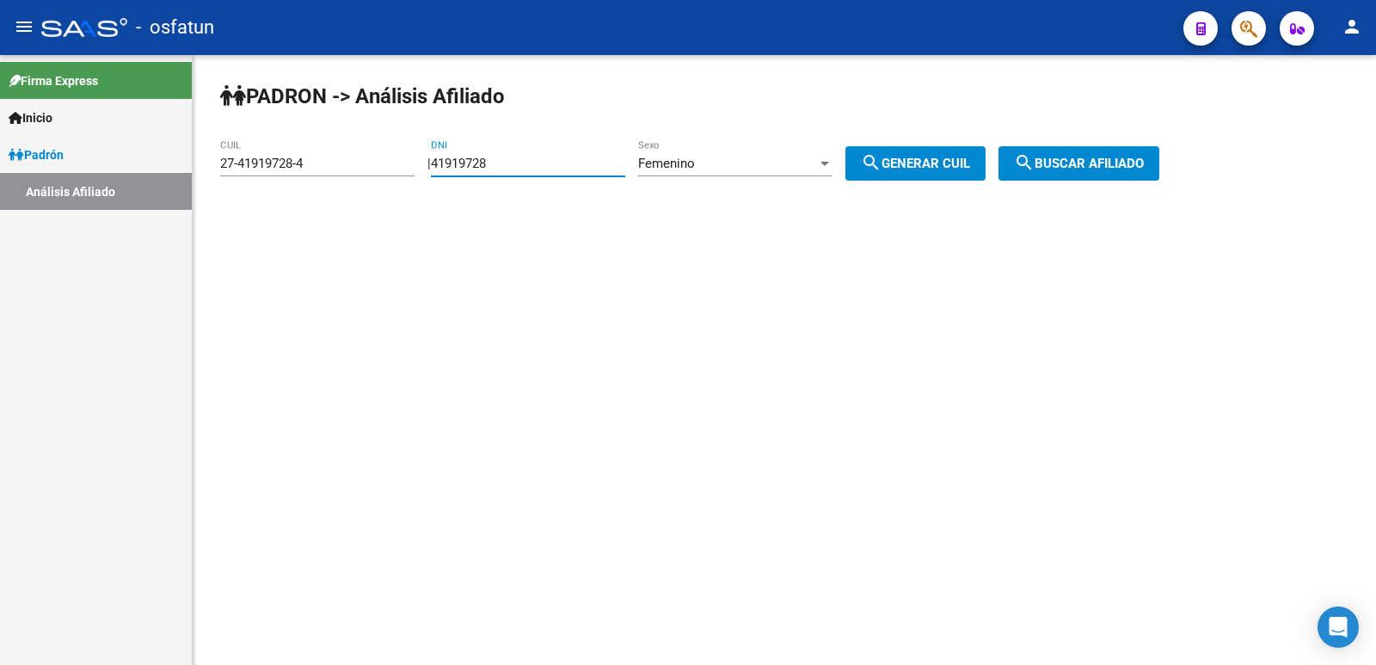
drag, startPoint x: 544, startPoint y: 175, endPoint x: 267, endPoint y: 206, distance: 278.6
click at [267, 206] on div "PADRON -> Análisis Afiliado 27-41919728-4 CUIL | 41919728 DNI Femenino Sexo sea…" at bounding box center [784, 145] width 1183 height 181
paste input "33620356"
type input "33620356"
click at [924, 162] on span "search Generar CUIL" at bounding box center [915, 163] width 109 height 15
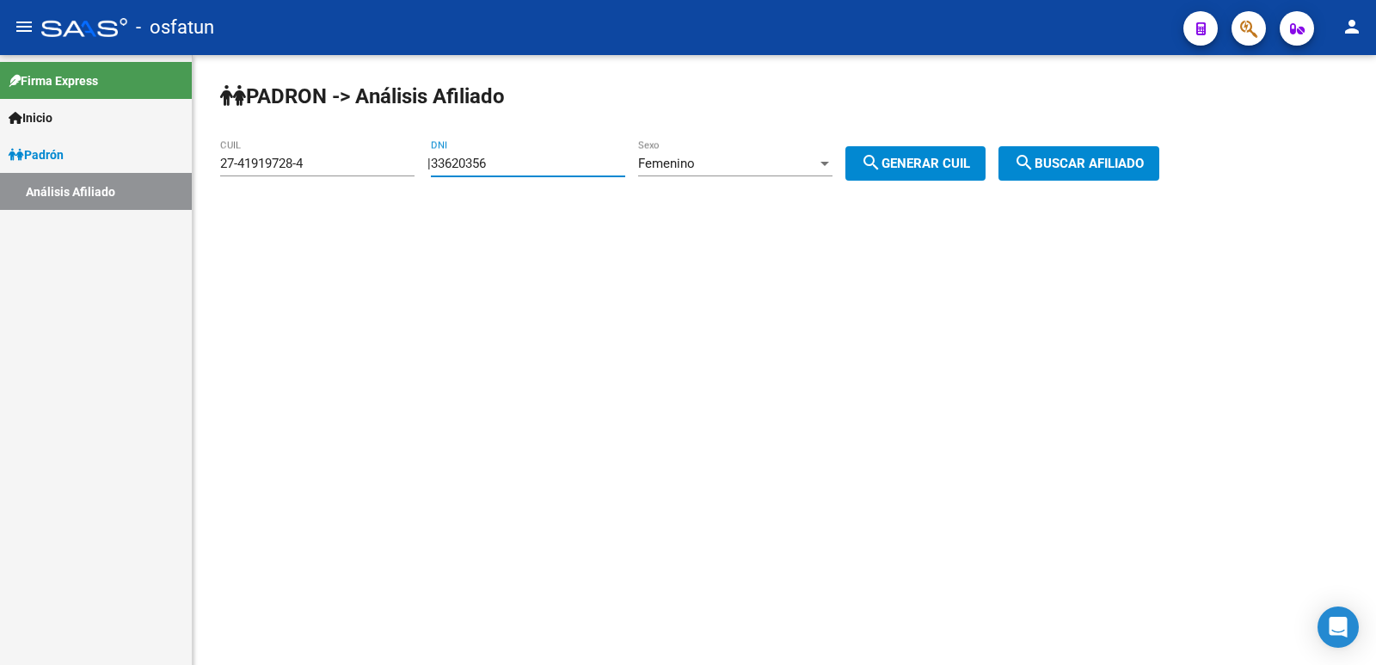
type input "27-33620356-8"
click at [1111, 161] on span "search Buscar afiliado" at bounding box center [1079, 163] width 130 height 15
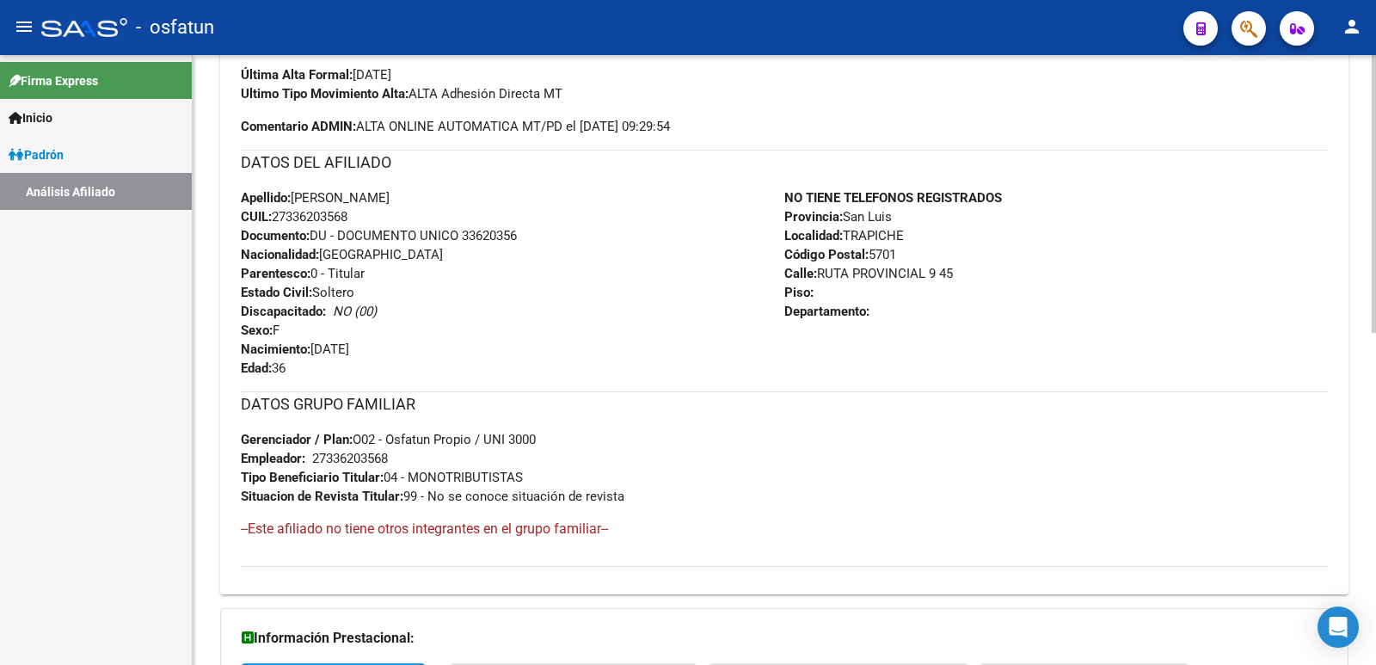
scroll to position [727, 0]
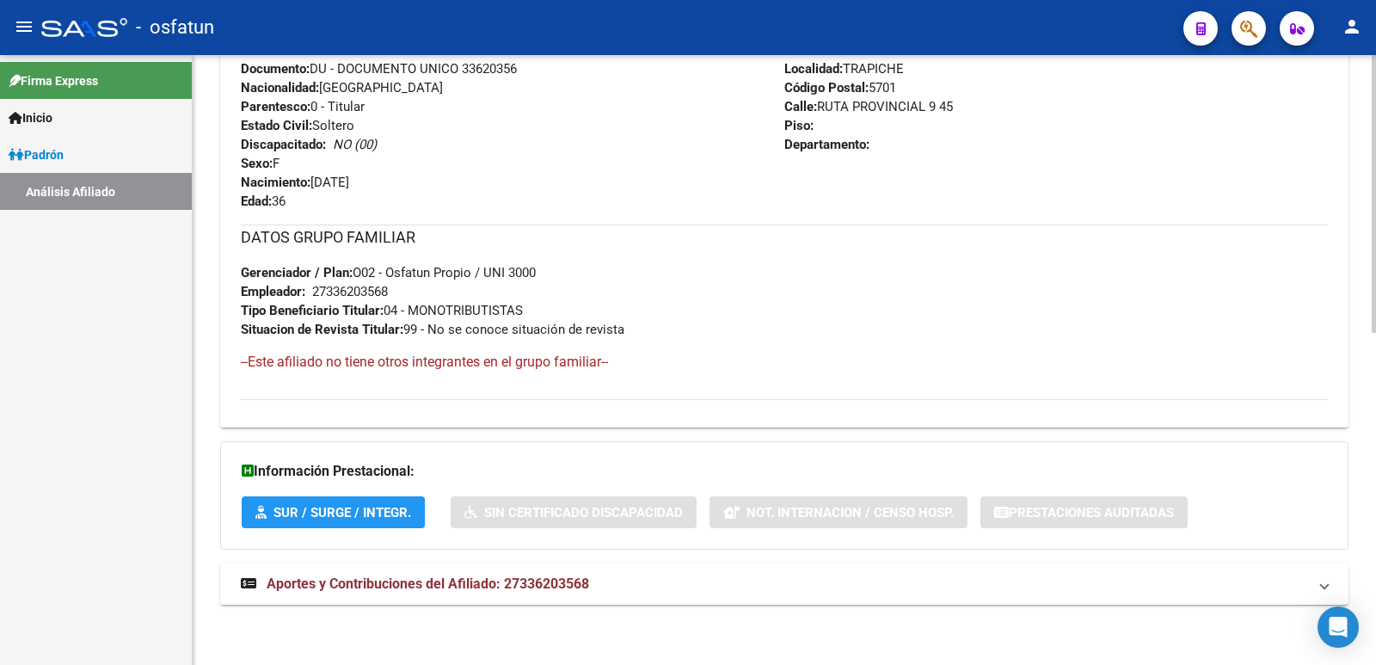
click at [459, 566] on mat-expansion-panel-header "Aportes y Contribuciones del Afiliado: 27336203568" at bounding box center [784, 583] width 1128 height 41
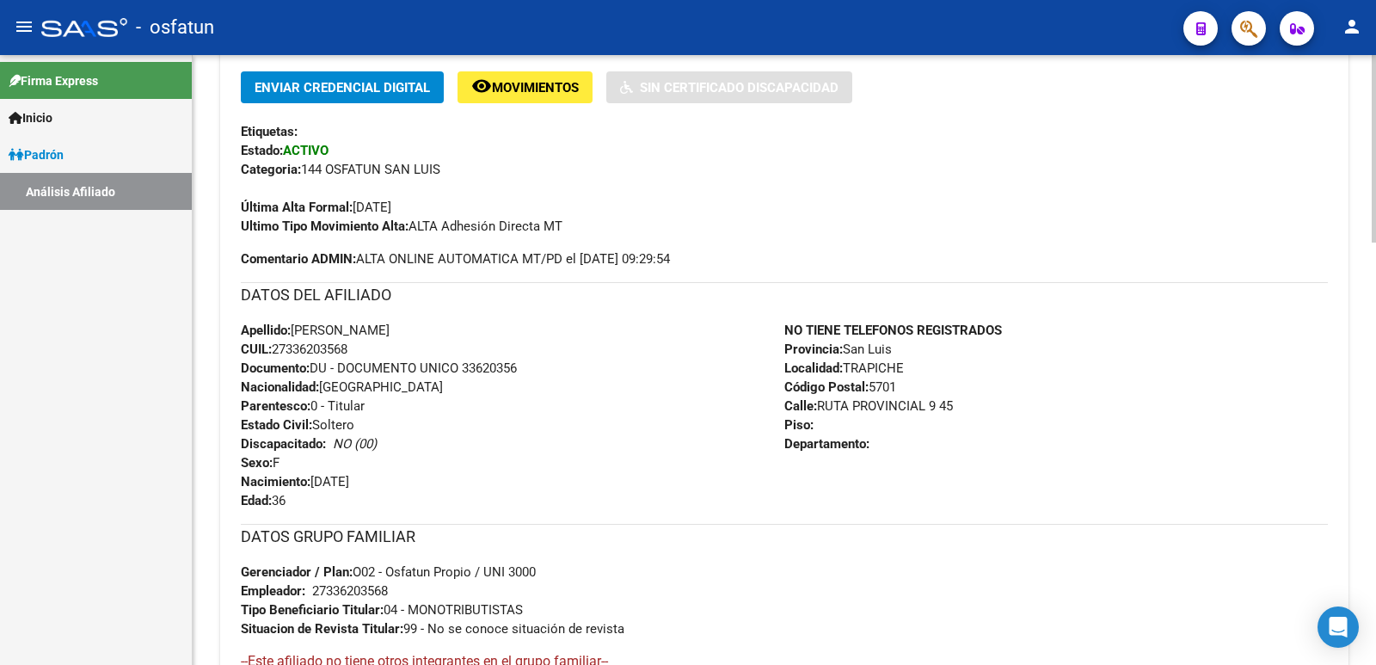
scroll to position [0, 0]
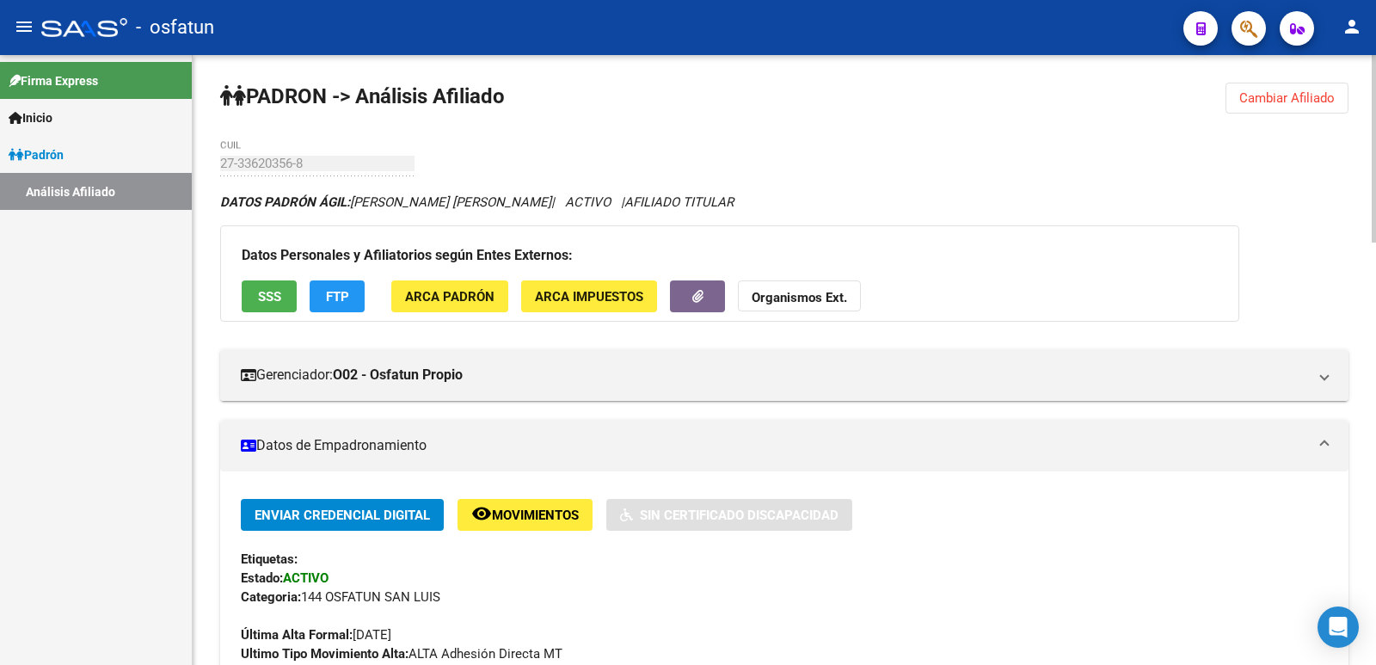
click at [1317, 102] on span "Cambiar Afiliado" at bounding box center [1286, 97] width 95 height 15
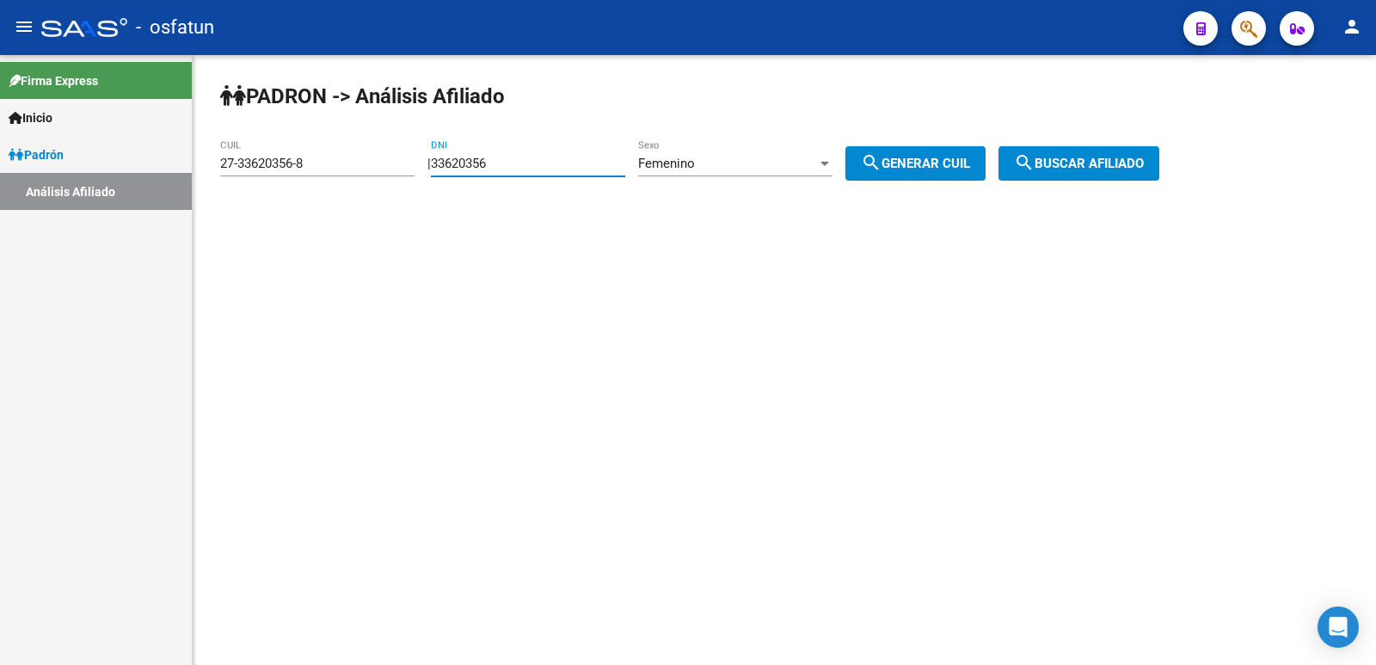
drag, startPoint x: 562, startPoint y: 169, endPoint x: 457, endPoint y: 176, distance: 105.1
click at [439, 175] on div "PADRON -> Análisis Afiliado 27-33620356-8 CUIL | 33620356 DNI Femenino Sexo sea…" at bounding box center [784, 145] width 1183 height 181
paste input "8907709"
type input "38907709"
drag, startPoint x: 672, startPoint y: 158, endPoint x: 685, endPoint y: 159, distance: 12.1
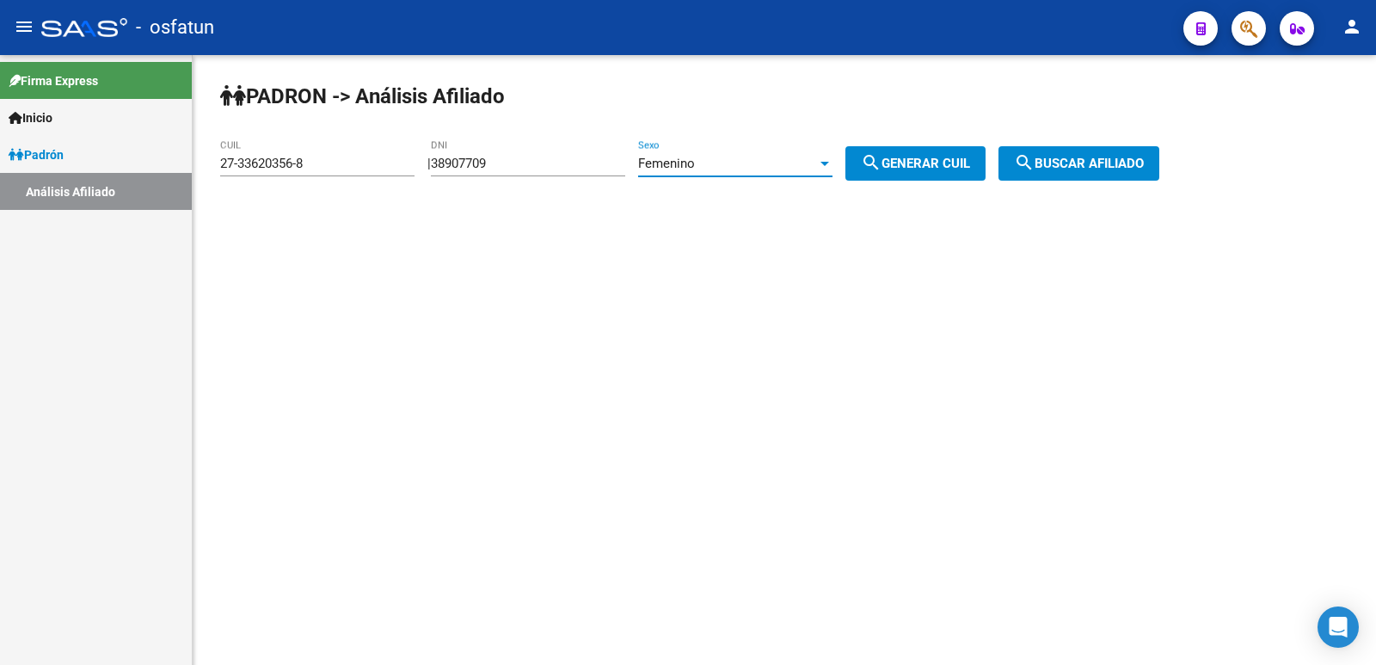
click at [685, 159] on span "Femenino" at bounding box center [666, 163] width 57 height 15
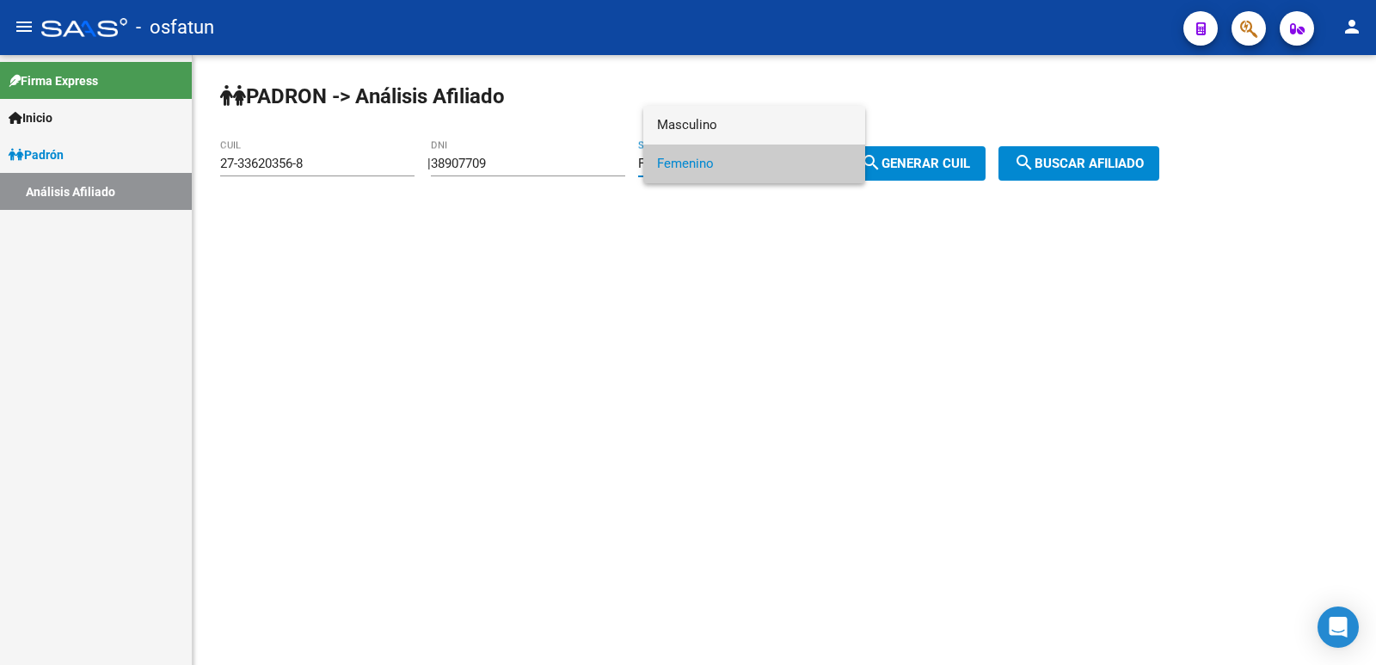
click at [724, 119] on span "Masculino" at bounding box center [754, 125] width 194 height 39
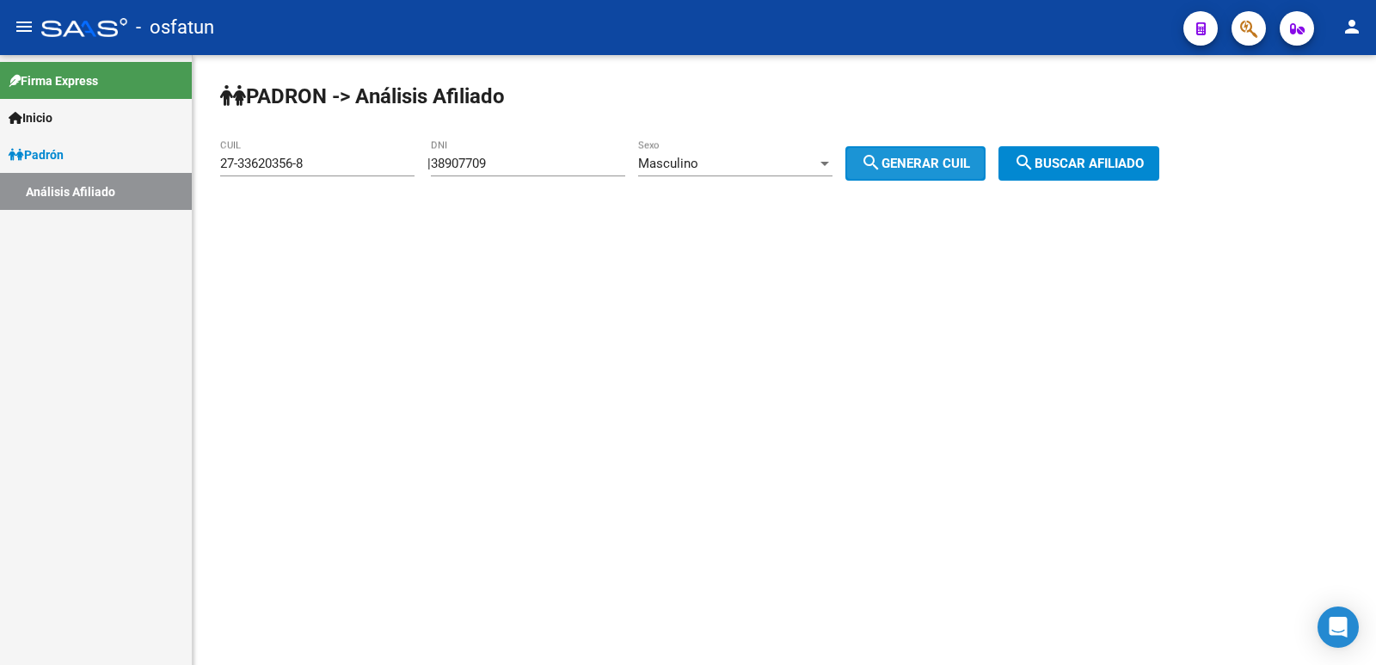
drag, startPoint x: 929, startPoint y: 171, endPoint x: 959, endPoint y: 171, distance: 30.1
click at [952, 171] on button "search Generar CUIL" at bounding box center [915, 163] width 140 height 34
type input "20-38907709-8"
click at [1035, 164] on mat-icon "search" at bounding box center [1024, 162] width 21 height 21
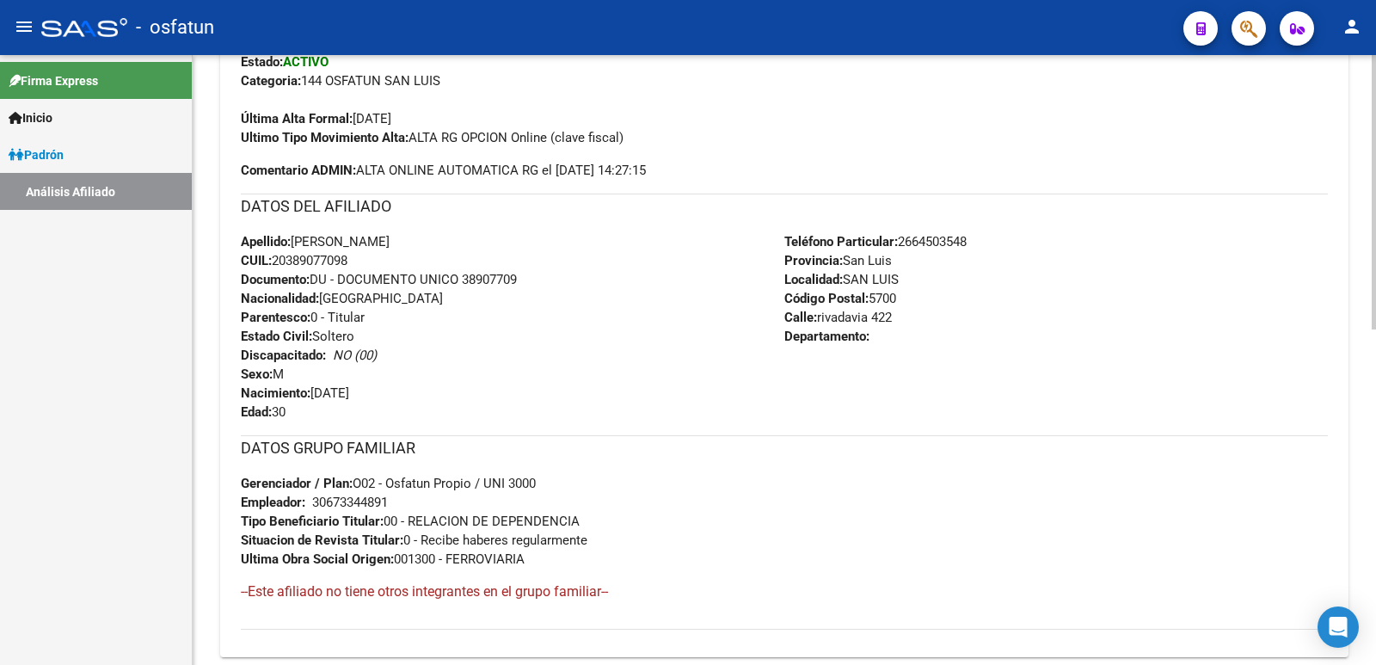
scroll to position [746, 0]
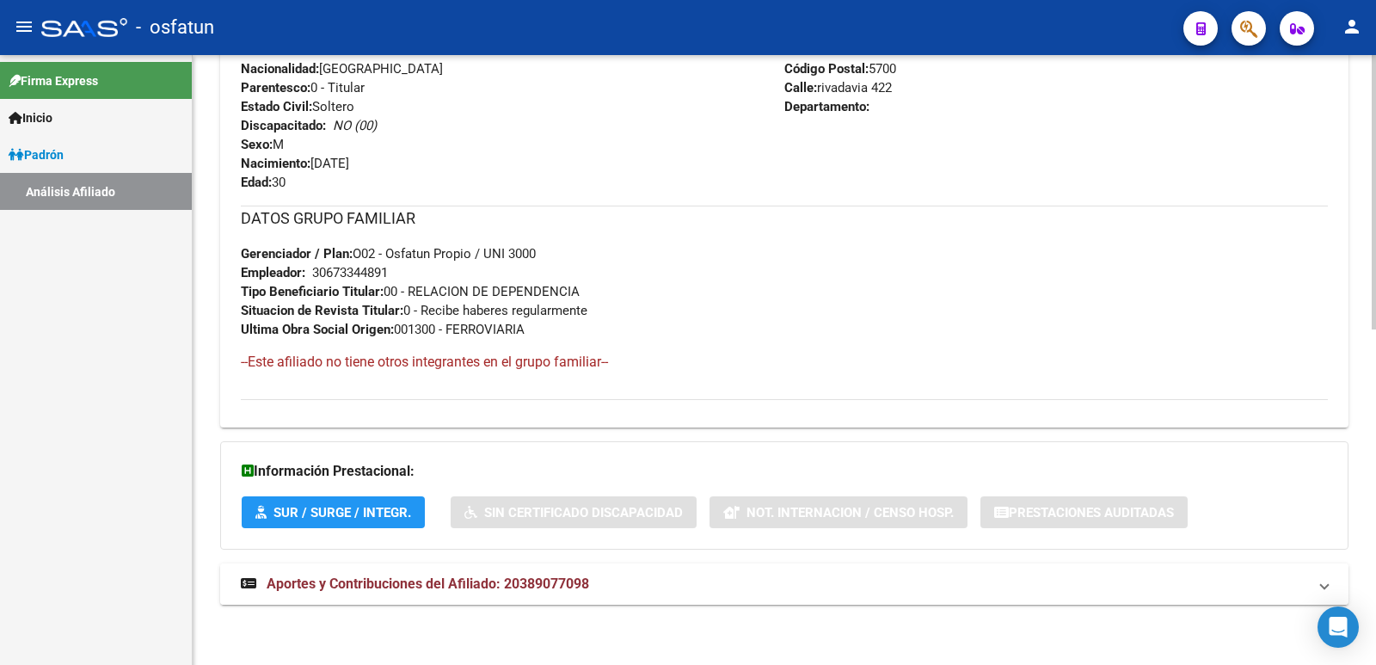
click at [691, 573] on mat-expansion-panel-header "Aportes y Contribuciones del Afiliado: 20389077098" at bounding box center [784, 583] width 1128 height 41
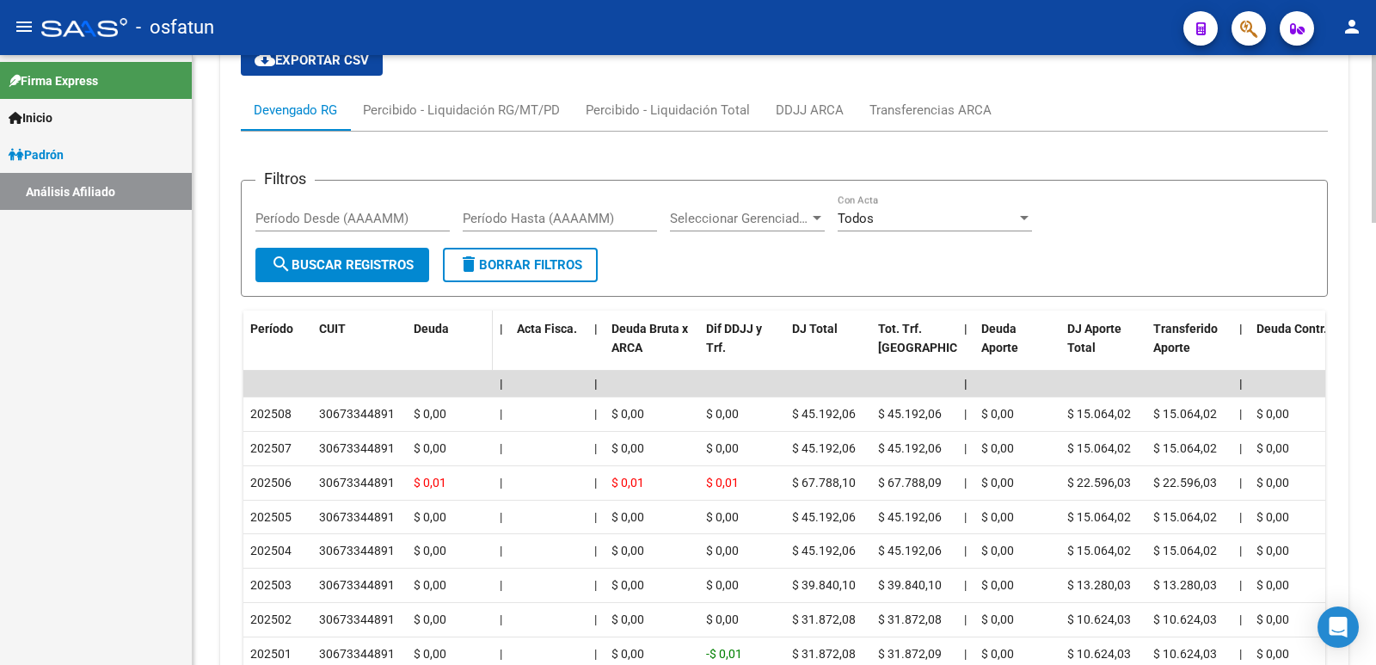
scroll to position [1607, 0]
